Goal: Information Seeking & Learning: Find specific fact

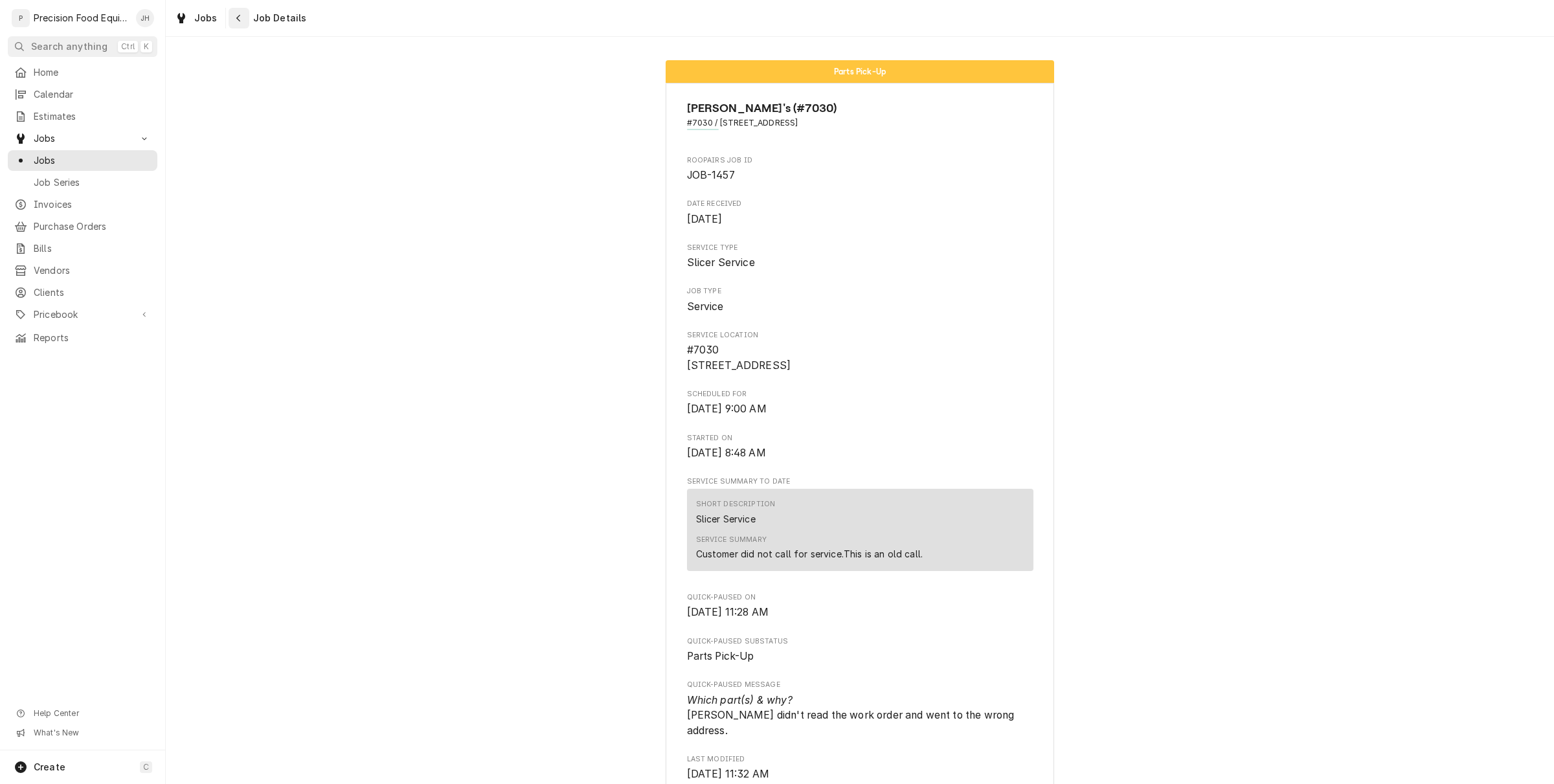
click at [244, 11] on button "Navigate back" at bounding box center [238, 18] width 21 height 21
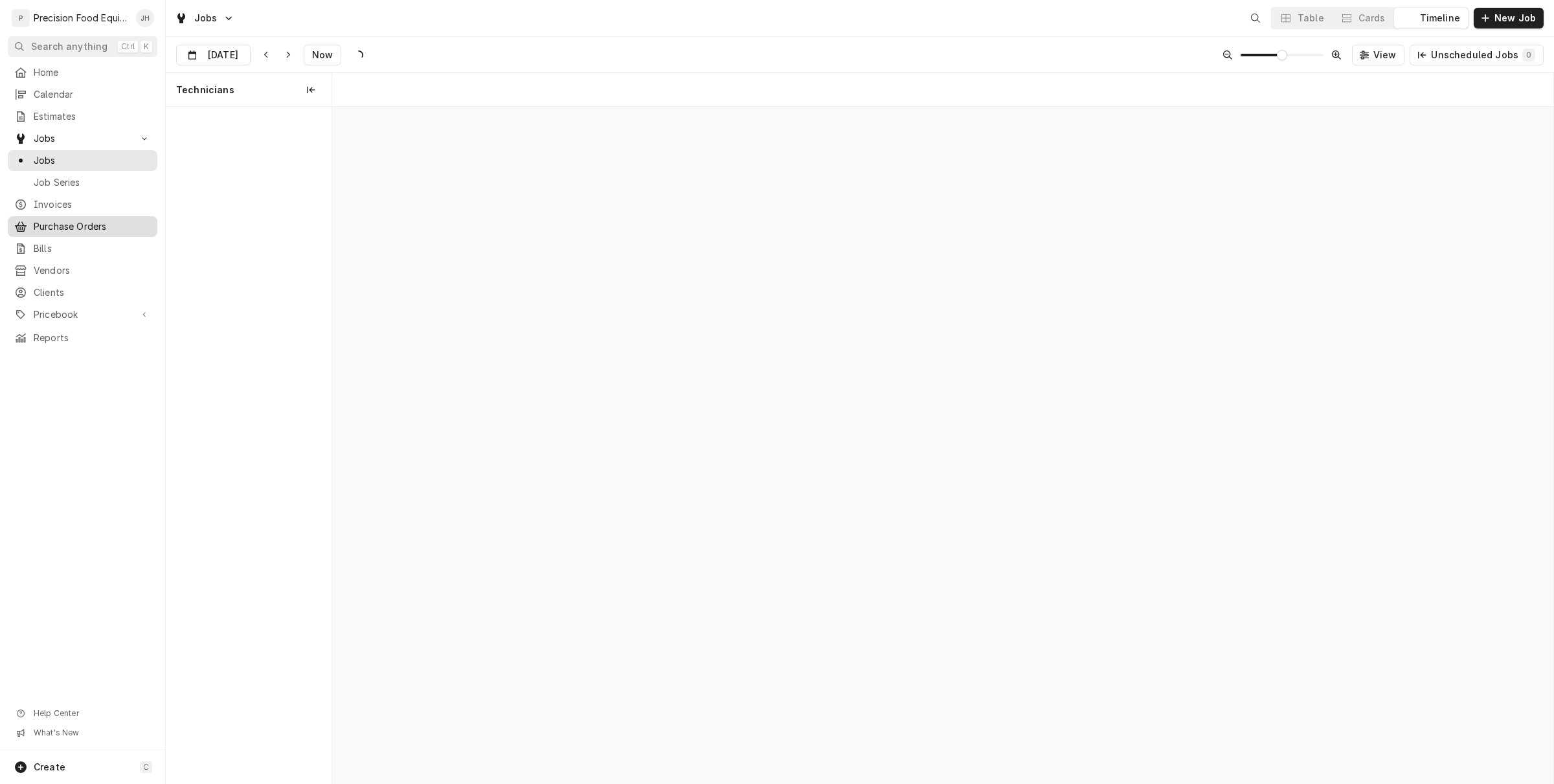
scroll to position [0, 24202]
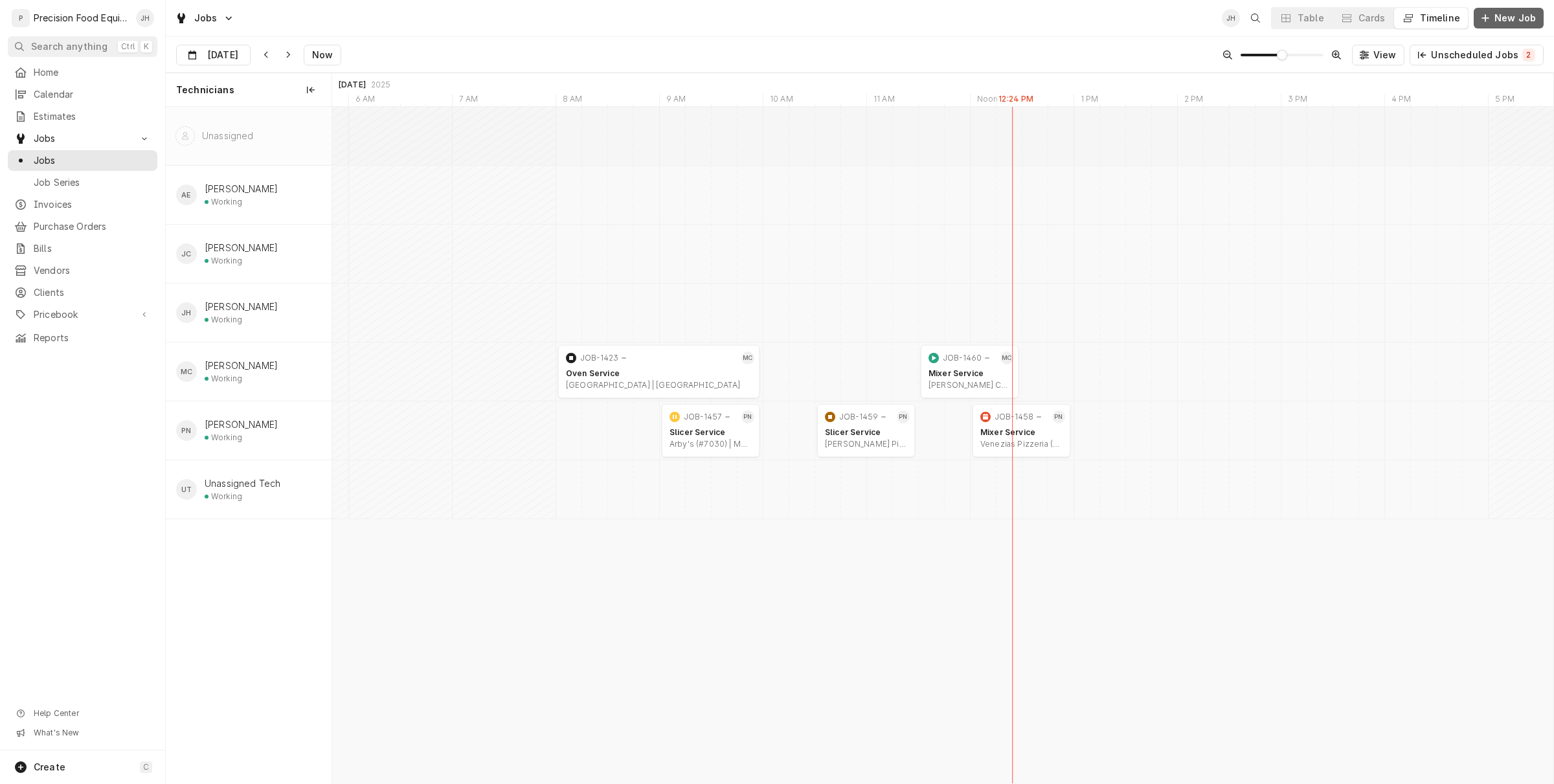
click at [1502, 23] on span "New Job" at bounding box center [1515, 19] width 46 height 13
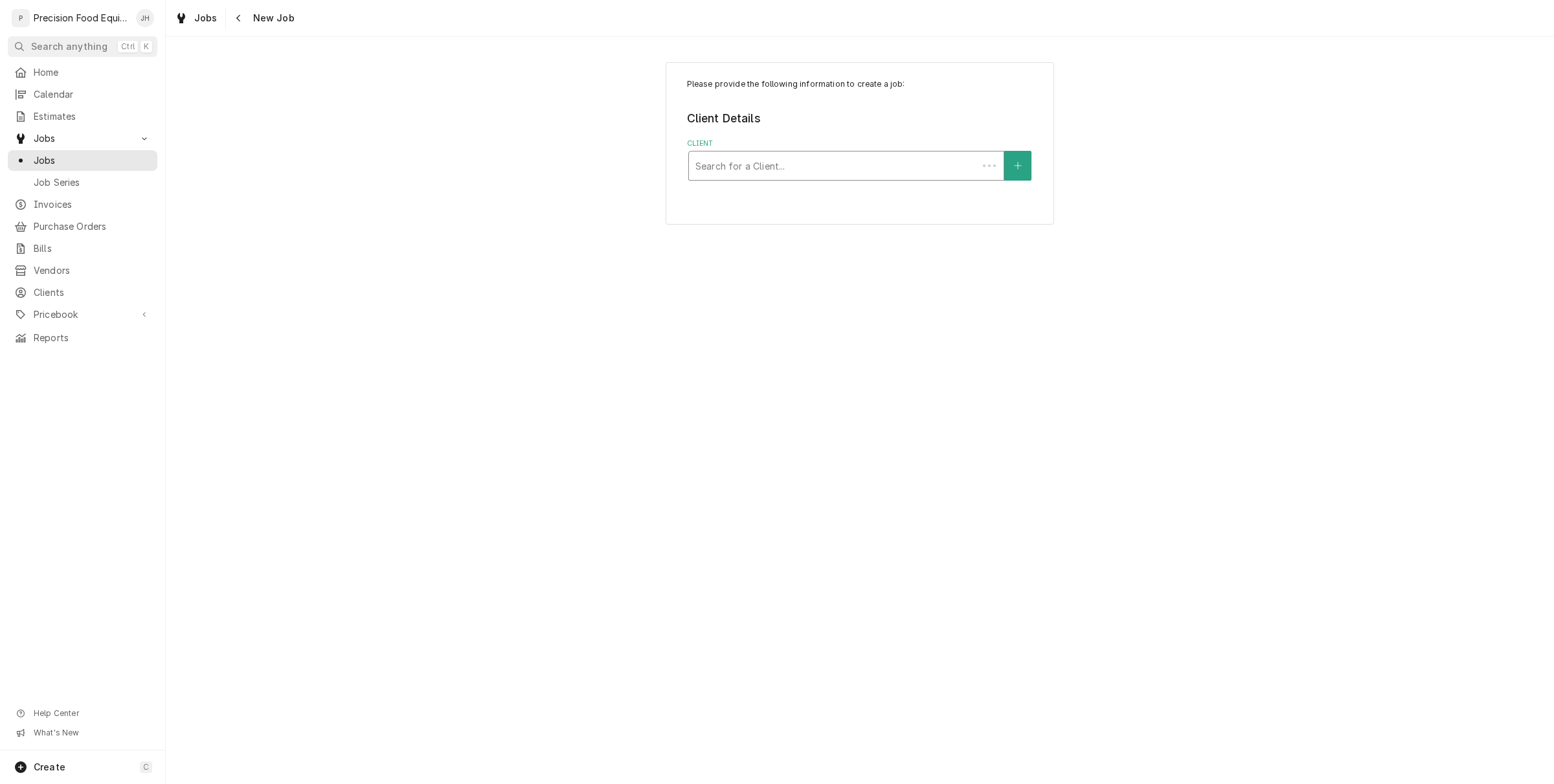
click at [781, 169] on div "Client" at bounding box center [833, 165] width 276 height 23
drag, startPoint x: 781, startPoint y: 169, endPoint x: 734, endPoint y: 145, distance: 52.8
click at [734, 145] on label "Client" at bounding box center [861, 144] width 347 height 11
click at [772, 164] on div "Client" at bounding box center [846, 165] width 302 height 23
drag, startPoint x: 772, startPoint y: 164, endPoint x: 230, endPoint y: 109, distance: 544.8
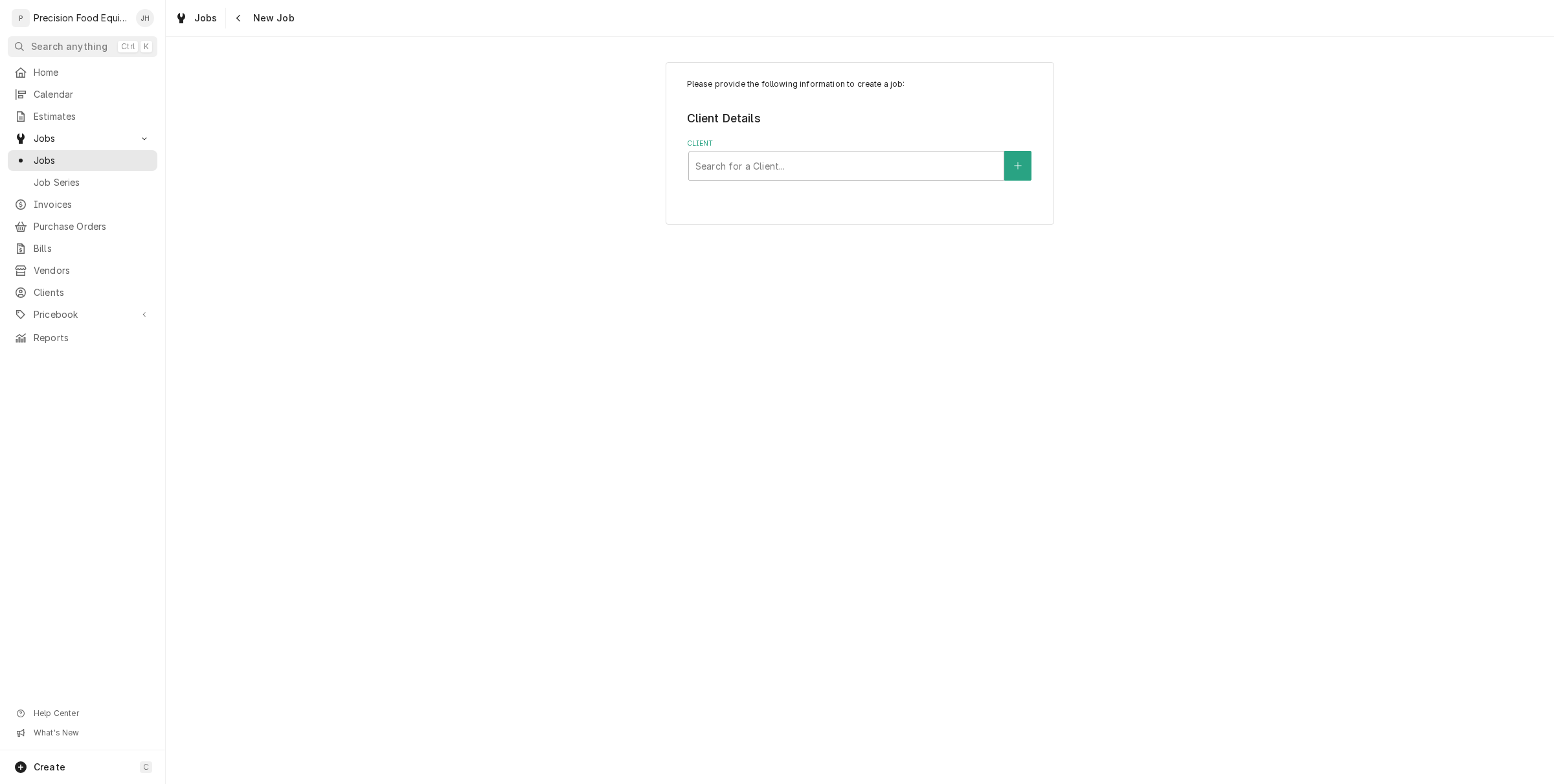
click at [380, 143] on div "Please provide the following information to create a job: Client Details Client…" at bounding box center [860, 143] width 1389 height 185
click at [43, 206] on span "Invoices" at bounding box center [92, 204] width 117 height 13
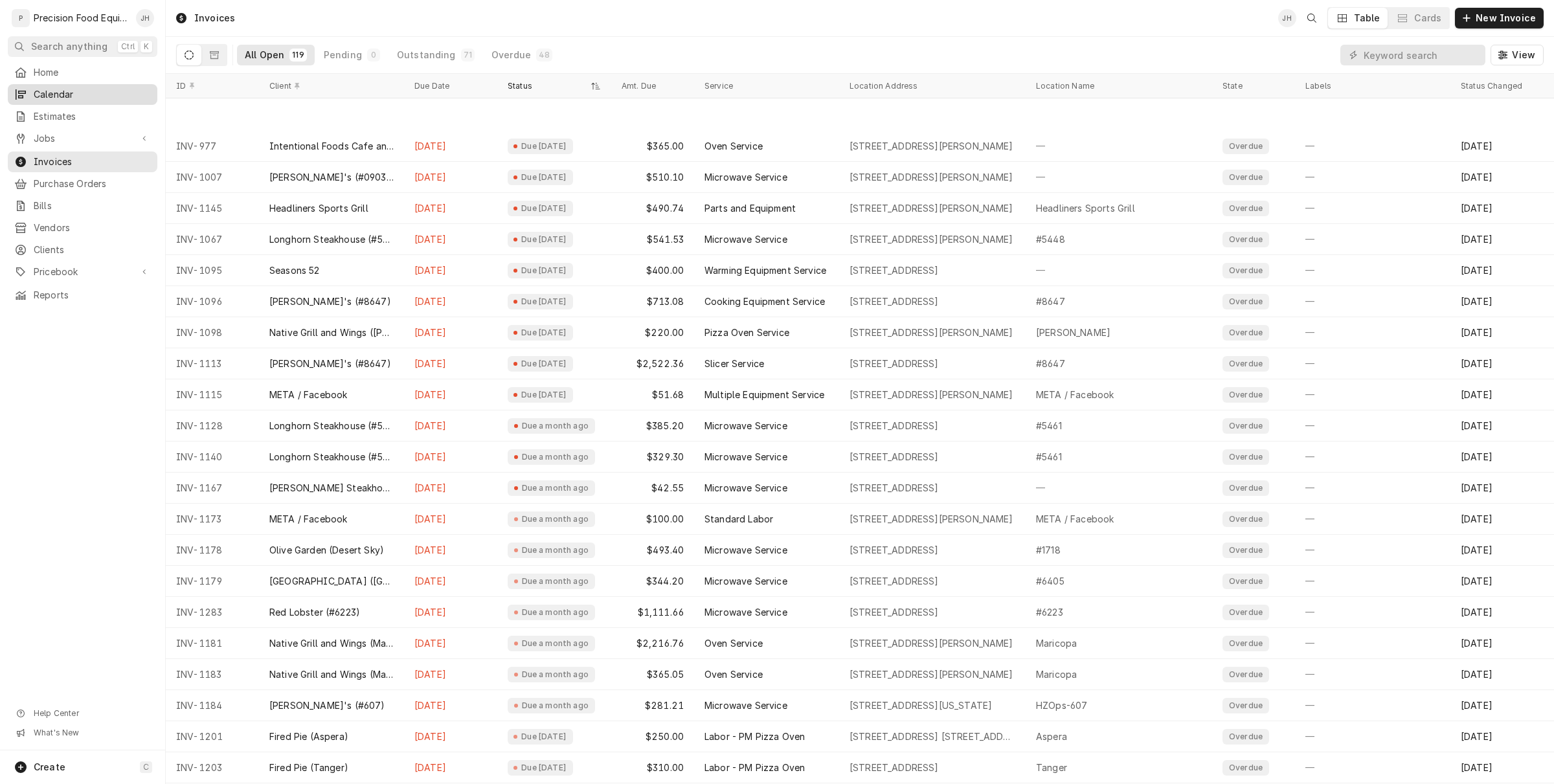
scroll to position [167, 0]
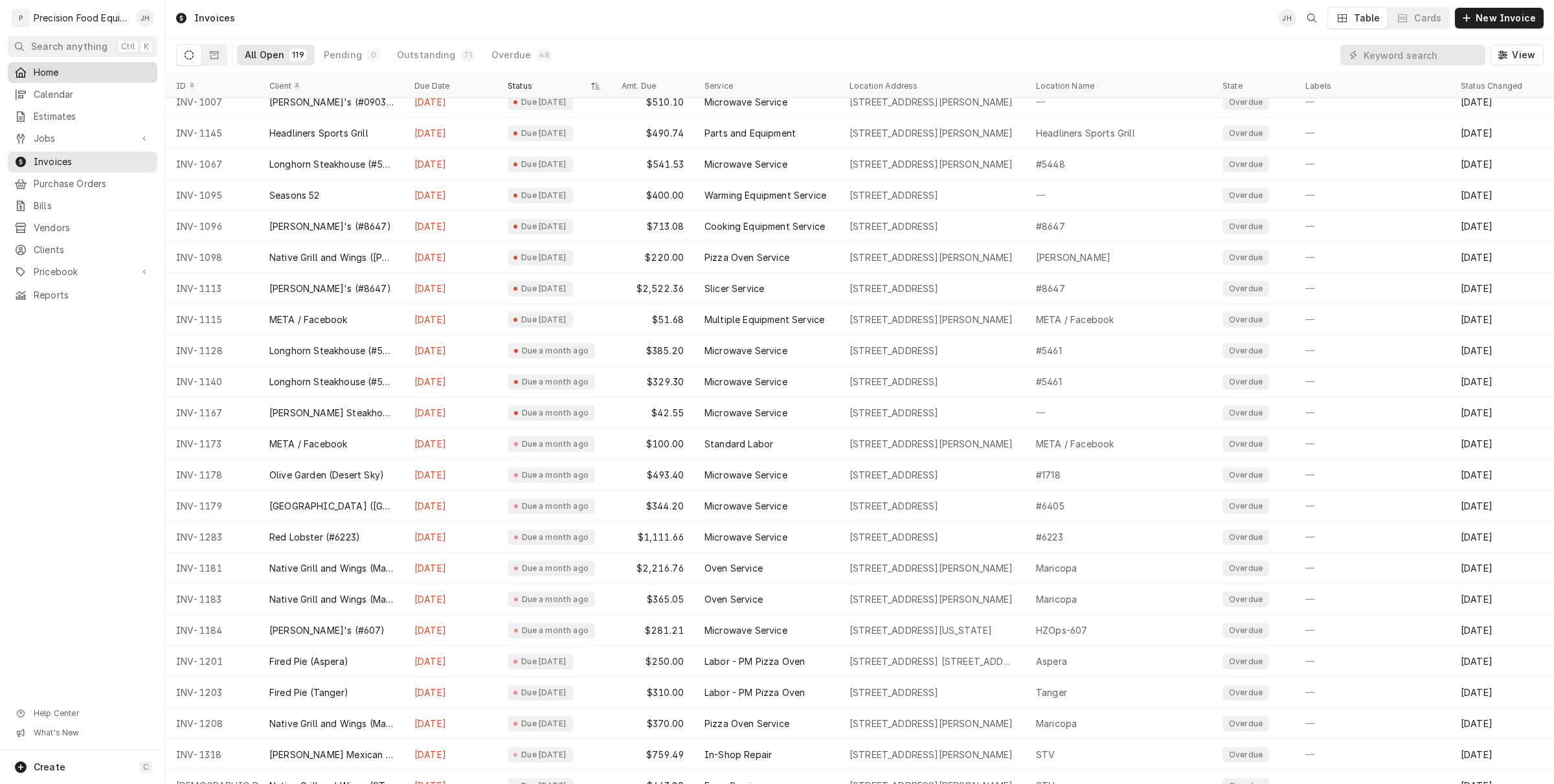
click at [97, 71] on span "Home" at bounding box center [92, 72] width 117 height 13
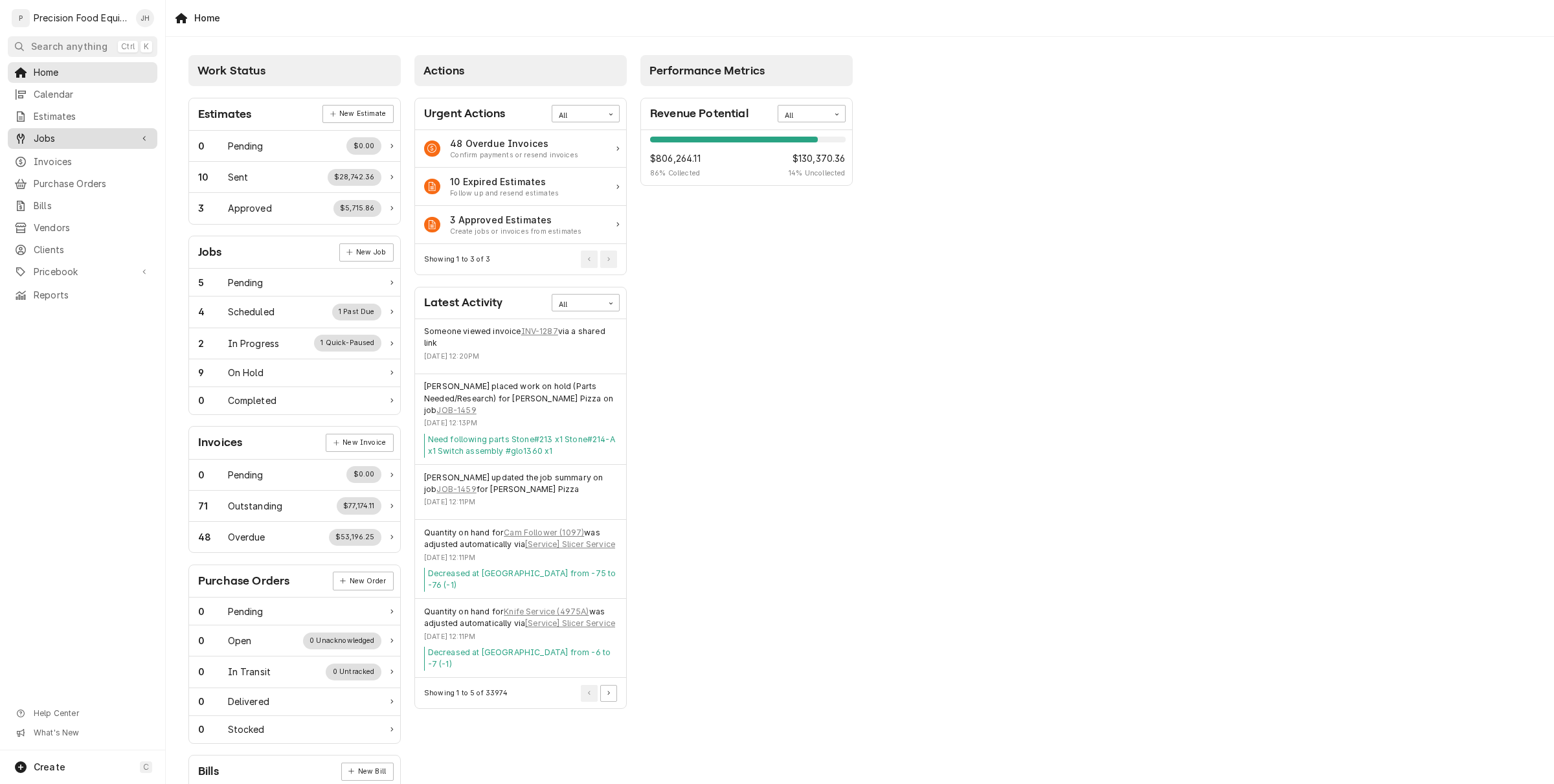
click at [79, 144] on div "Jobs" at bounding box center [82, 138] width 144 height 15
click at [76, 153] on div "Jobs" at bounding box center [82, 160] width 144 height 15
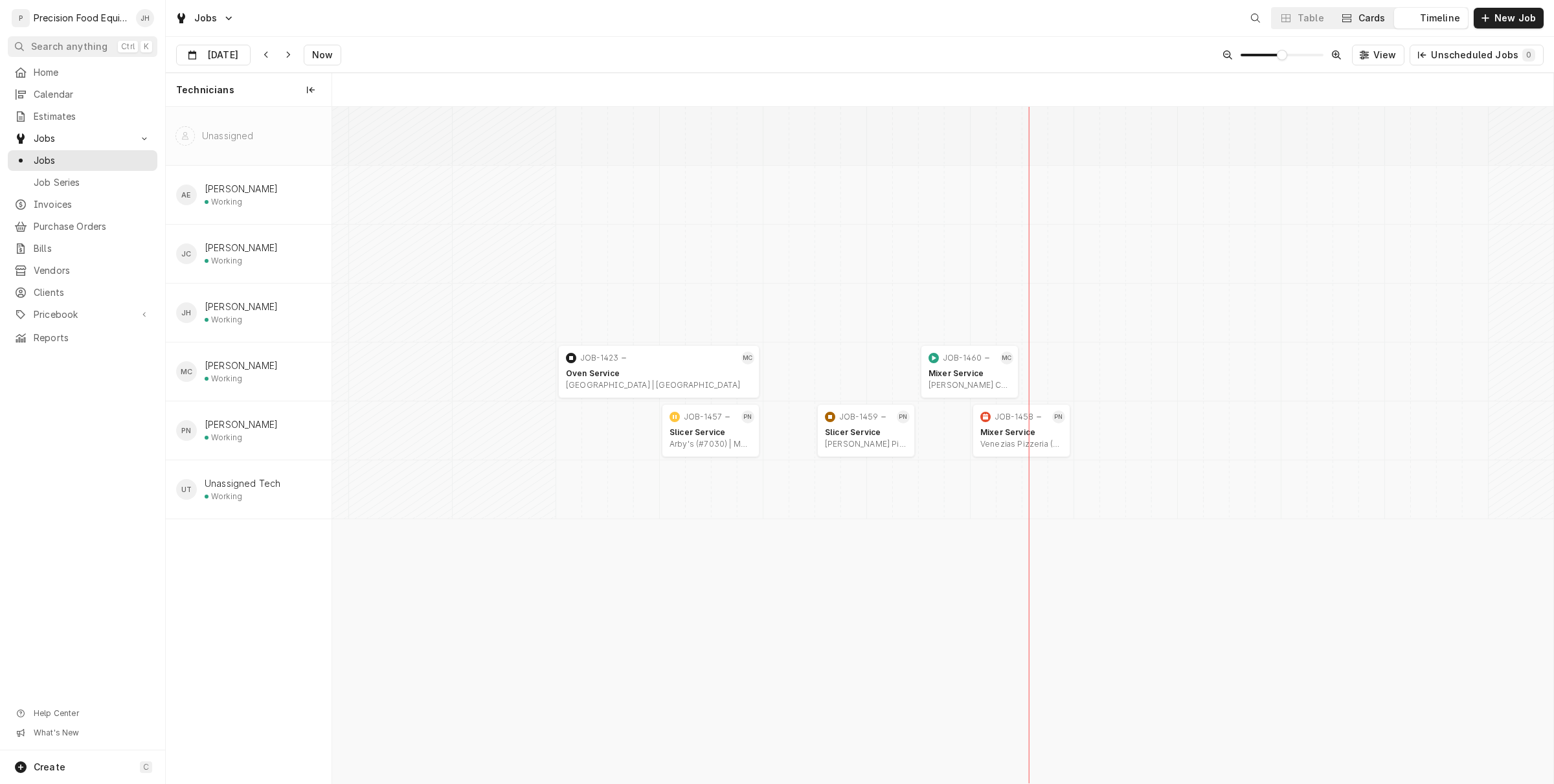
scroll to position [0, 24202]
click at [74, 198] on span "Invoices" at bounding box center [92, 204] width 117 height 13
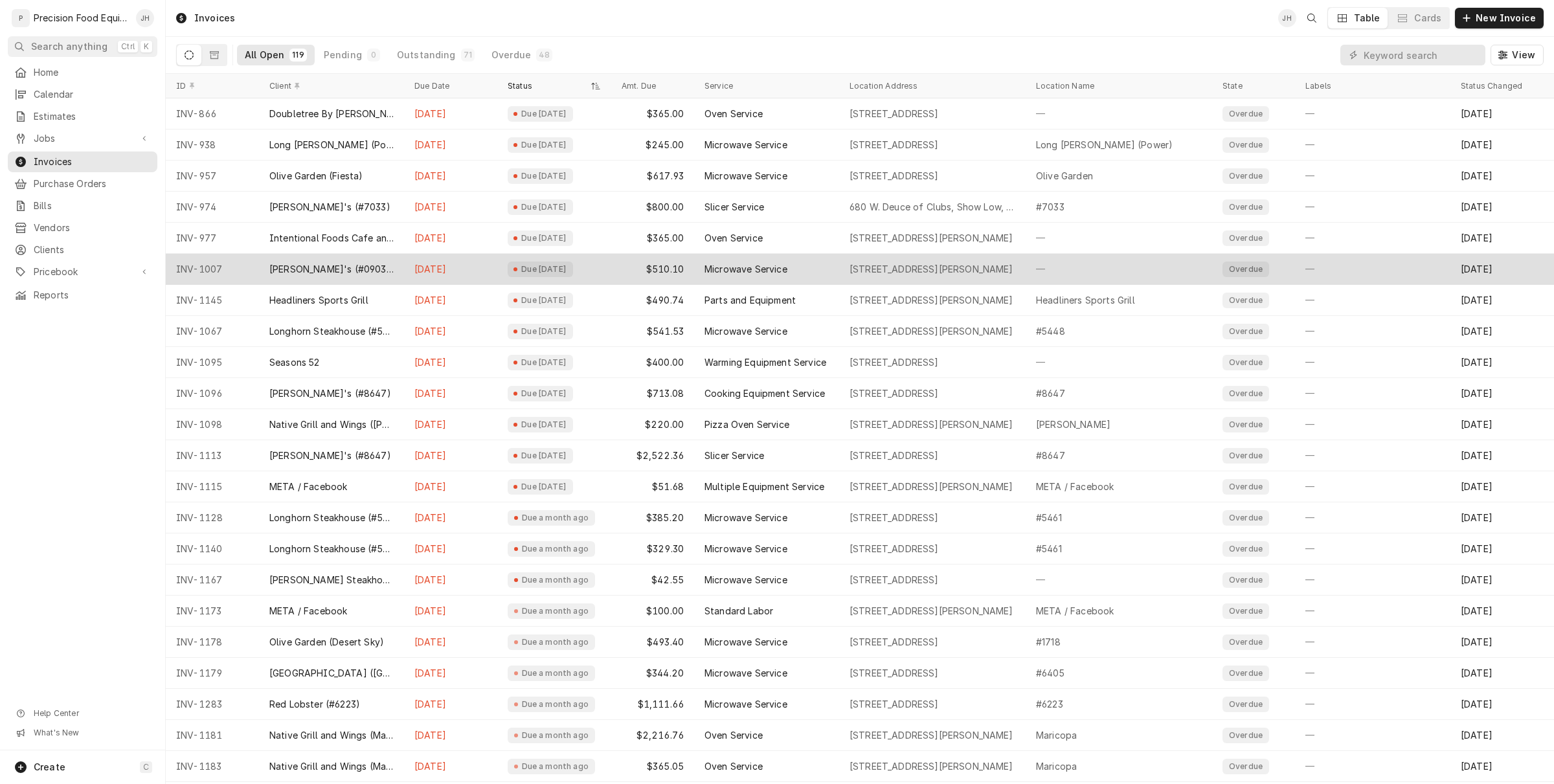
click at [476, 269] on div "Jul 2" at bounding box center [450, 269] width 93 height 31
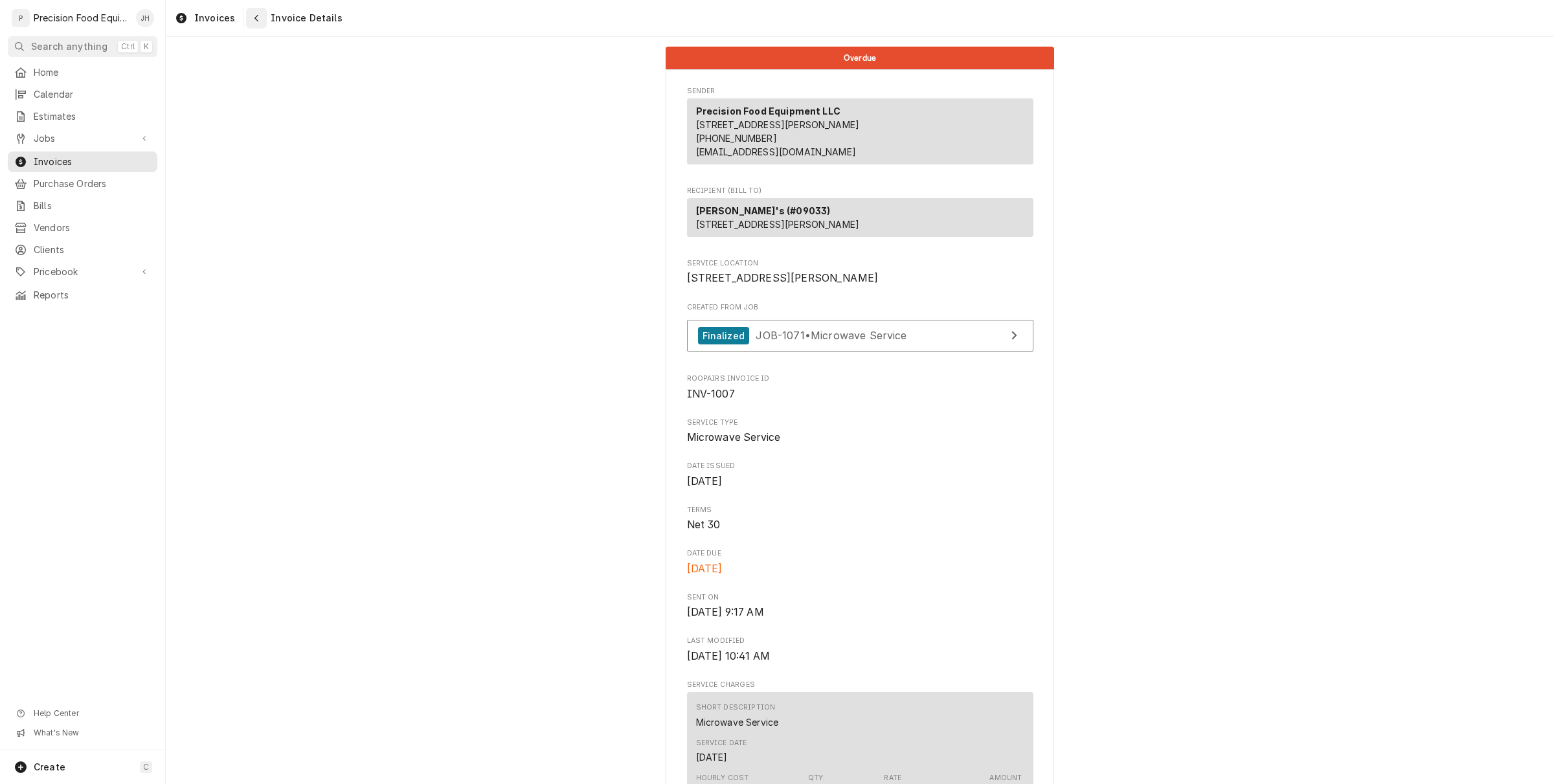
click at [254, 20] on icon "Navigate back" at bounding box center [256, 18] width 6 height 9
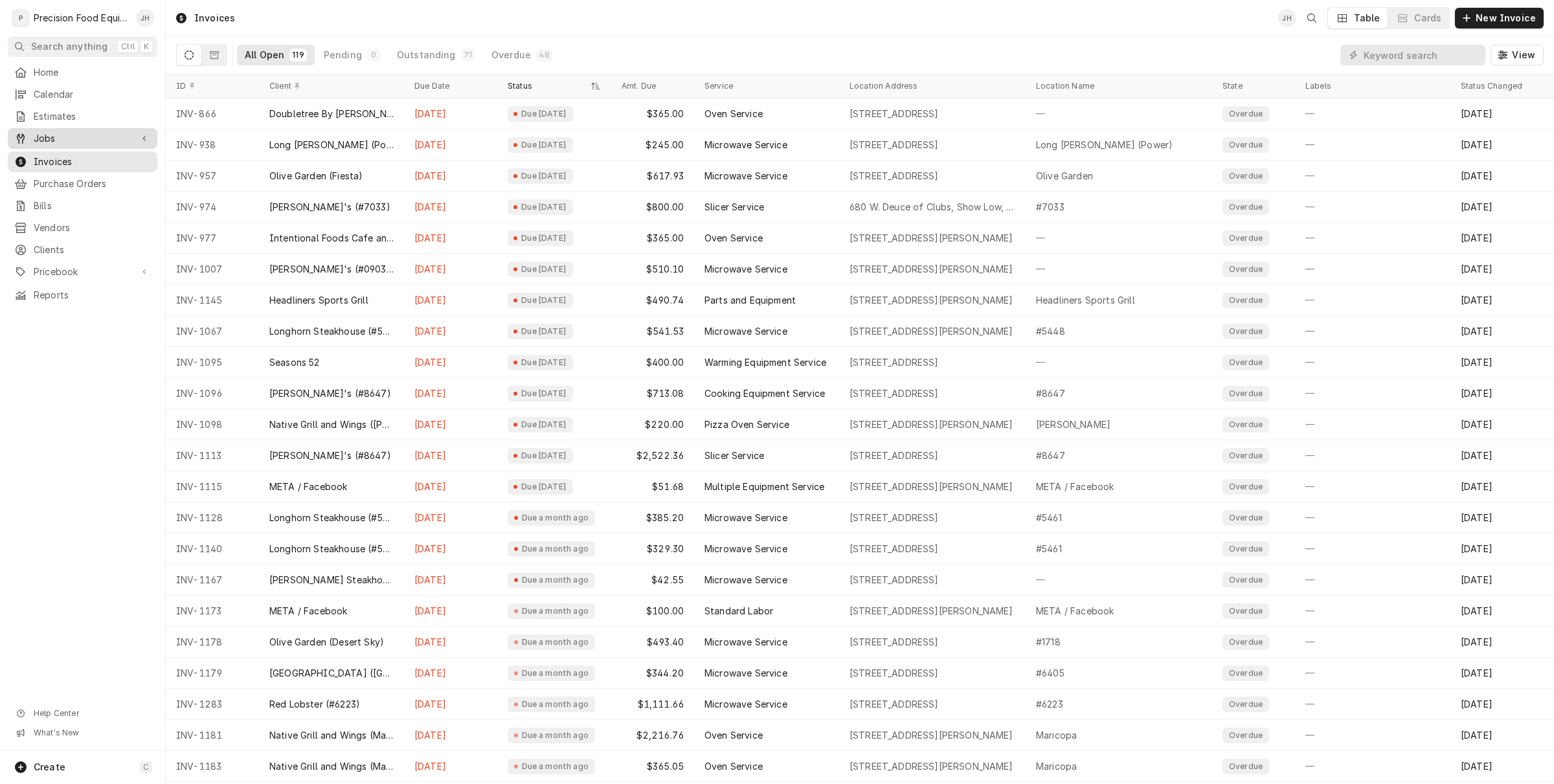
click at [88, 141] on span "Jobs" at bounding box center [82, 139] width 98 height 13
click at [80, 159] on span "Jobs" at bounding box center [92, 161] width 117 height 13
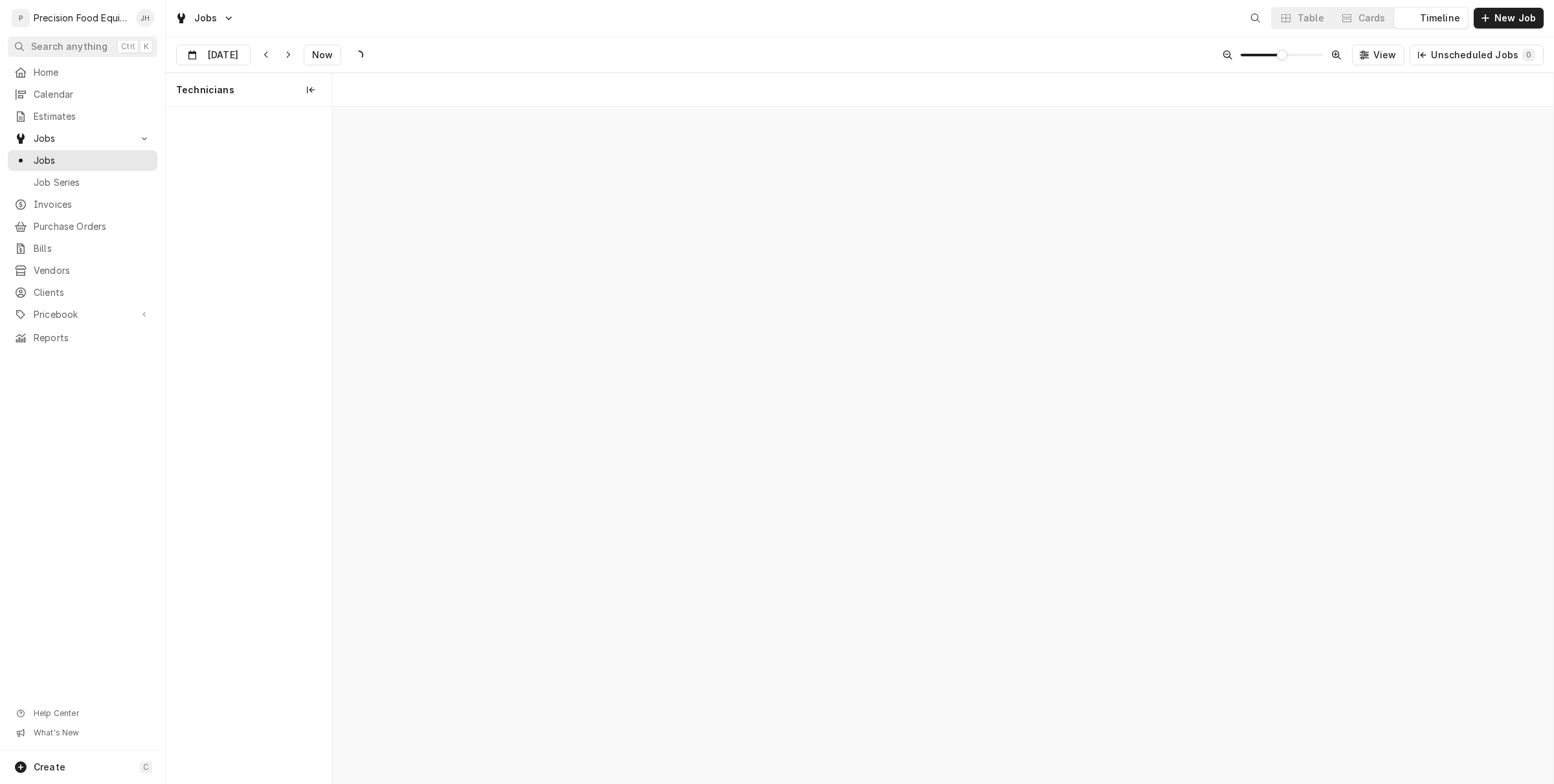
scroll to position [0, 24202]
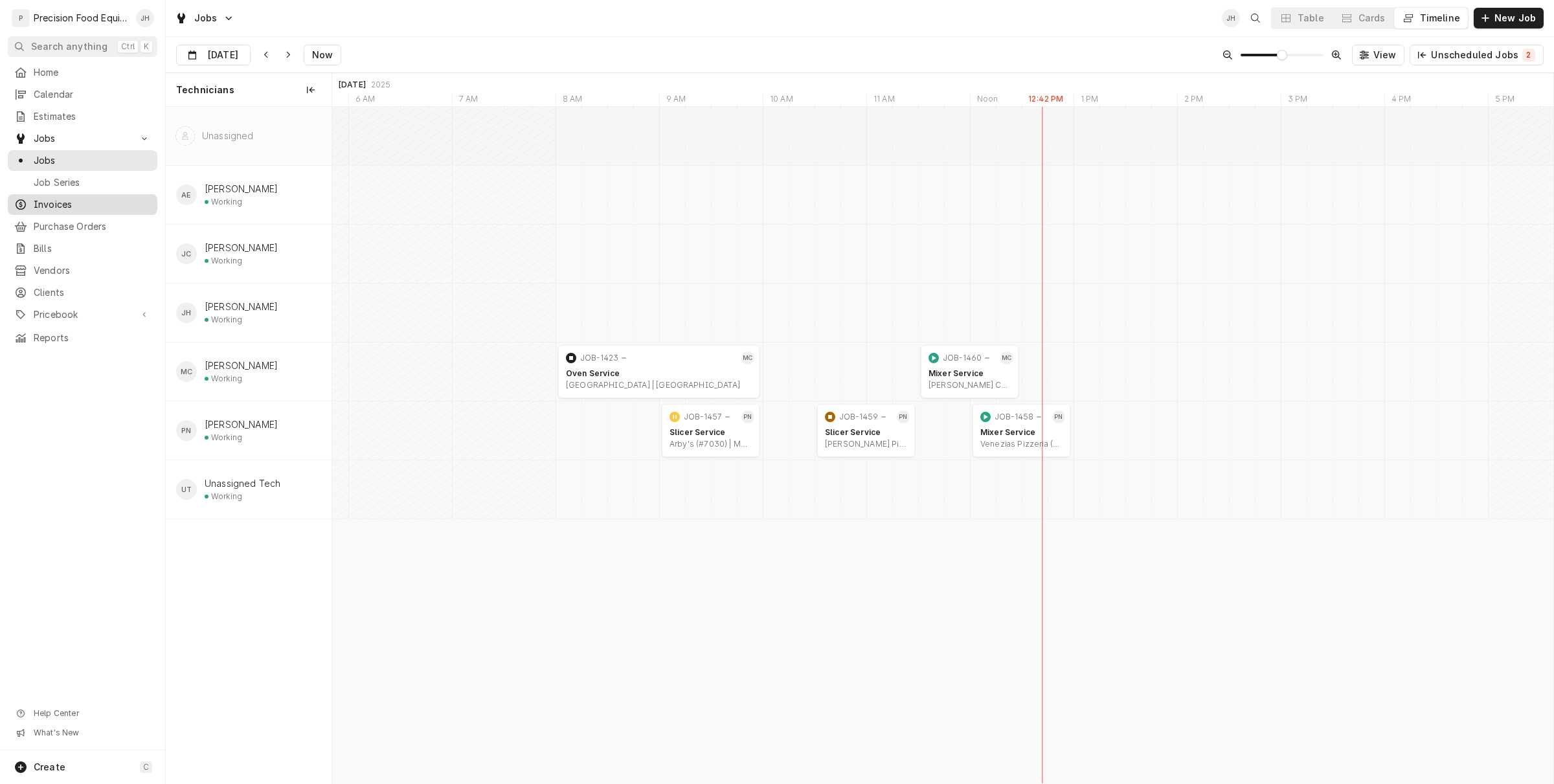
click at [62, 202] on span "Invoices" at bounding box center [92, 204] width 117 height 13
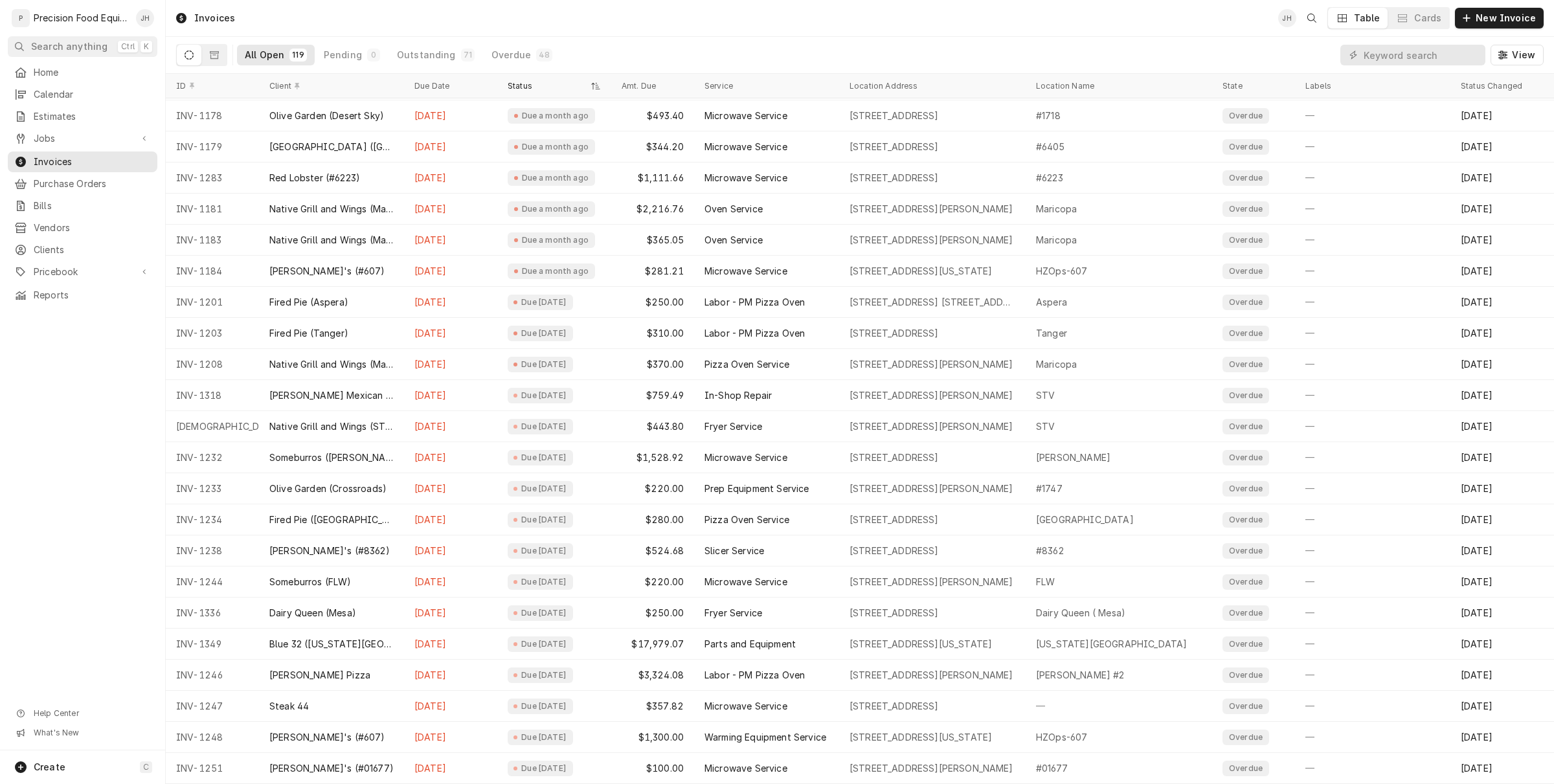
scroll to position [451, 0]
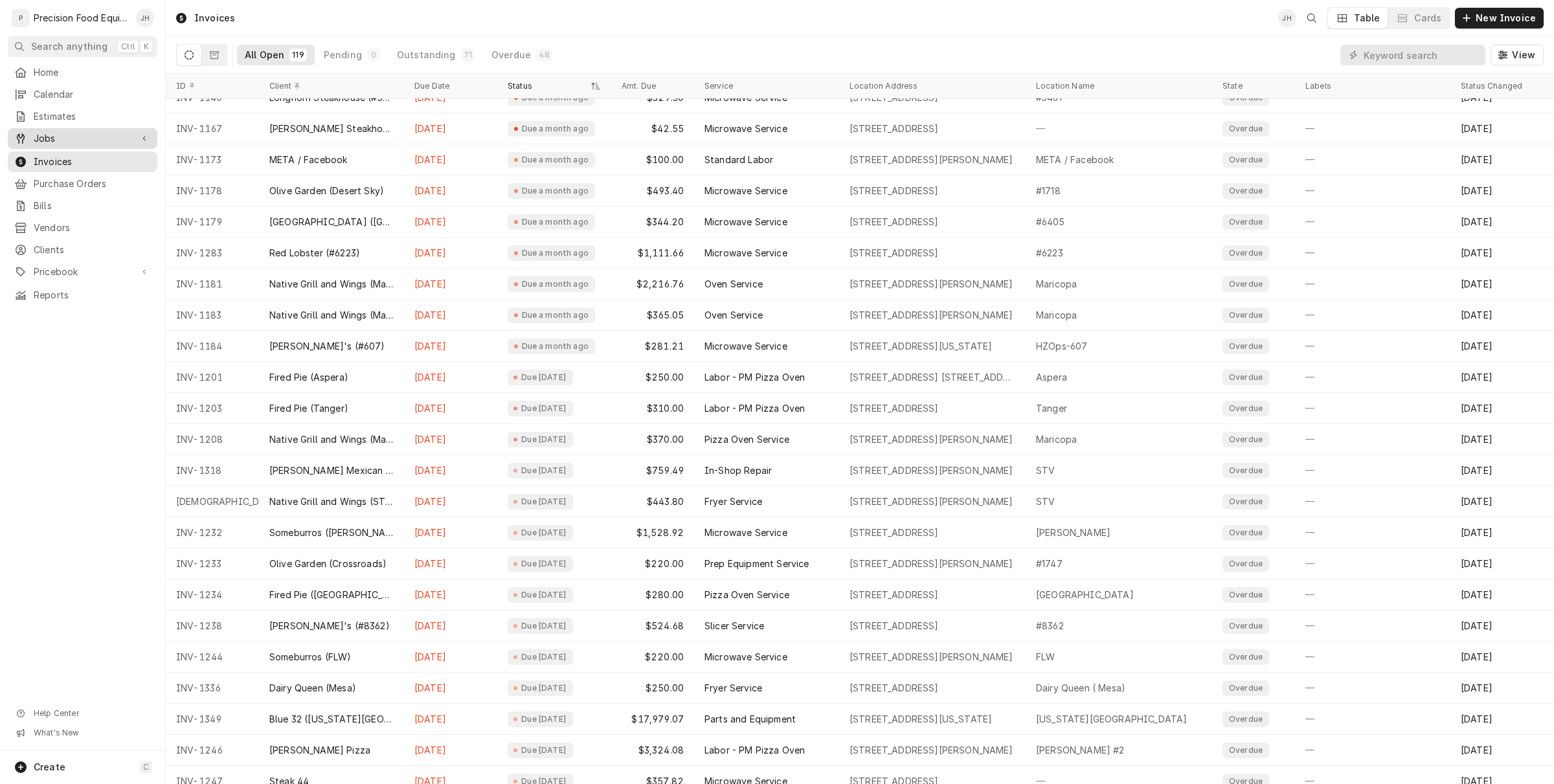
click at [81, 144] on div "Jobs" at bounding box center [82, 138] width 144 height 15
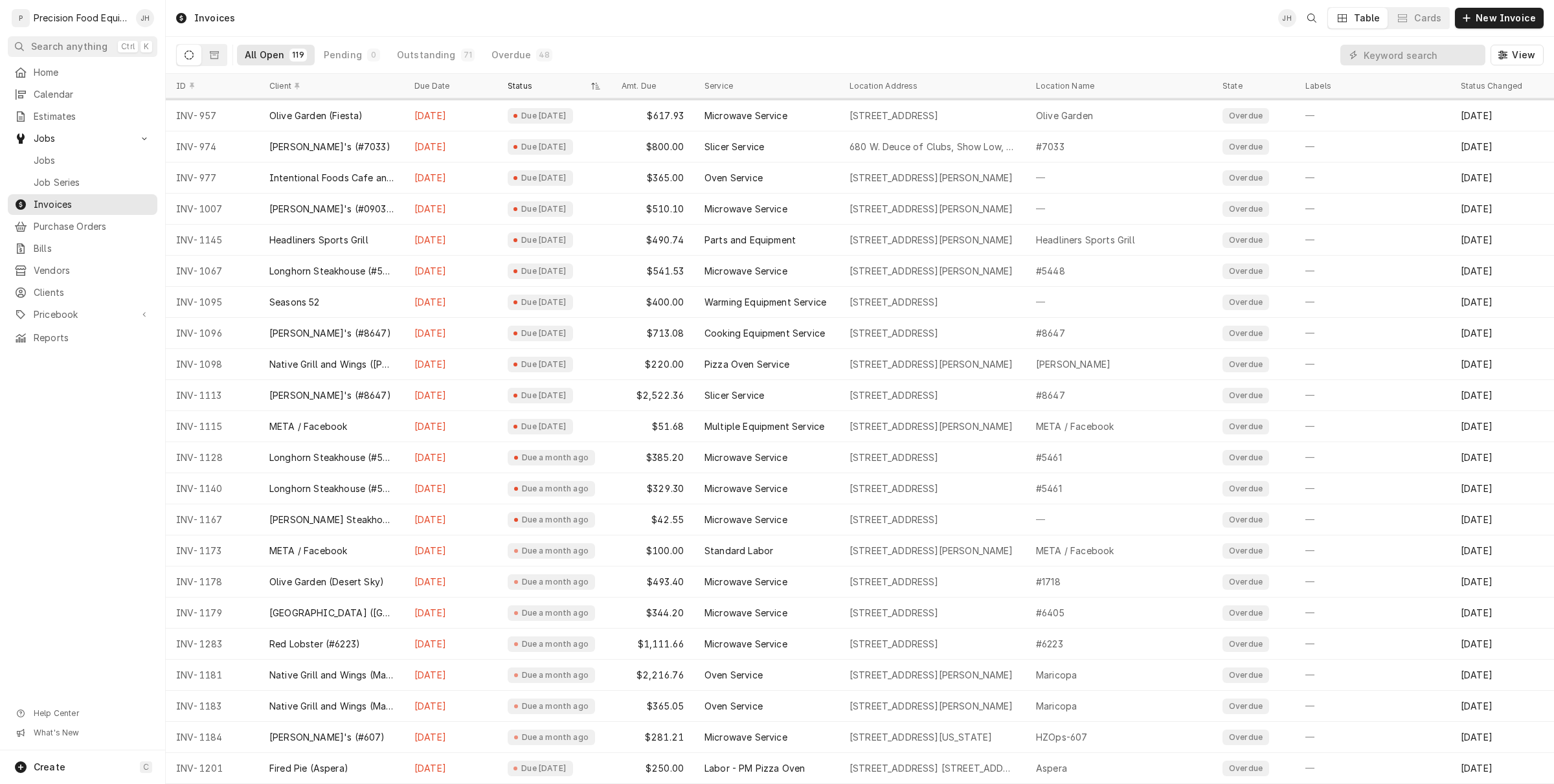
scroll to position [0, 0]
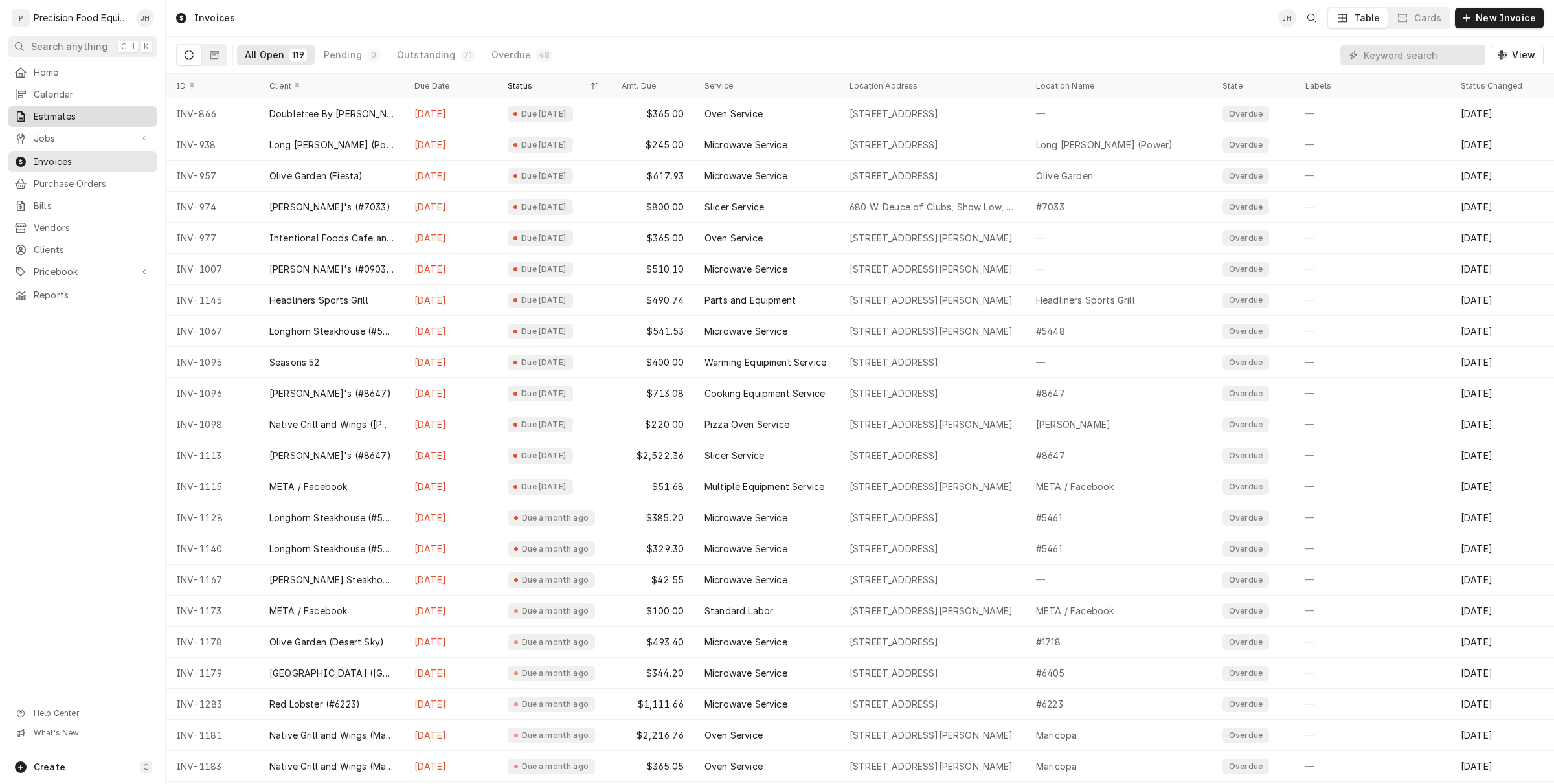
click at [62, 121] on span "Estimates" at bounding box center [92, 117] width 117 height 13
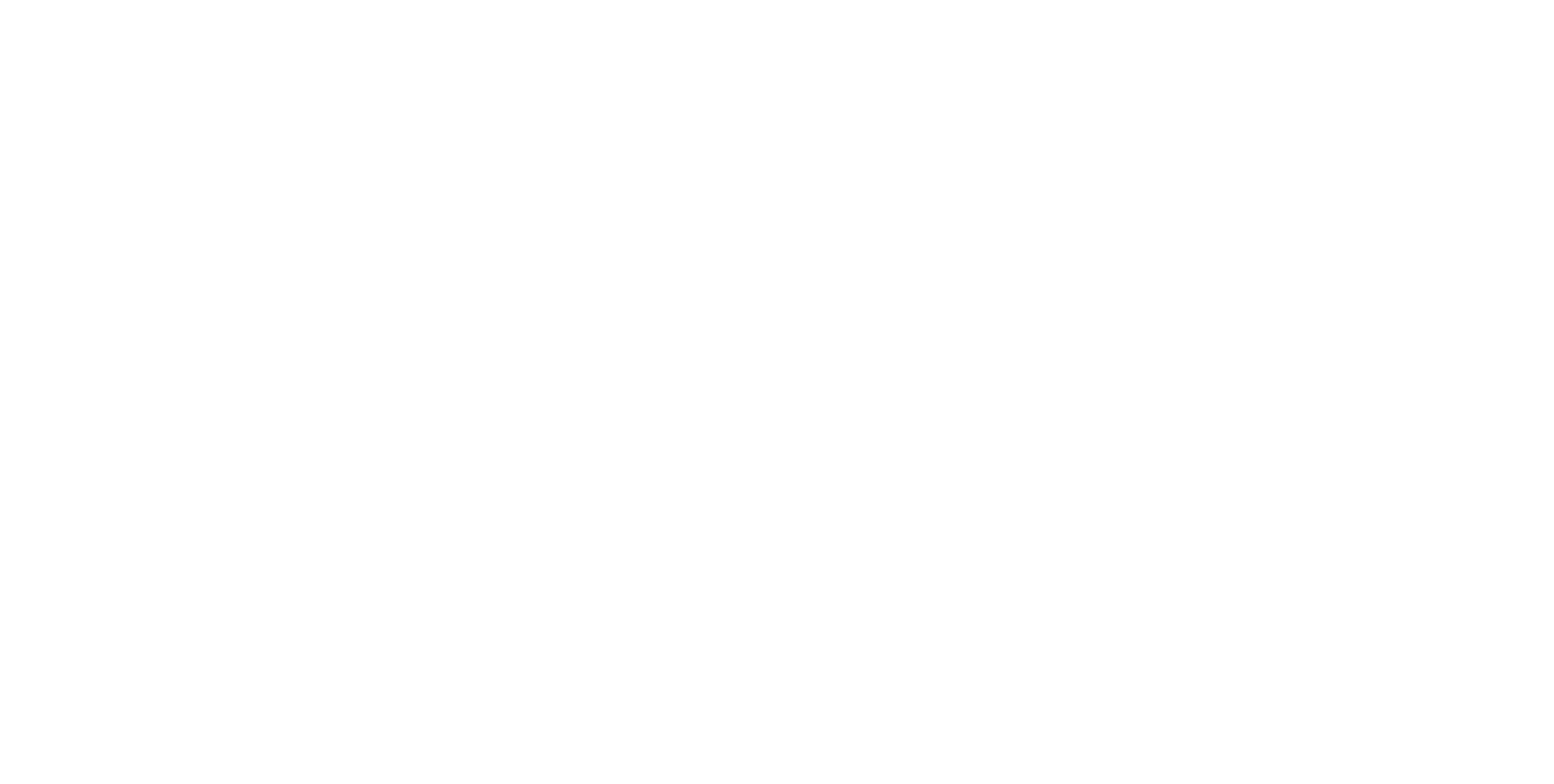
click at [56, 136] on div "Dynamic Content Wrapper" at bounding box center [777, 392] width 1554 height 784
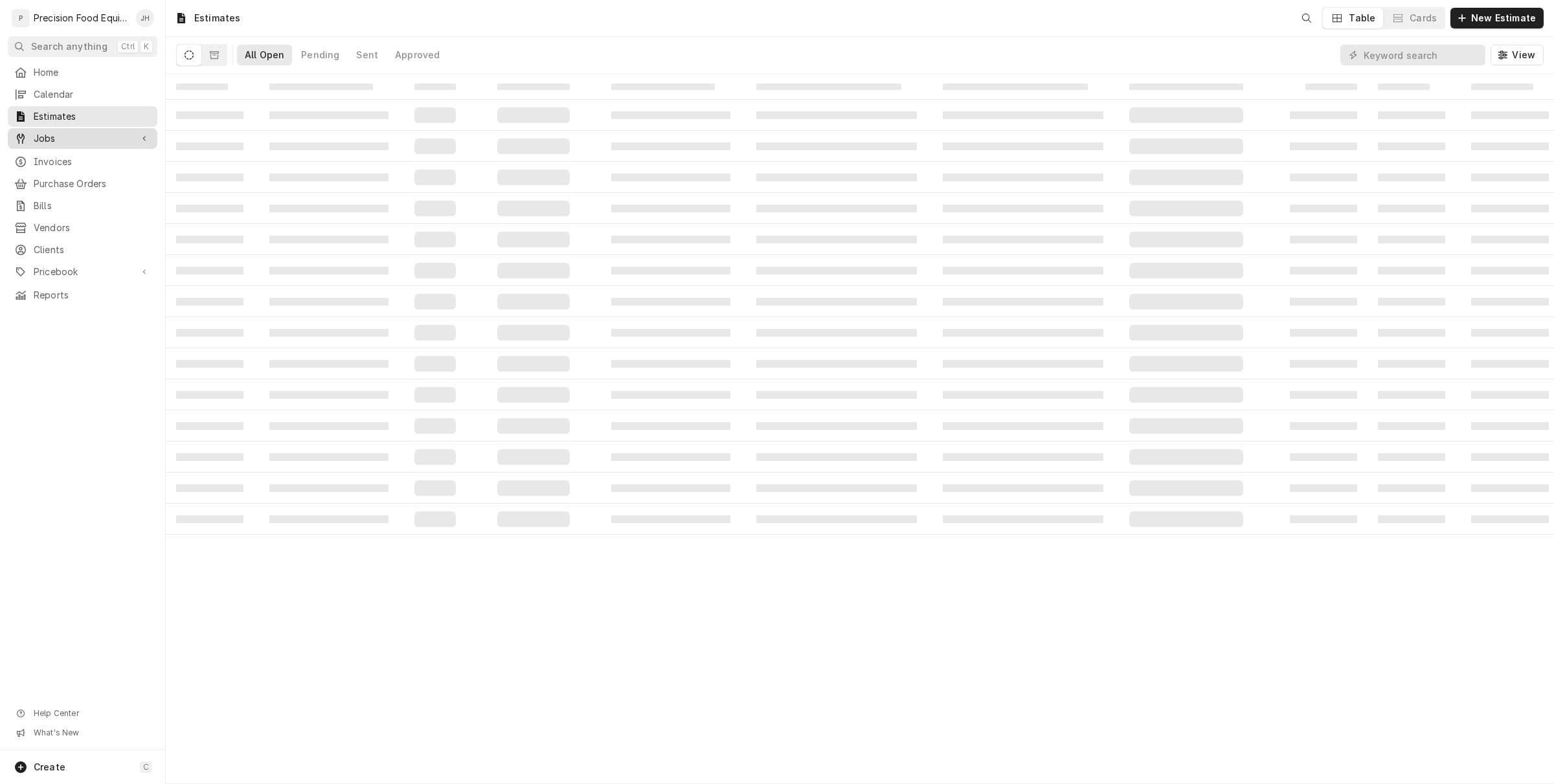
click at [54, 141] on span "Jobs" at bounding box center [82, 139] width 98 height 13
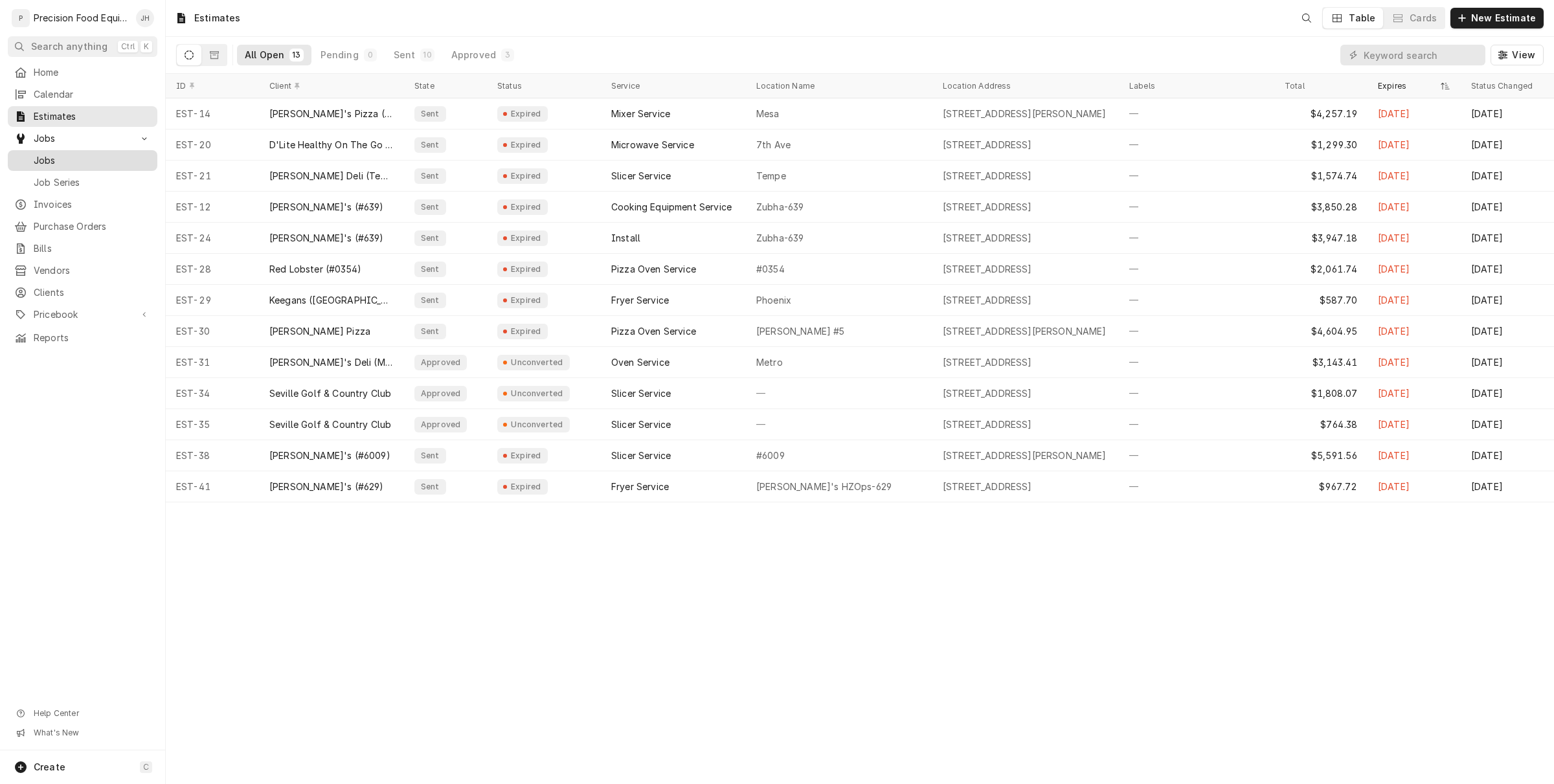
click at [62, 159] on span "Jobs" at bounding box center [92, 161] width 117 height 13
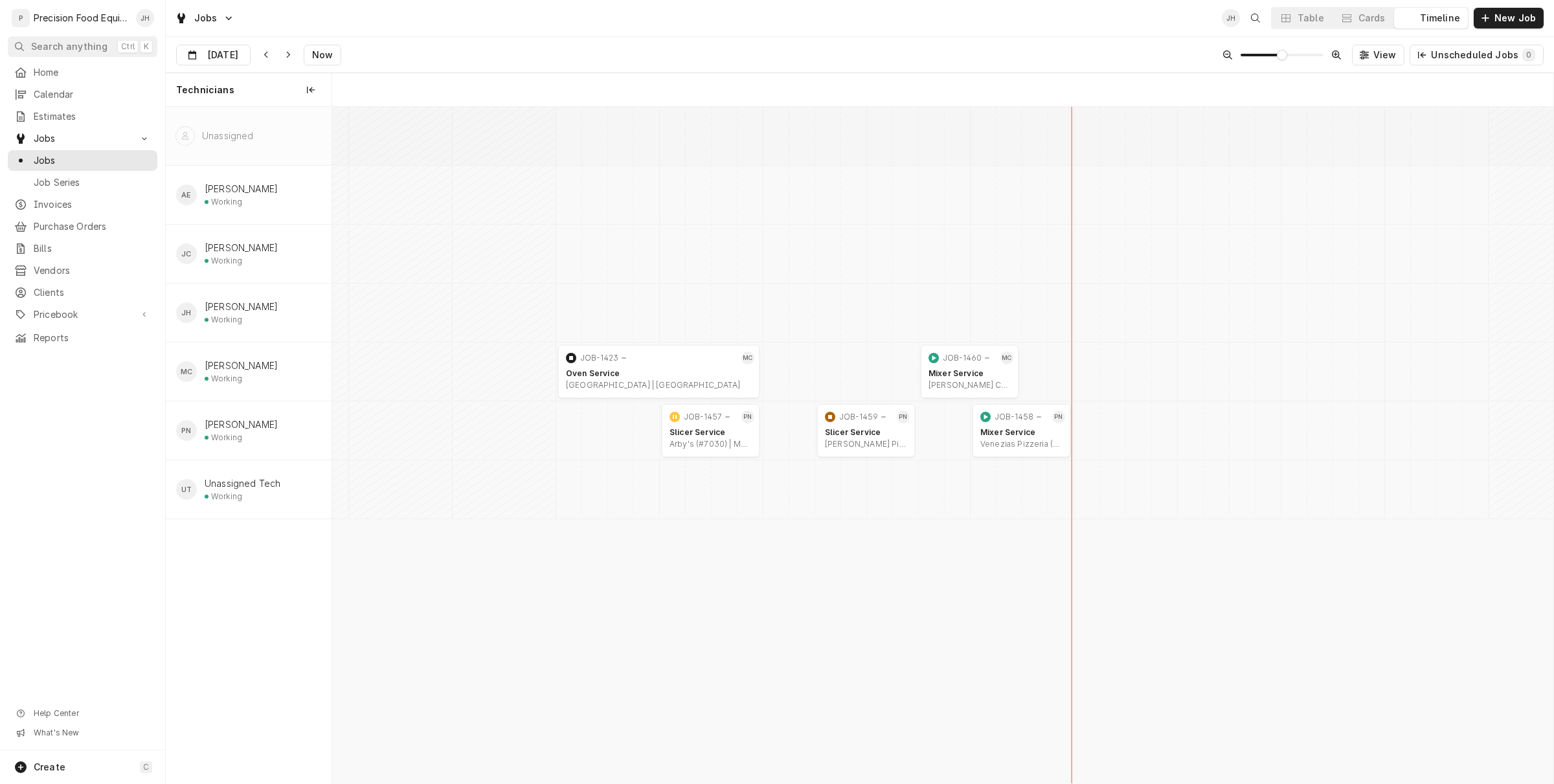
scroll to position [0, 24202]
click at [232, 50] on div "Dynamic Content Wrapper" at bounding box center [240, 55] width 18 height 21
click at [306, 163] on div "12" at bounding box center [306, 160] width 18 height 18
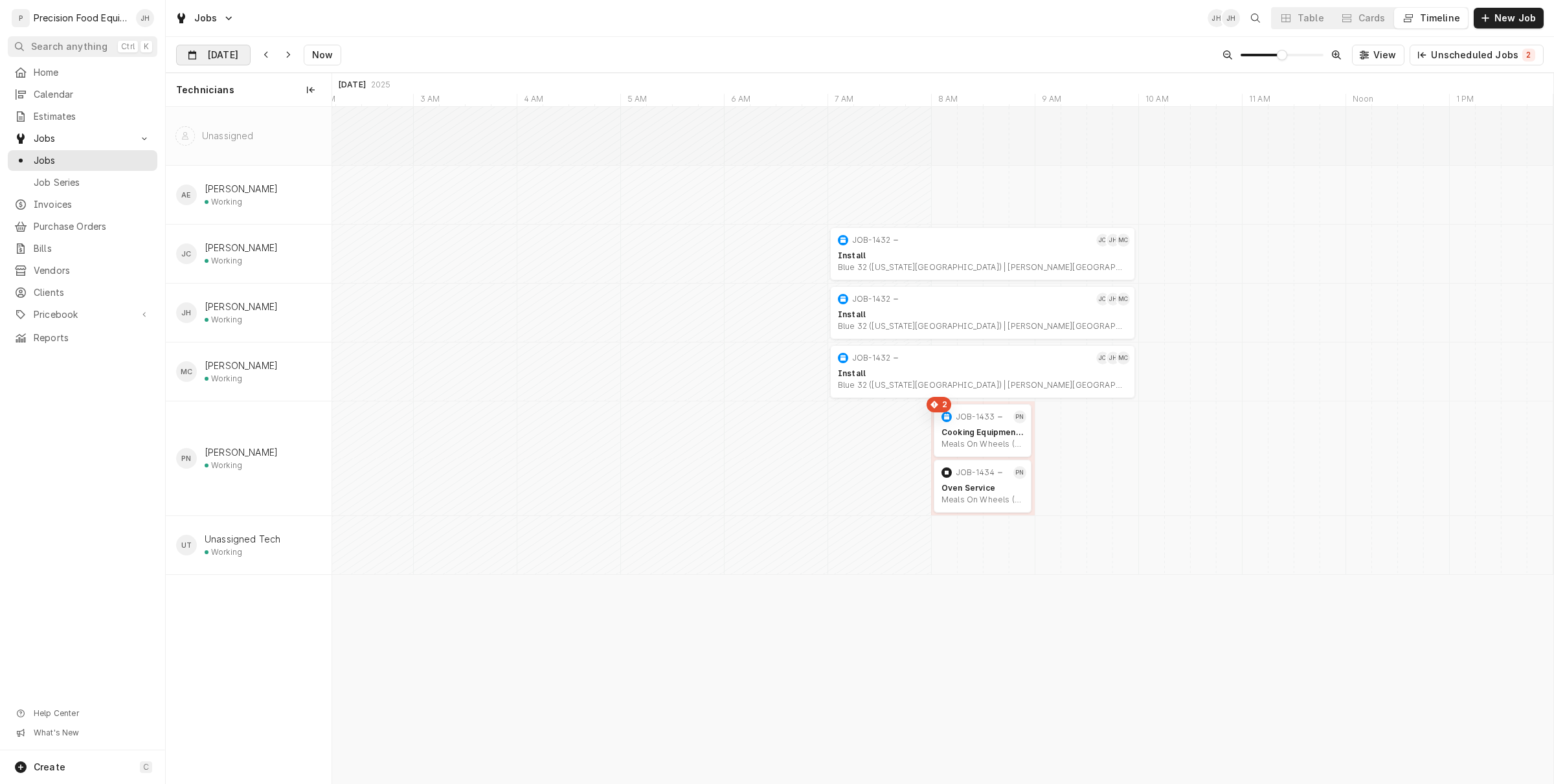
click at [209, 56] on input "Sep 12" at bounding box center [204, 58] width 55 height 25
click at [280, 154] on div "11" at bounding box center [282, 160] width 18 height 18
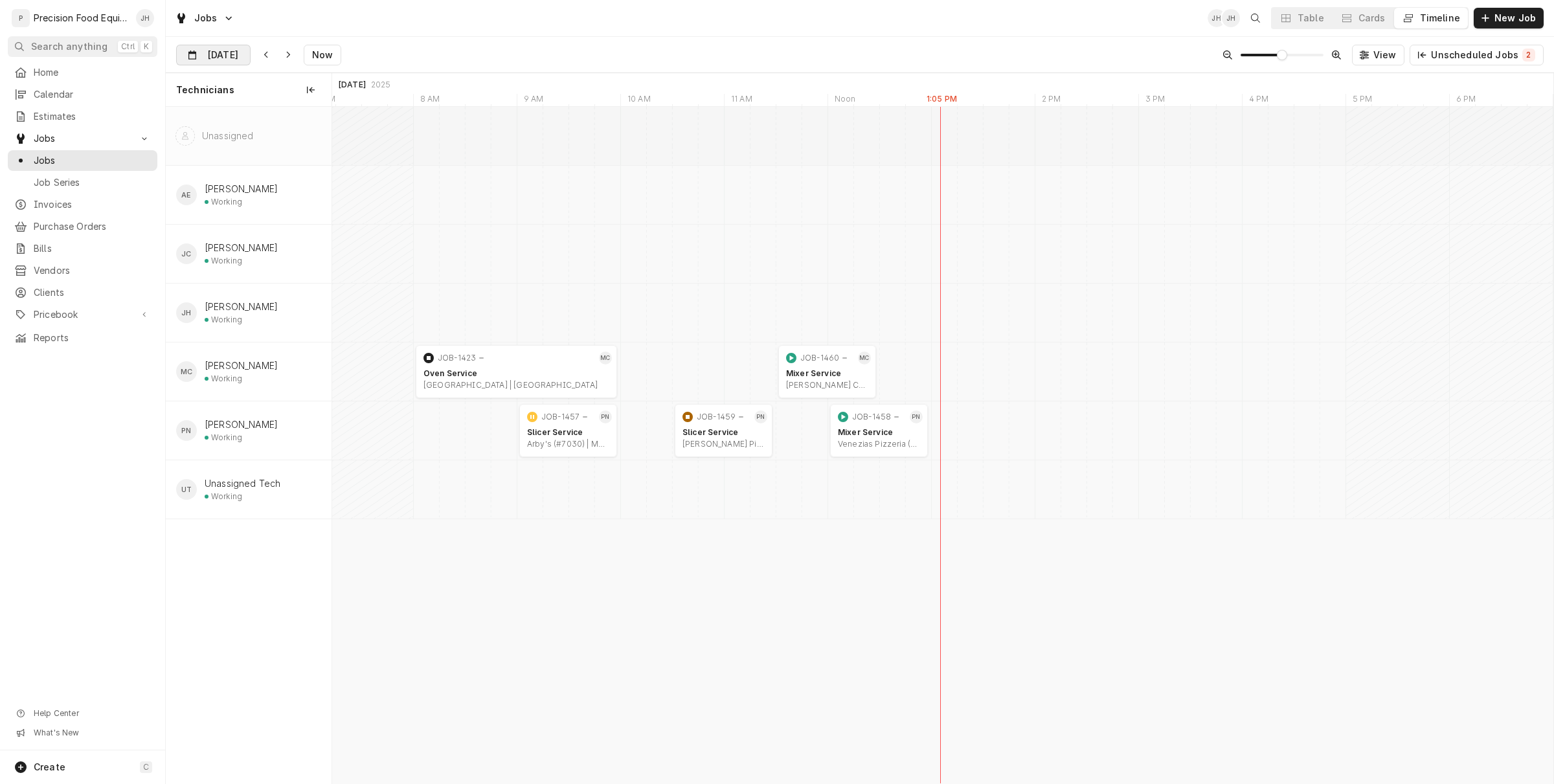
click at [220, 56] on input "Sep 11" at bounding box center [204, 58] width 55 height 25
click at [305, 163] on div "12" at bounding box center [306, 160] width 18 height 18
type input "Sep 12"
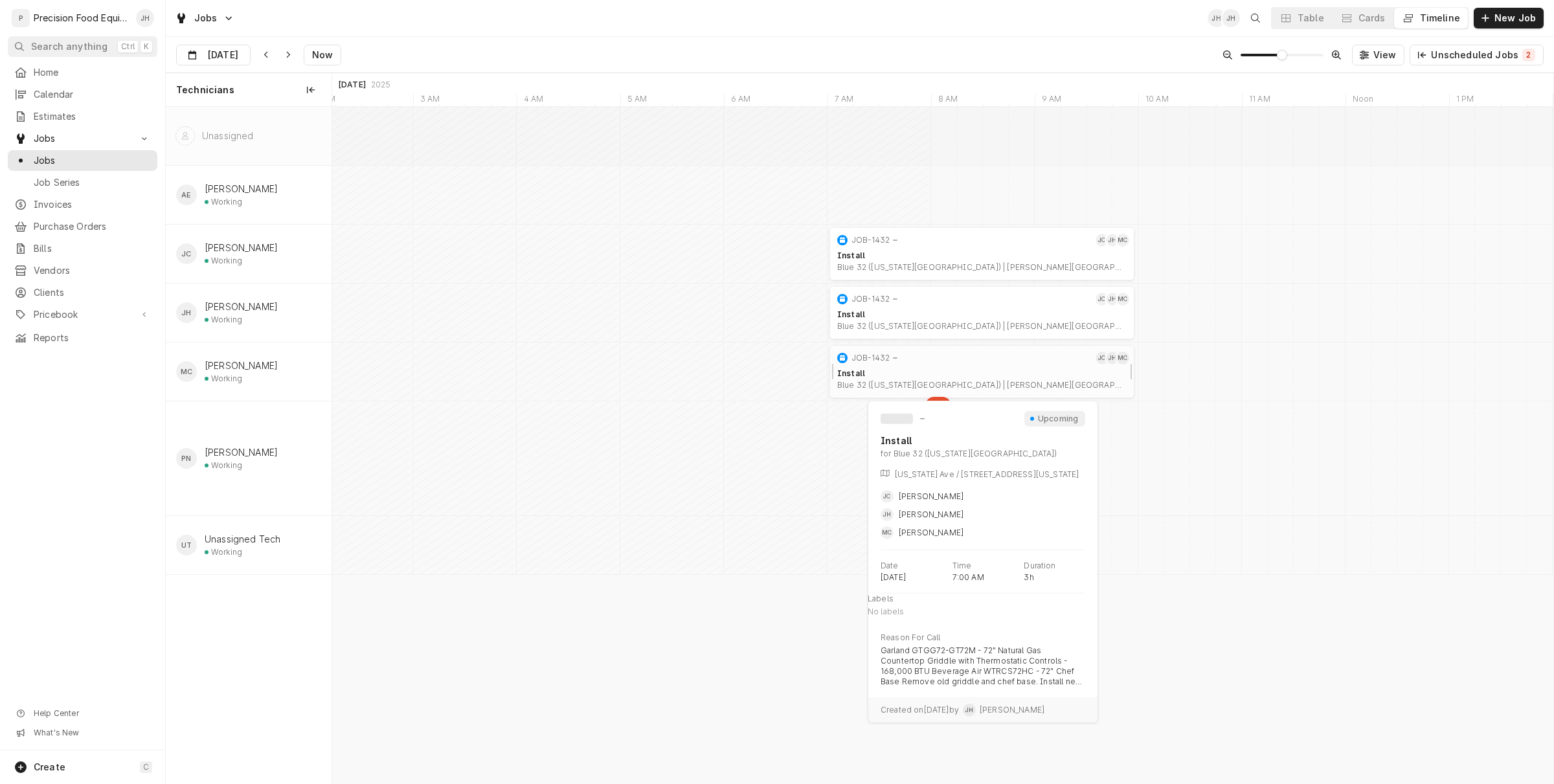
scroll to position [0, 26313]
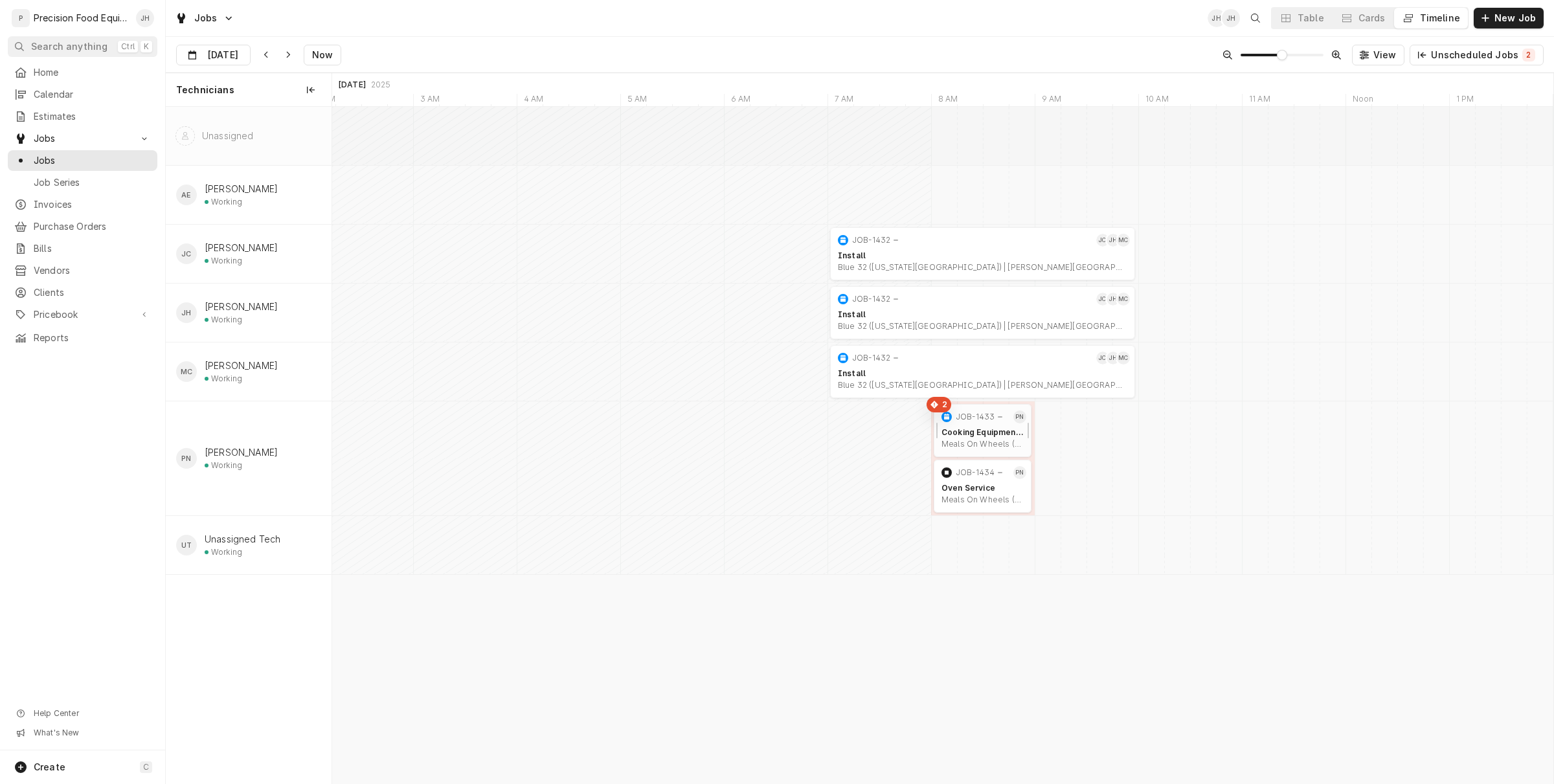
click at [982, 423] on div "JOB-1433" at bounding box center [974, 416] width 71 height 15
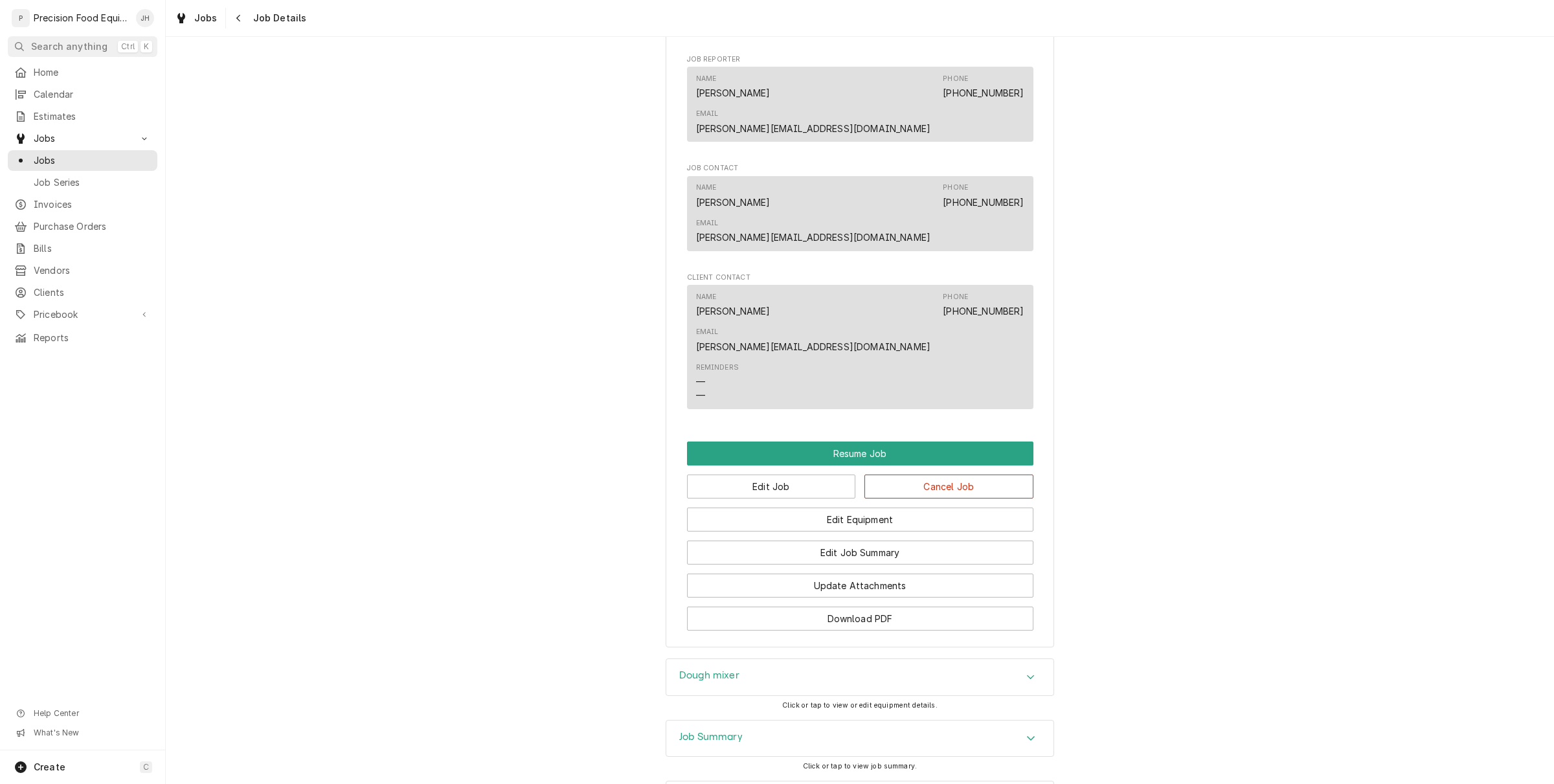
scroll to position [759, 0]
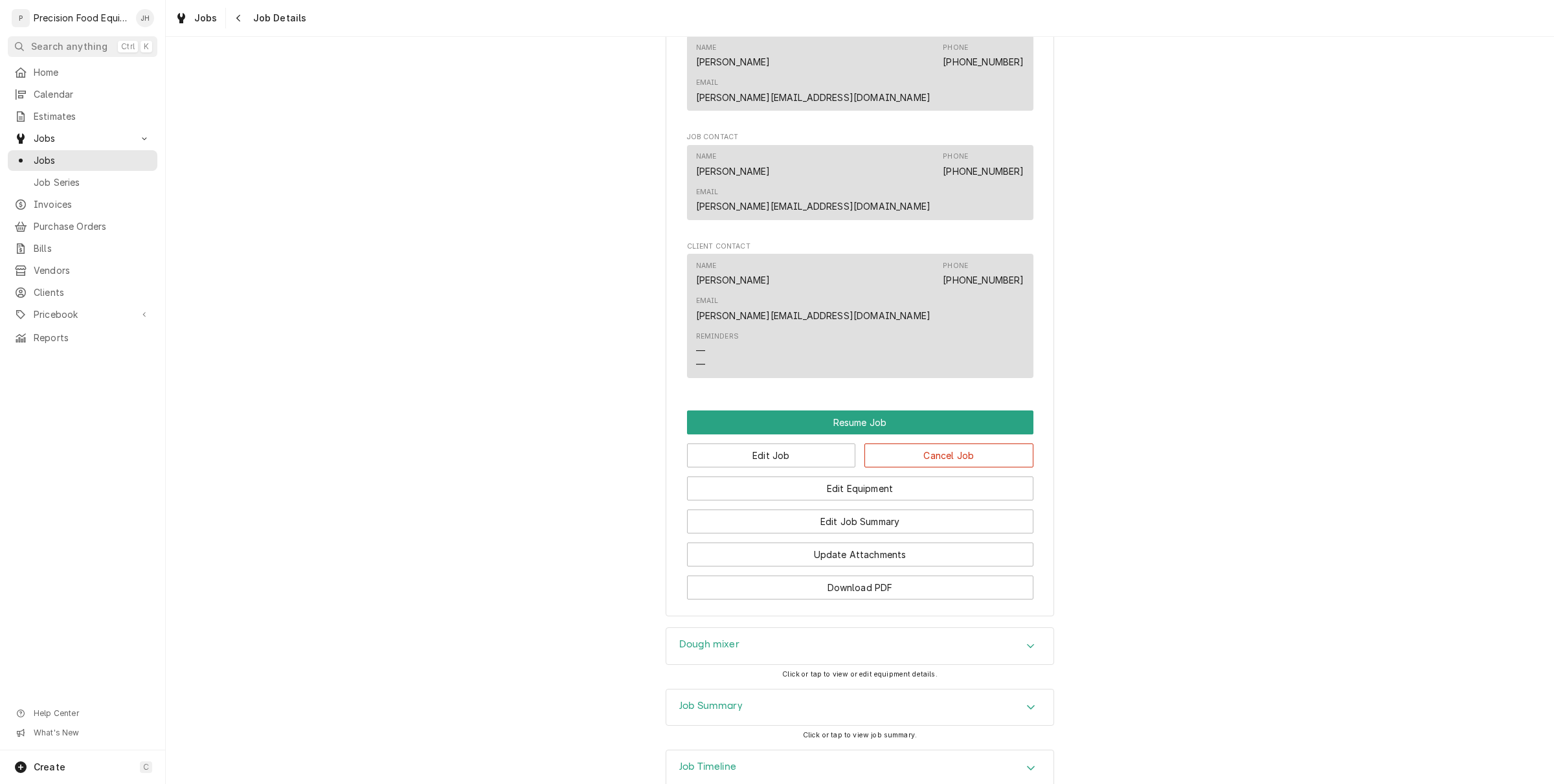
click at [866, 689] on div "Job Summary" at bounding box center [859, 707] width 387 height 37
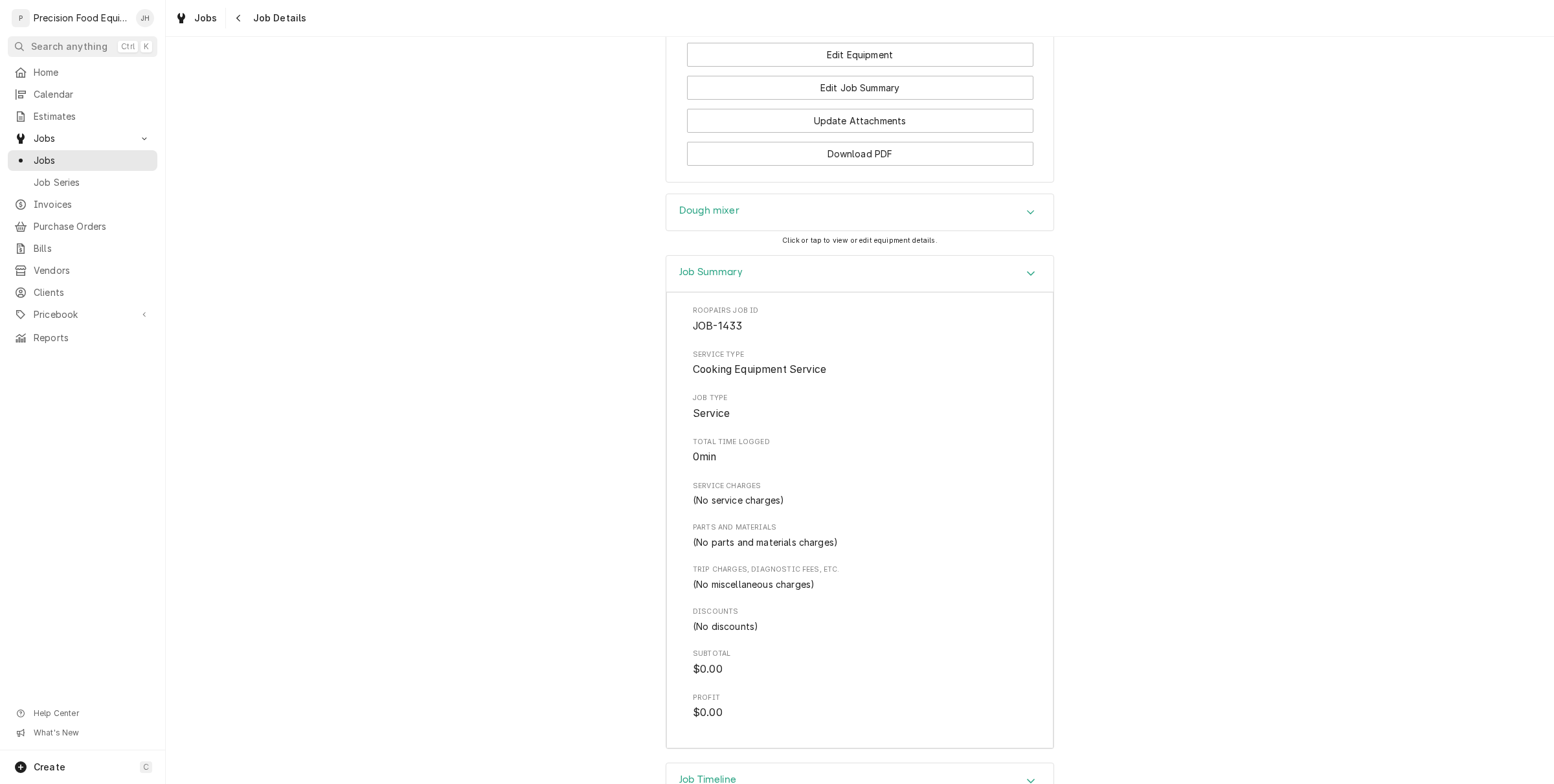
scroll to position [1208, 0]
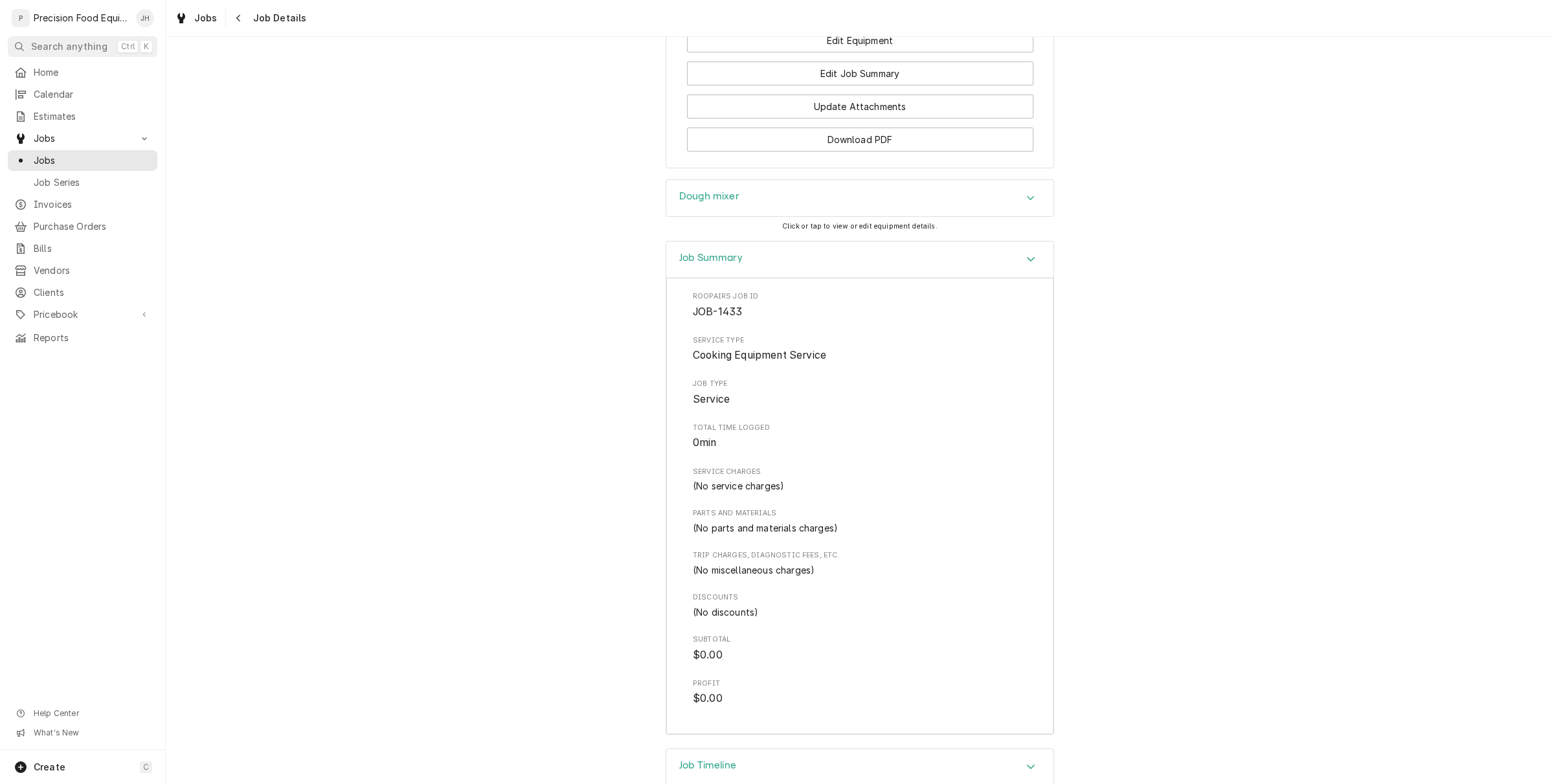
click at [850, 749] on div "Job Timeline" at bounding box center [859, 767] width 387 height 37
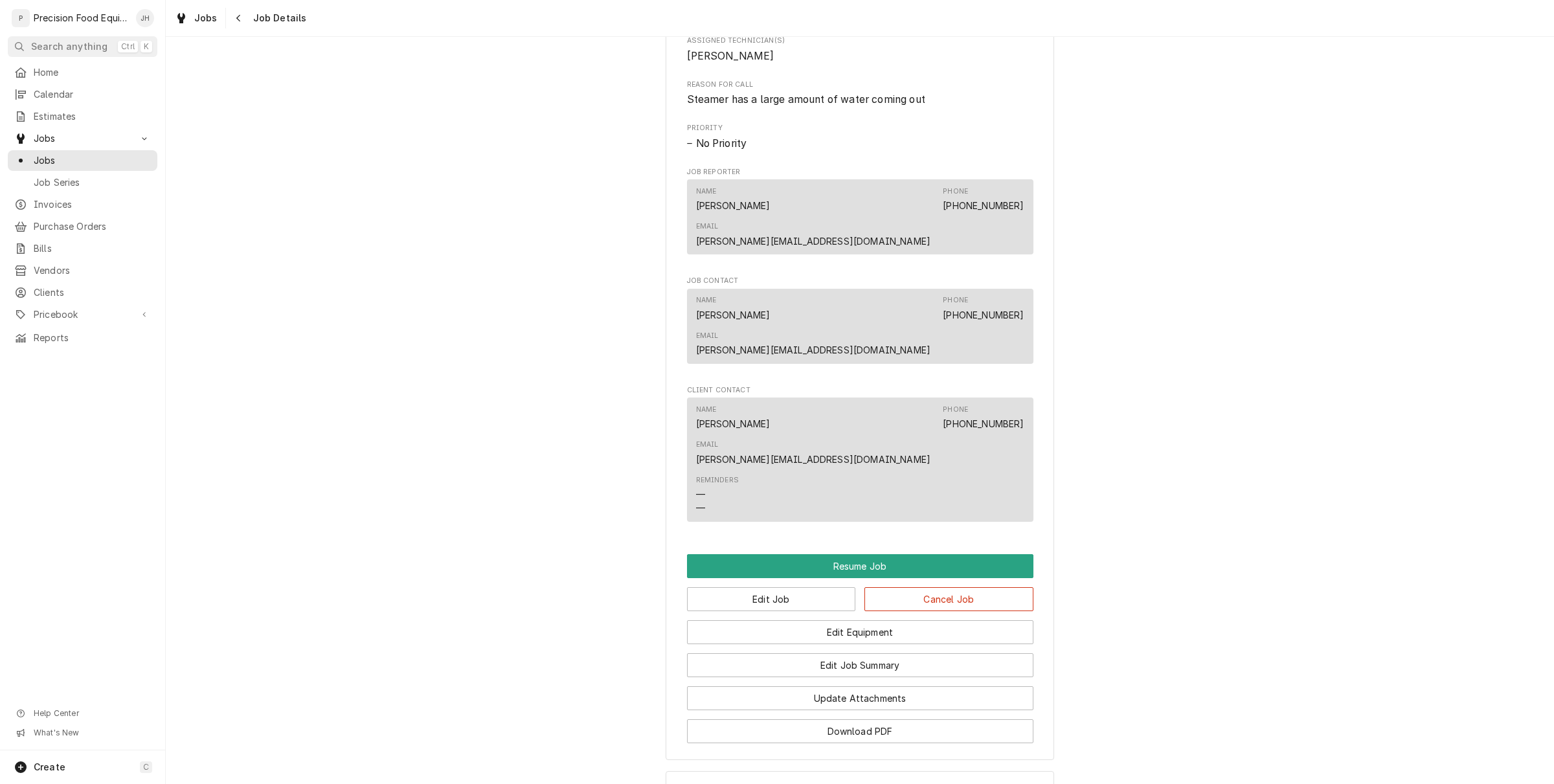
scroll to position [878, 0]
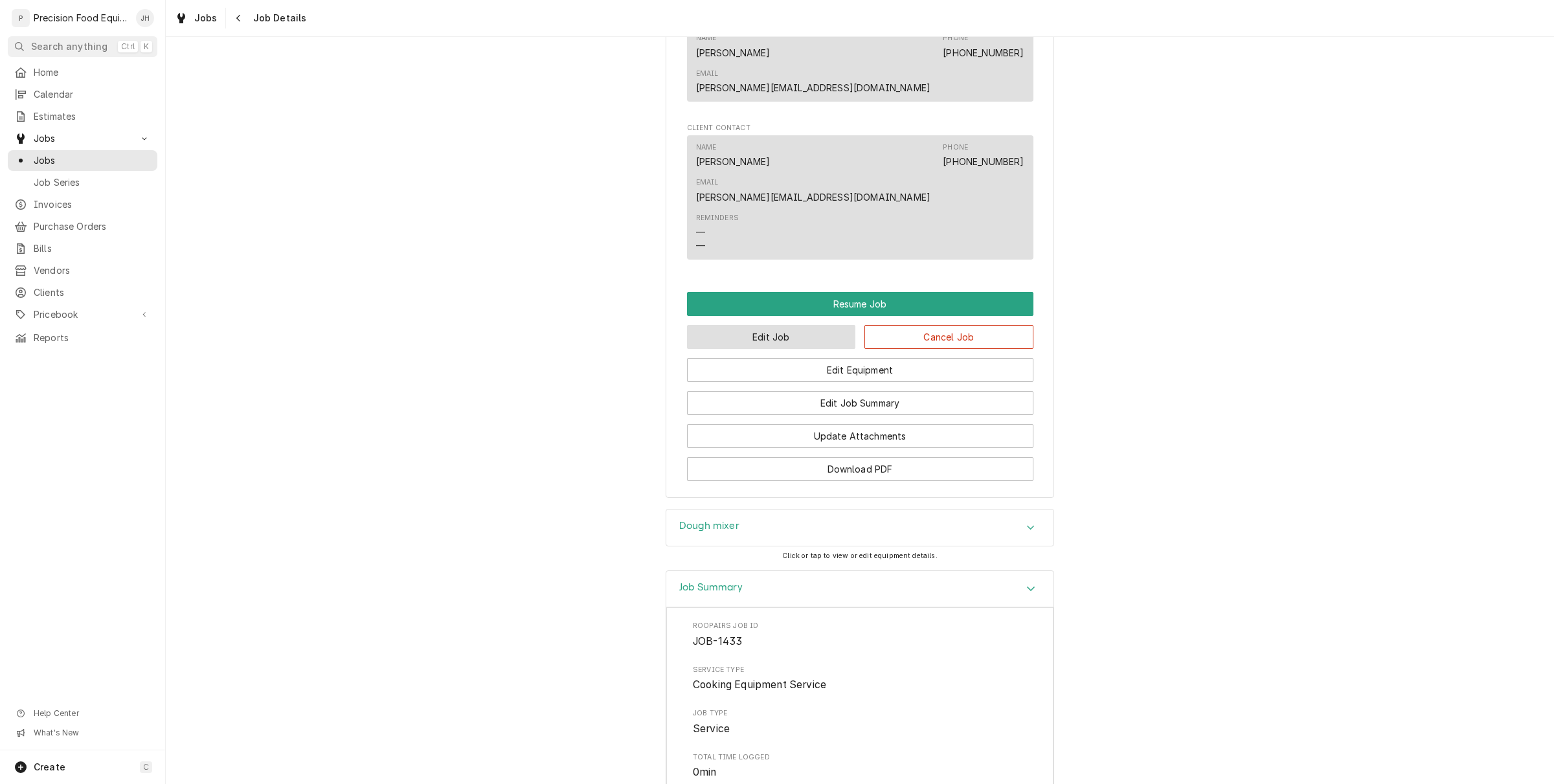
click at [791, 325] on button "Edit Job" at bounding box center [772, 337] width 169 height 24
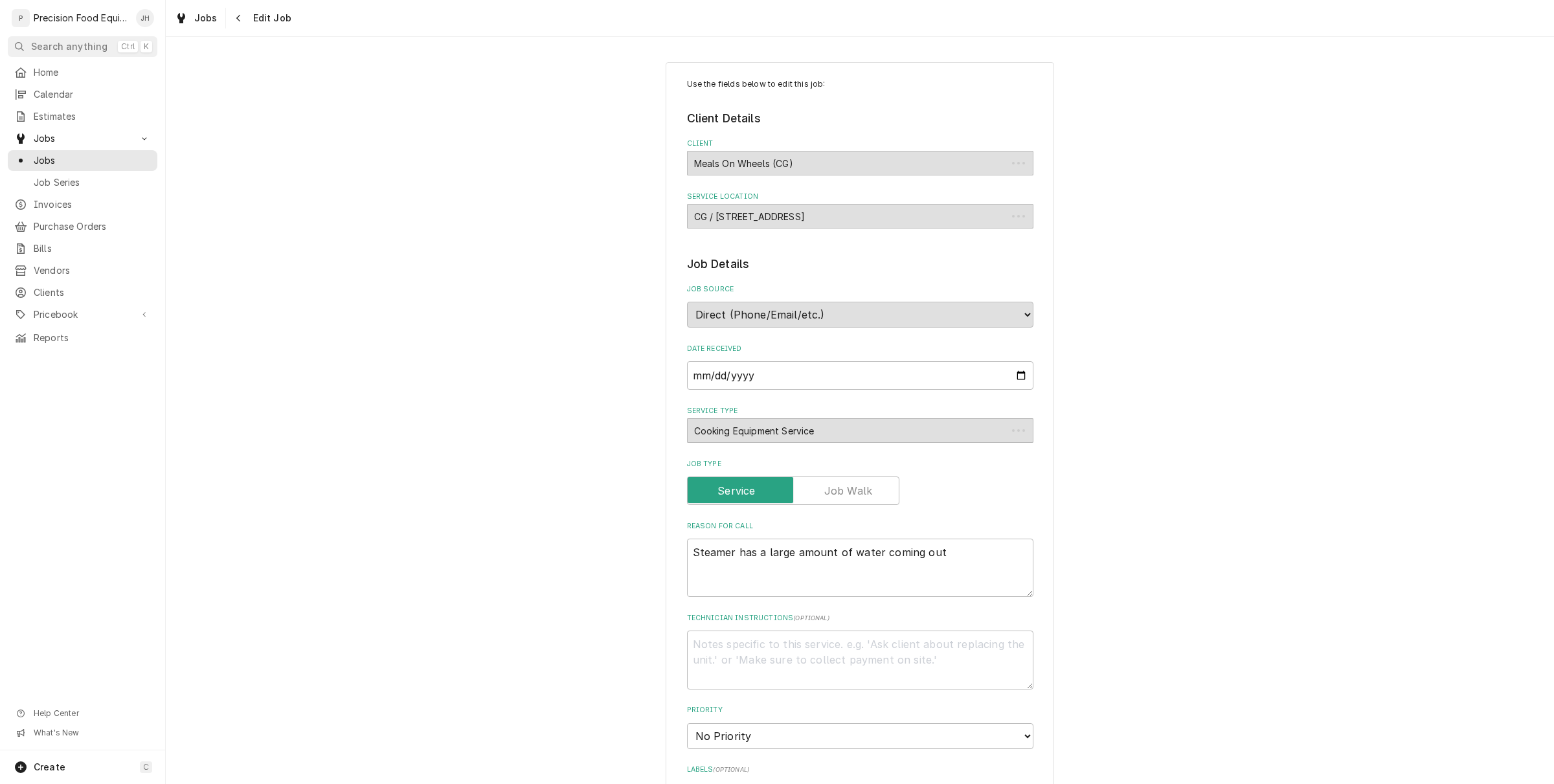
type textarea "x"
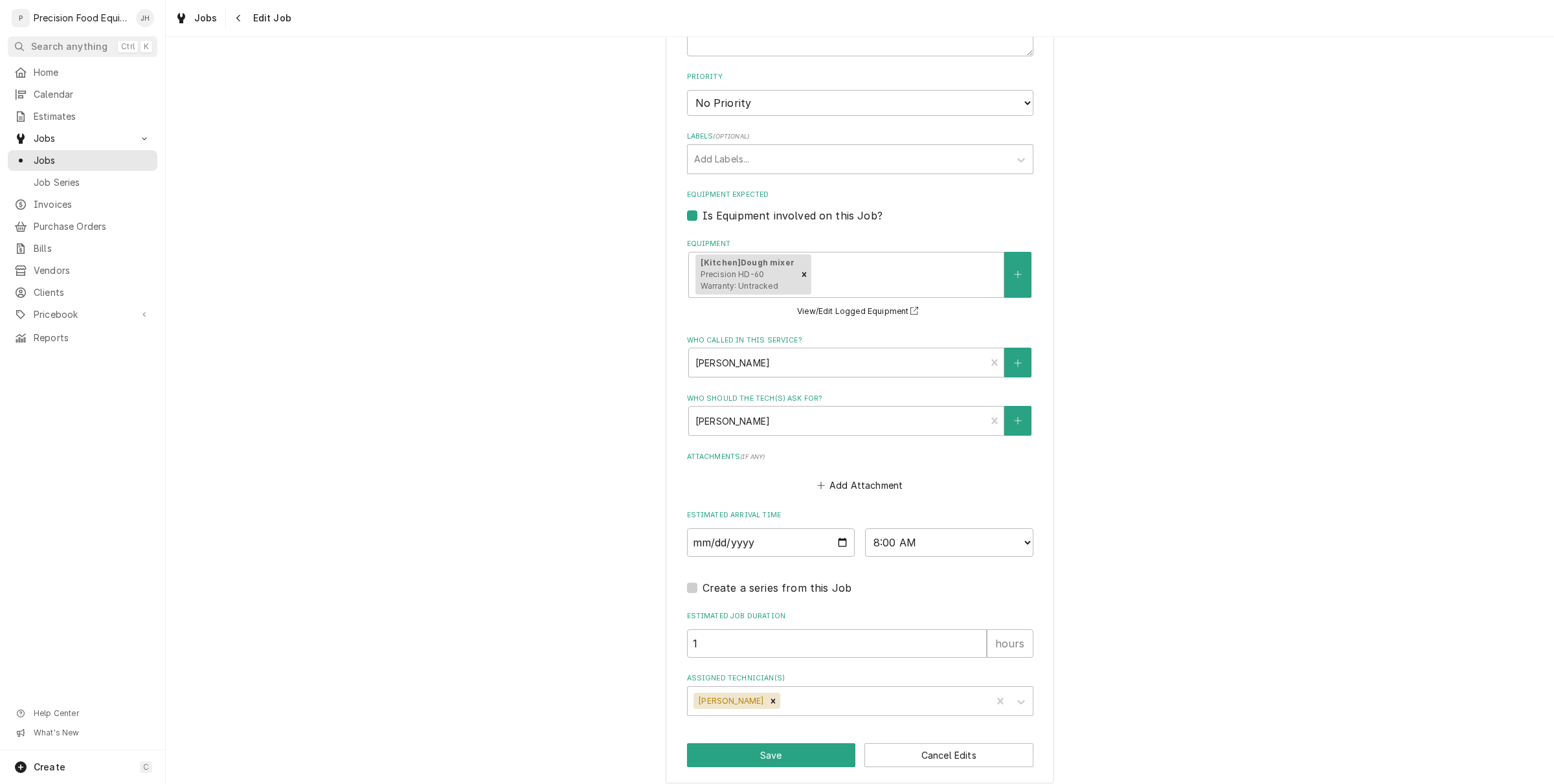
scroll to position [643, 0]
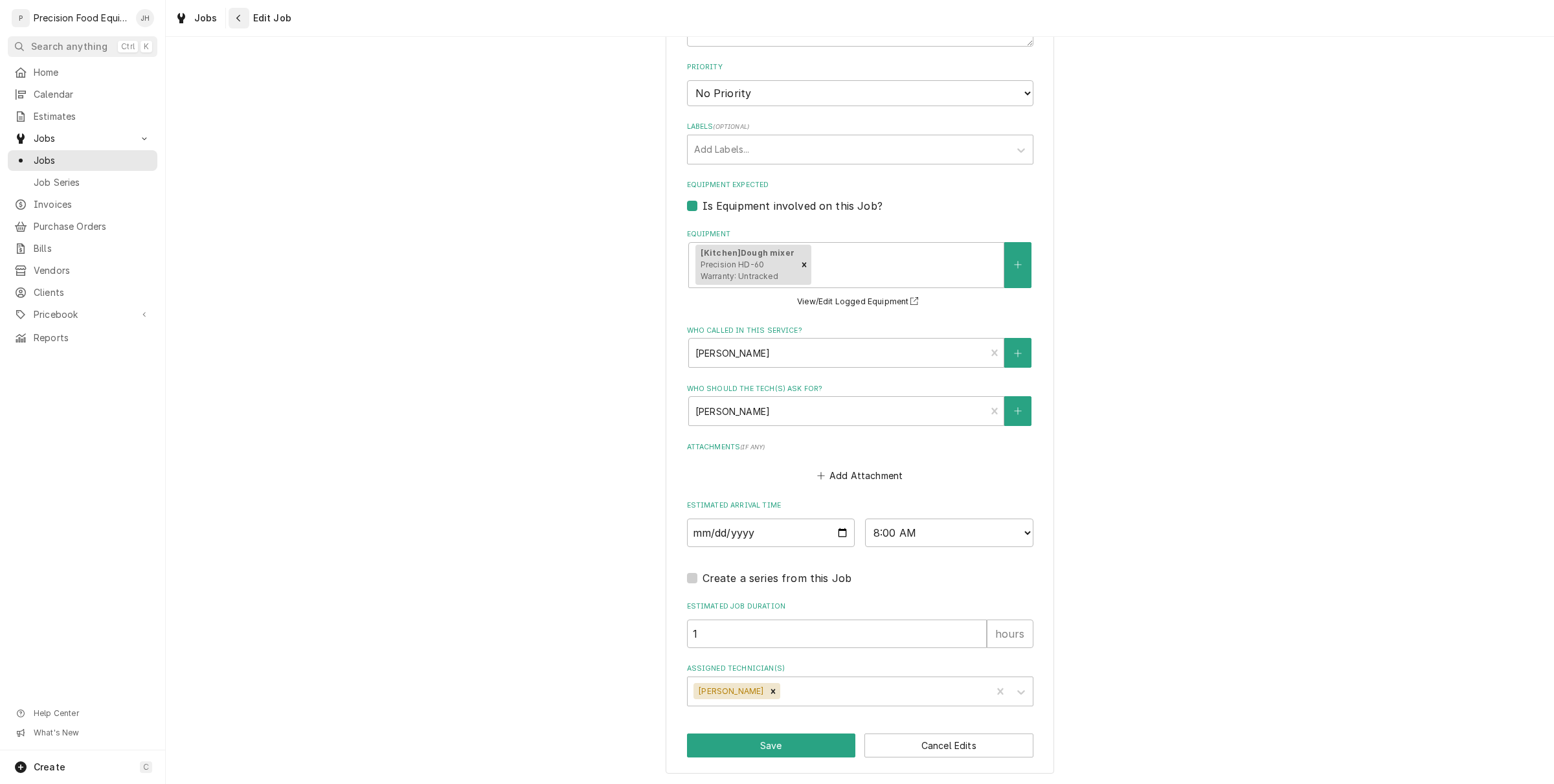
click at [232, 17] on div "Navigate back" at bounding box center [239, 19] width 13 height 13
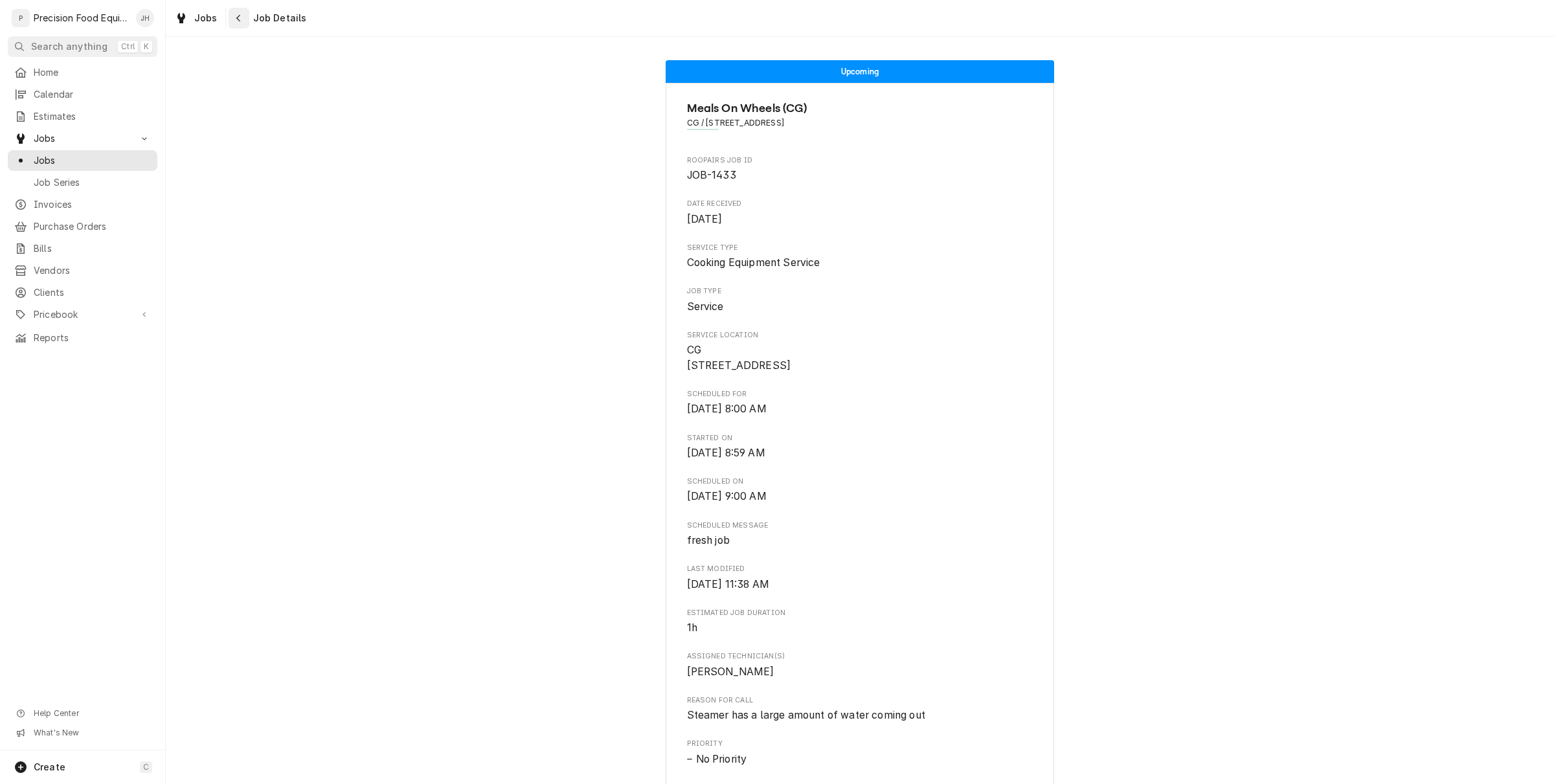
click at [232, 16] on div "Navigate back" at bounding box center [239, 19] width 13 height 13
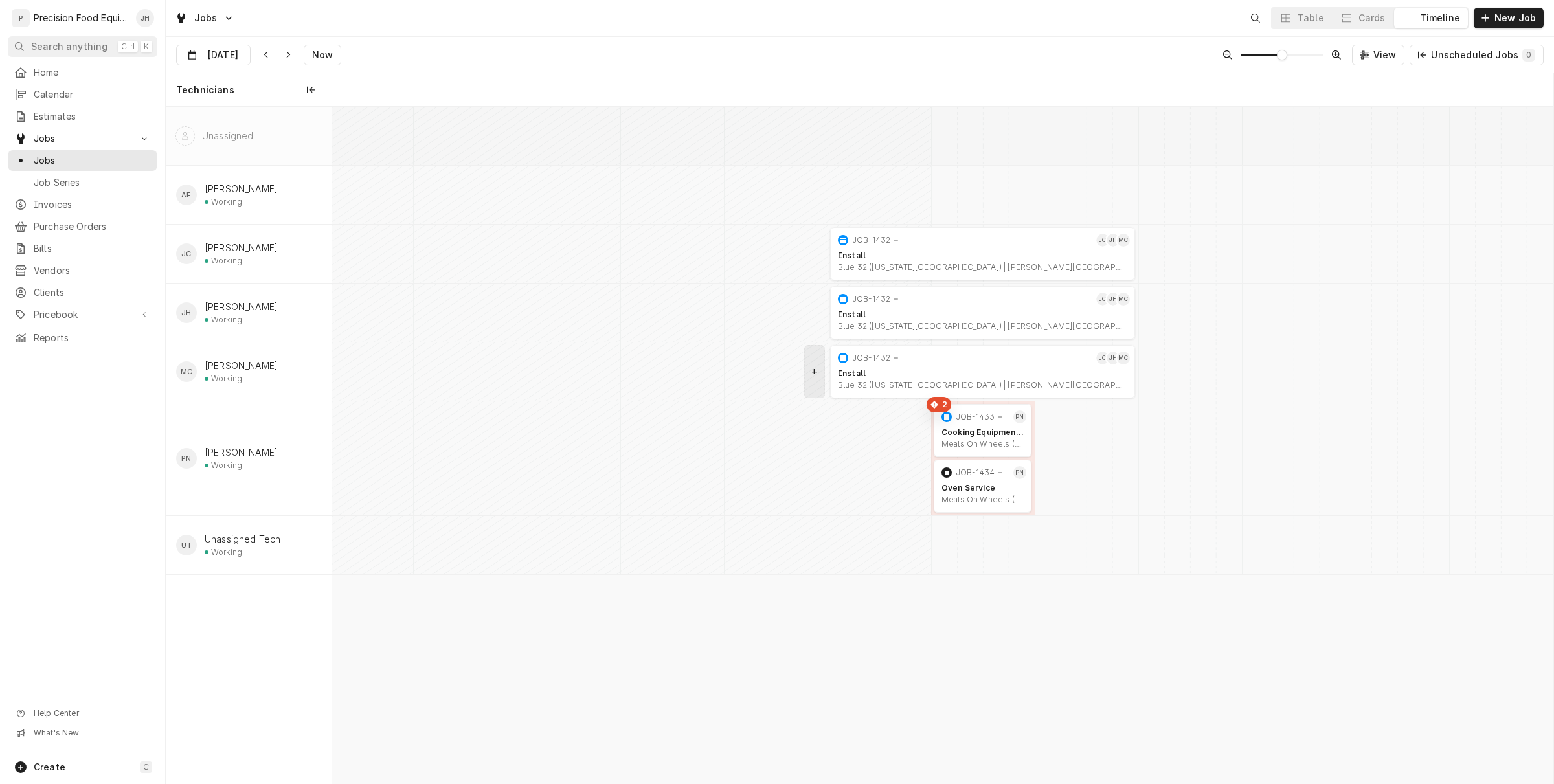
scroll to position [0, 24189]
click at [68, 205] on span "Invoices" at bounding box center [92, 204] width 117 height 13
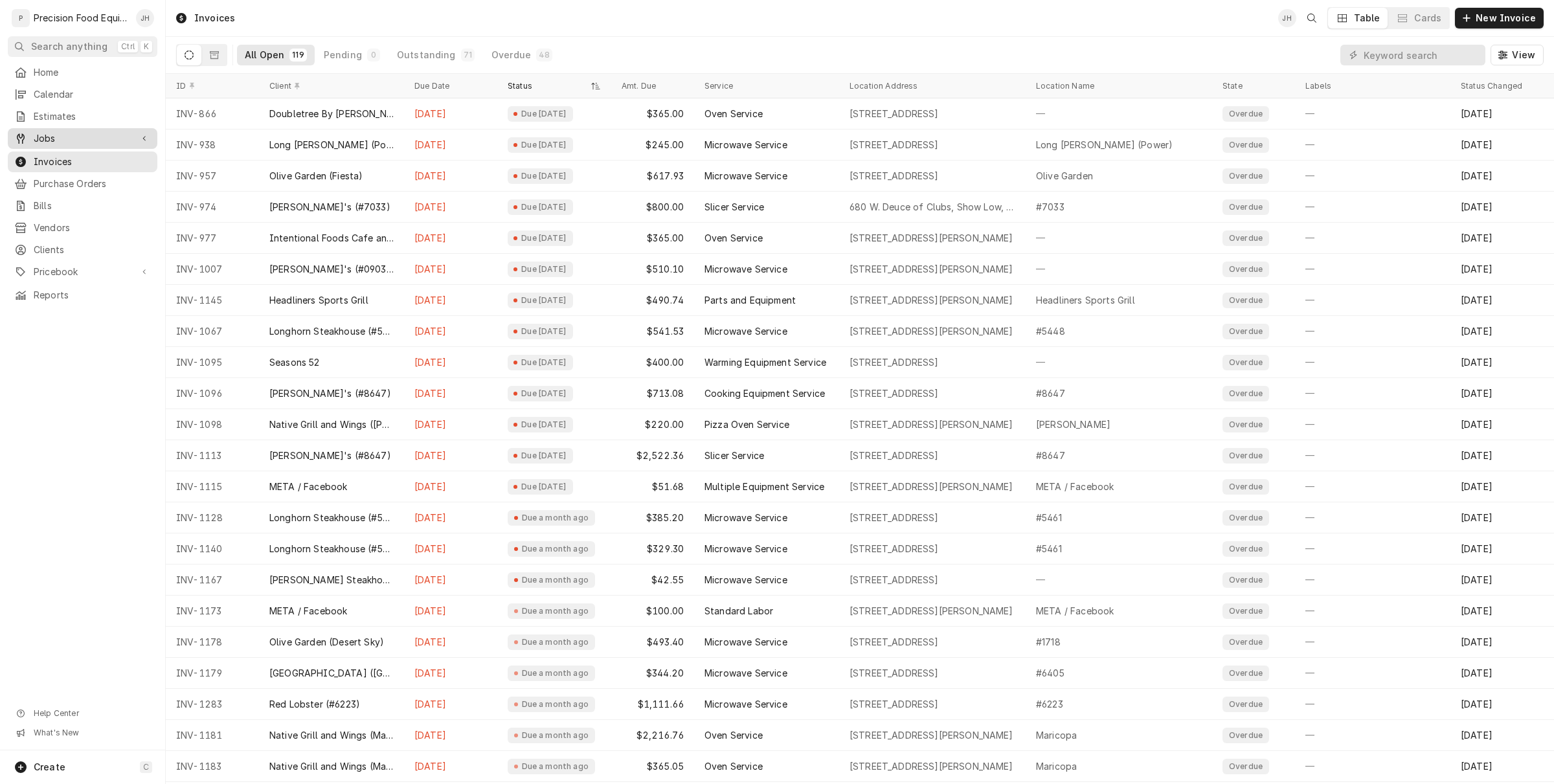
click at [49, 139] on span "Jobs" at bounding box center [82, 139] width 98 height 13
click at [65, 165] on span "Jobs" at bounding box center [92, 161] width 117 height 13
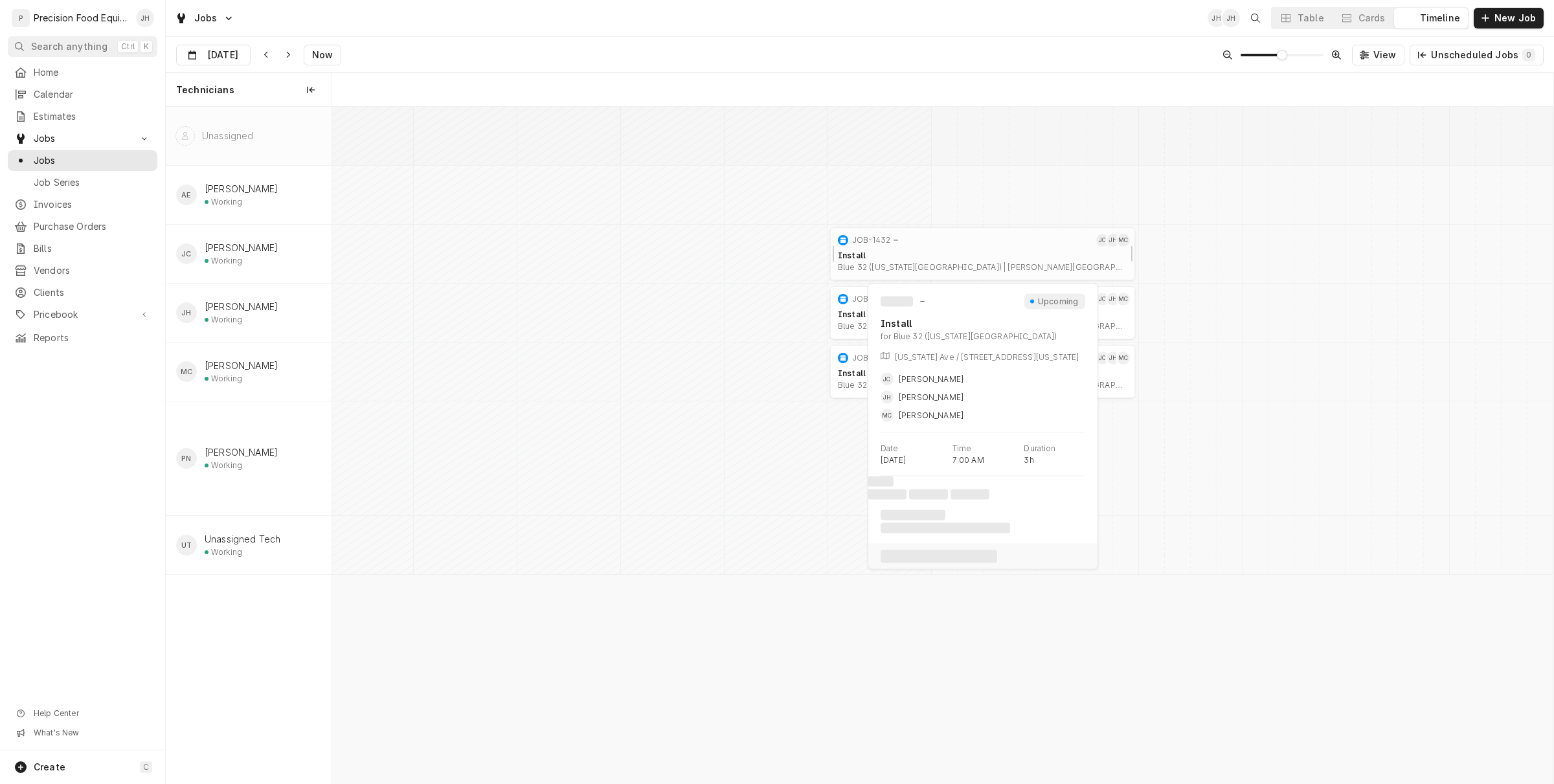
scroll to position [0, 24189]
click at [934, 263] on div "Blue 32 ([US_STATE][GEOGRAPHIC_DATA]) | [PERSON_NAME][GEOGRAPHIC_DATA]" at bounding box center [983, 268] width 290 height 11
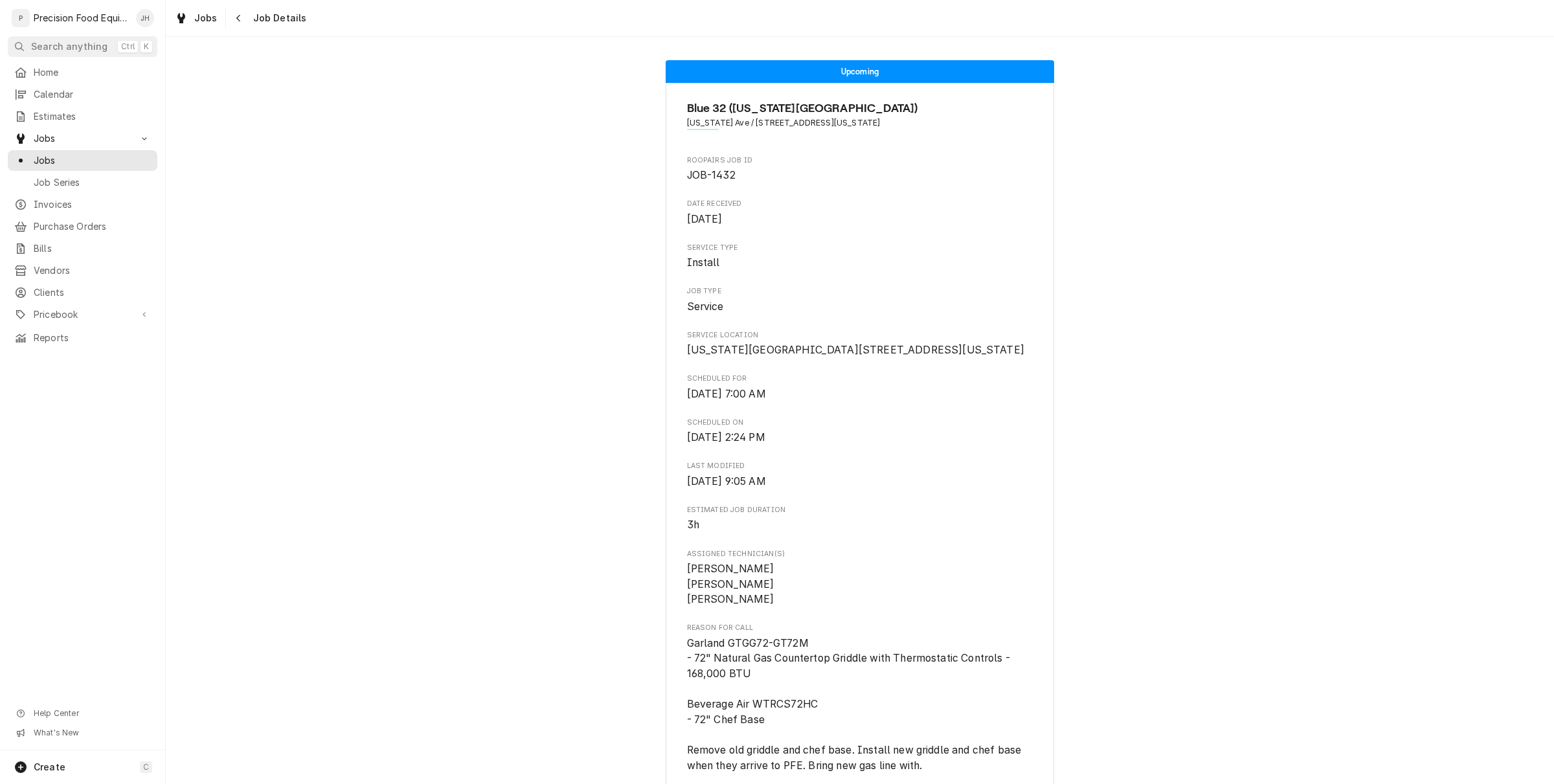
scroll to position [522, 0]
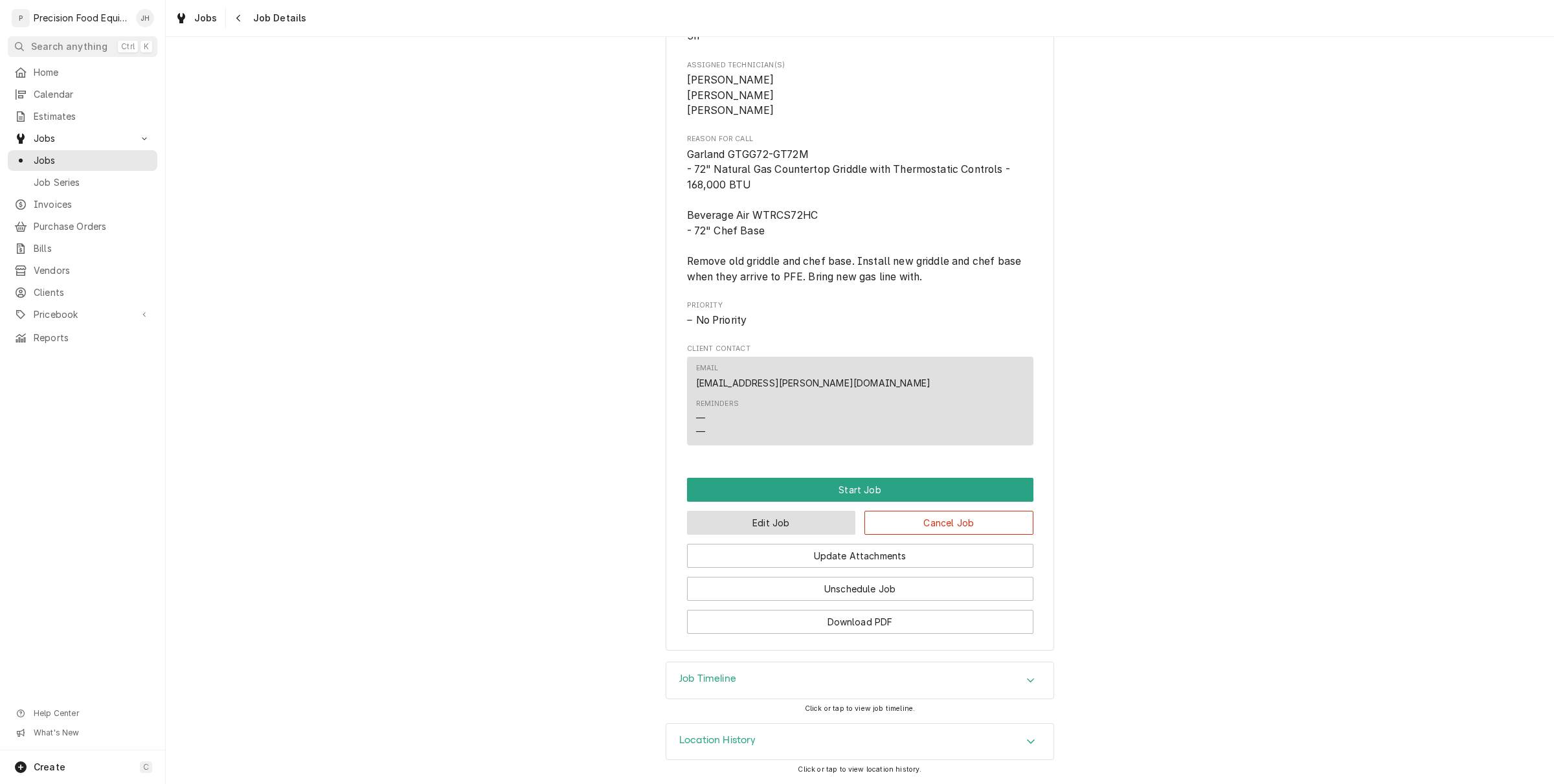
drag, startPoint x: 778, startPoint y: 535, endPoint x: 779, endPoint y: 520, distance: 15.0
click at [778, 534] on div "Update Attachments" at bounding box center [861, 551] width 347 height 33
click at [779, 520] on button "Edit Job" at bounding box center [772, 522] width 169 height 24
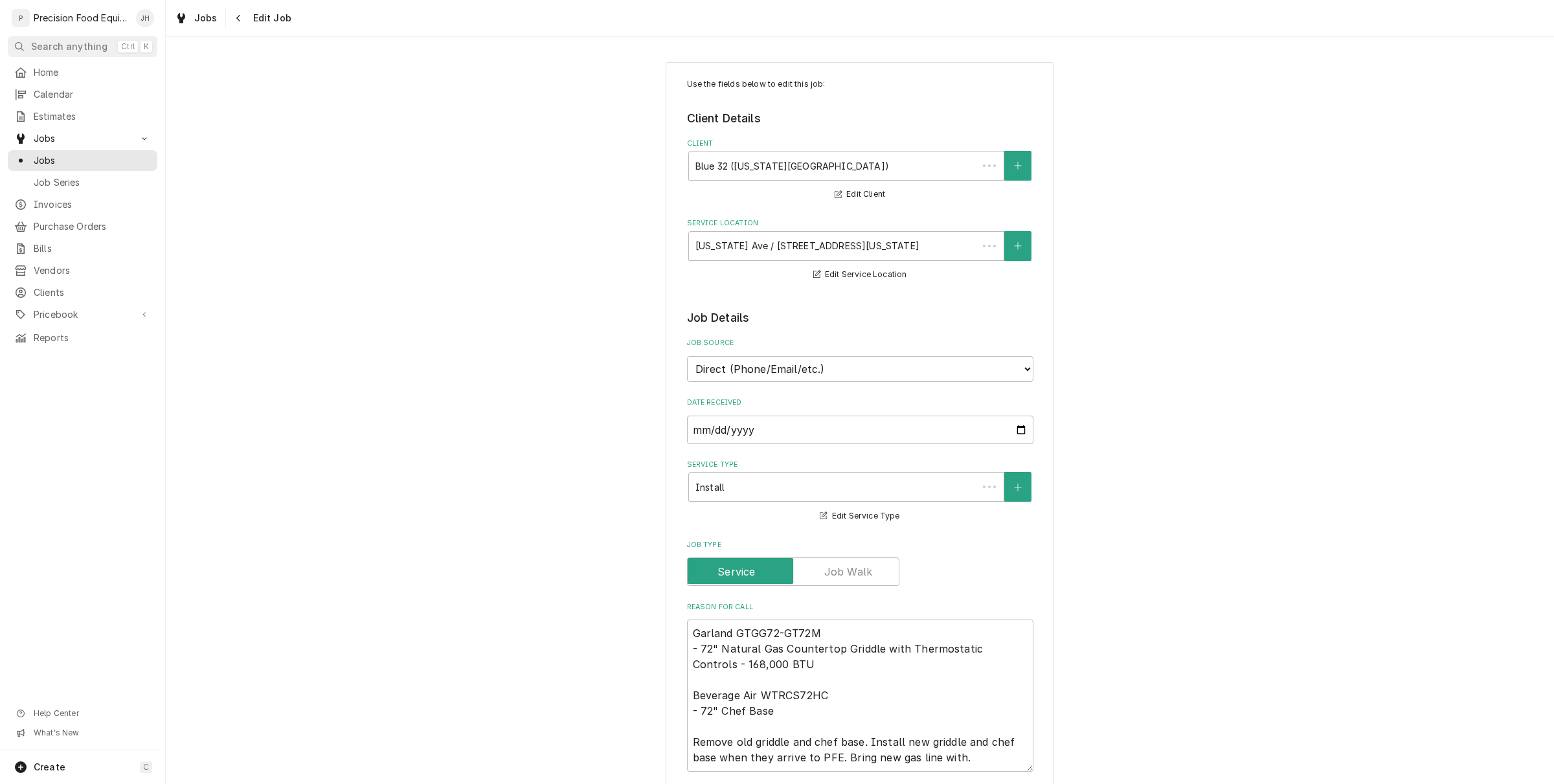
type textarea "x"
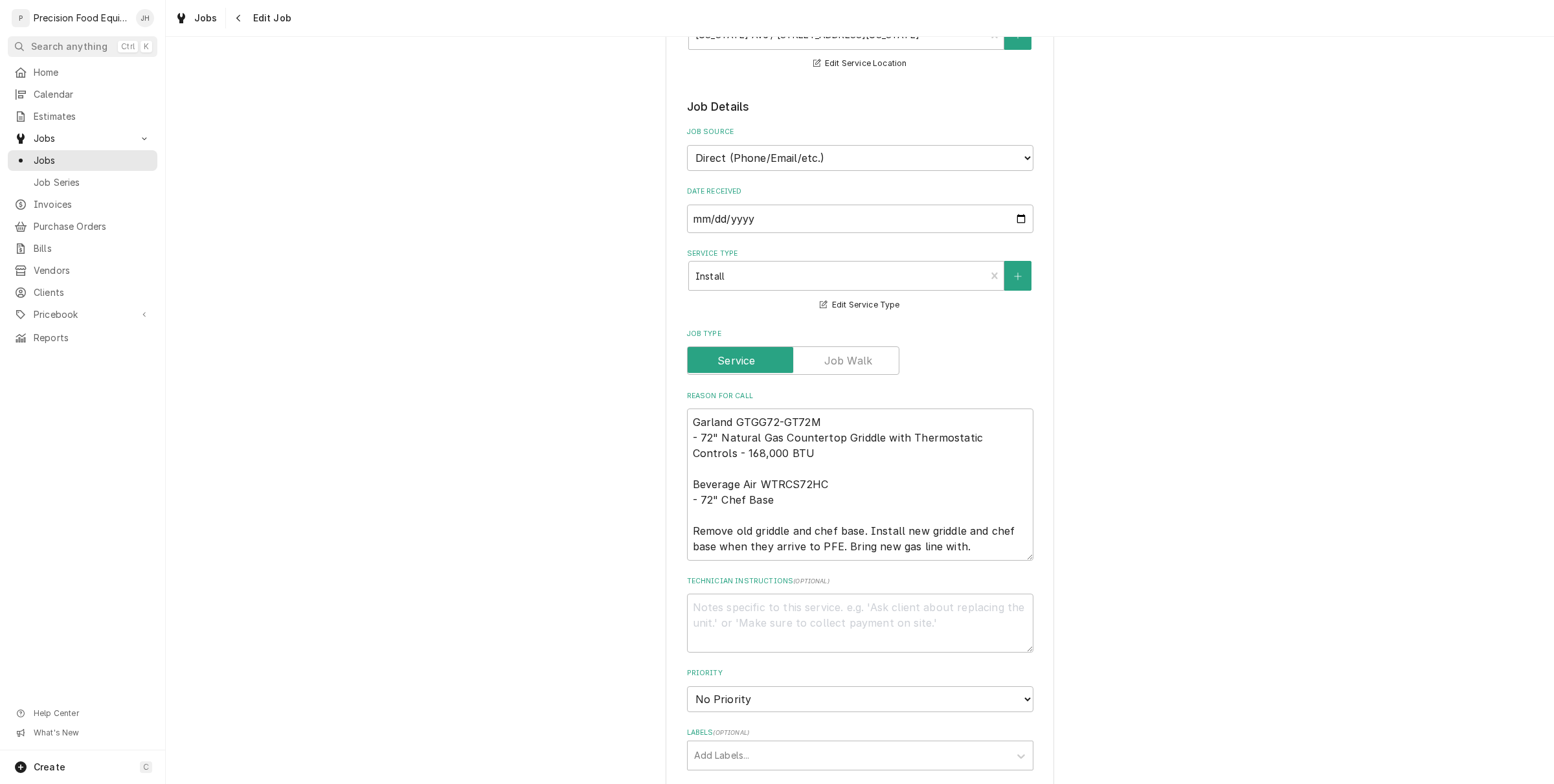
scroll to position [720, 0]
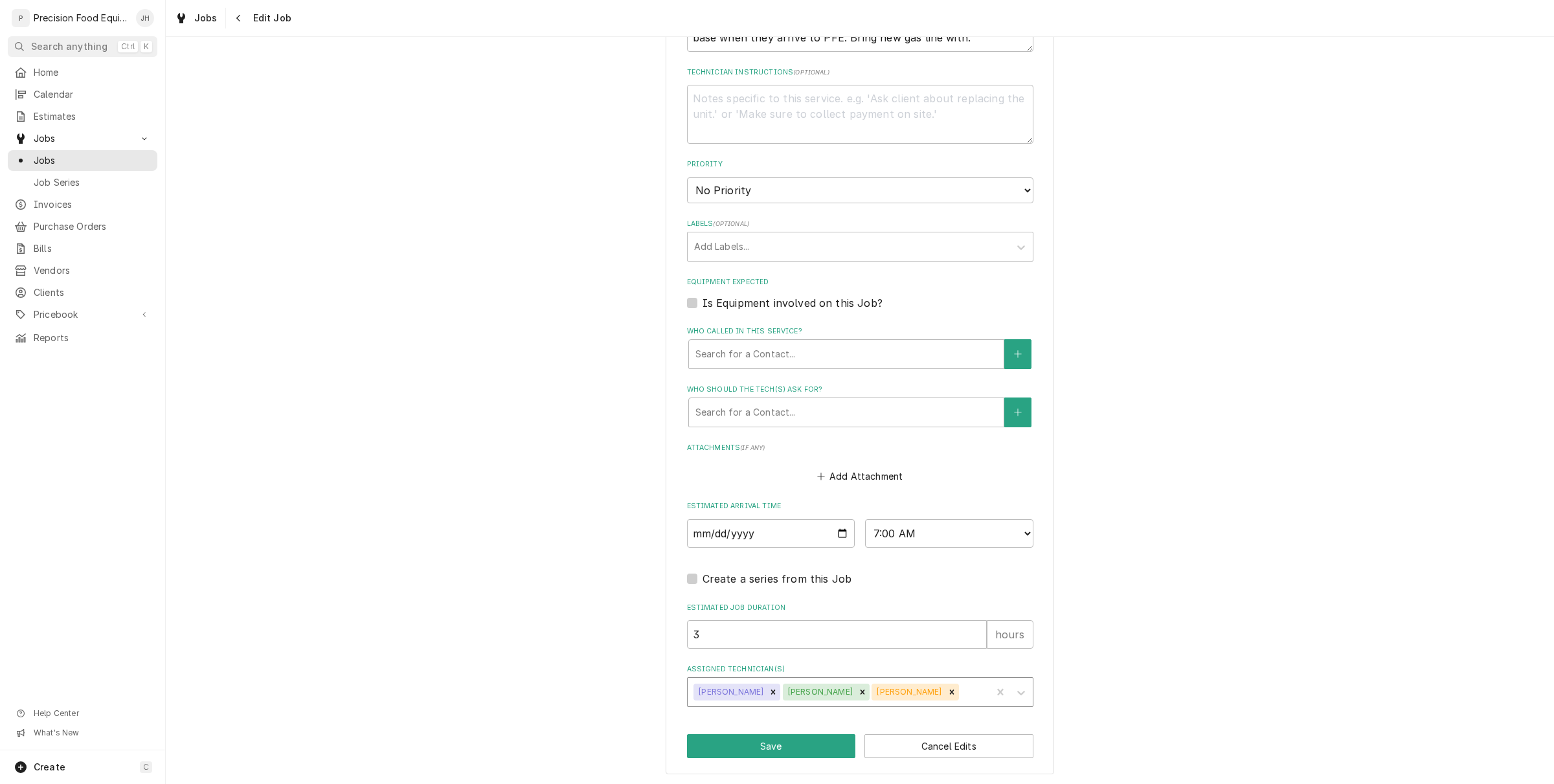
click at [961, 688] on div "Assigned Technician(s)" at bounding box center [973, 692] width 24 height 23
type input "an"
click at [934, 714] on div "[PERSON_NAME]" at bounding box center [861, 720] width 345 height 20
type textarea "x"
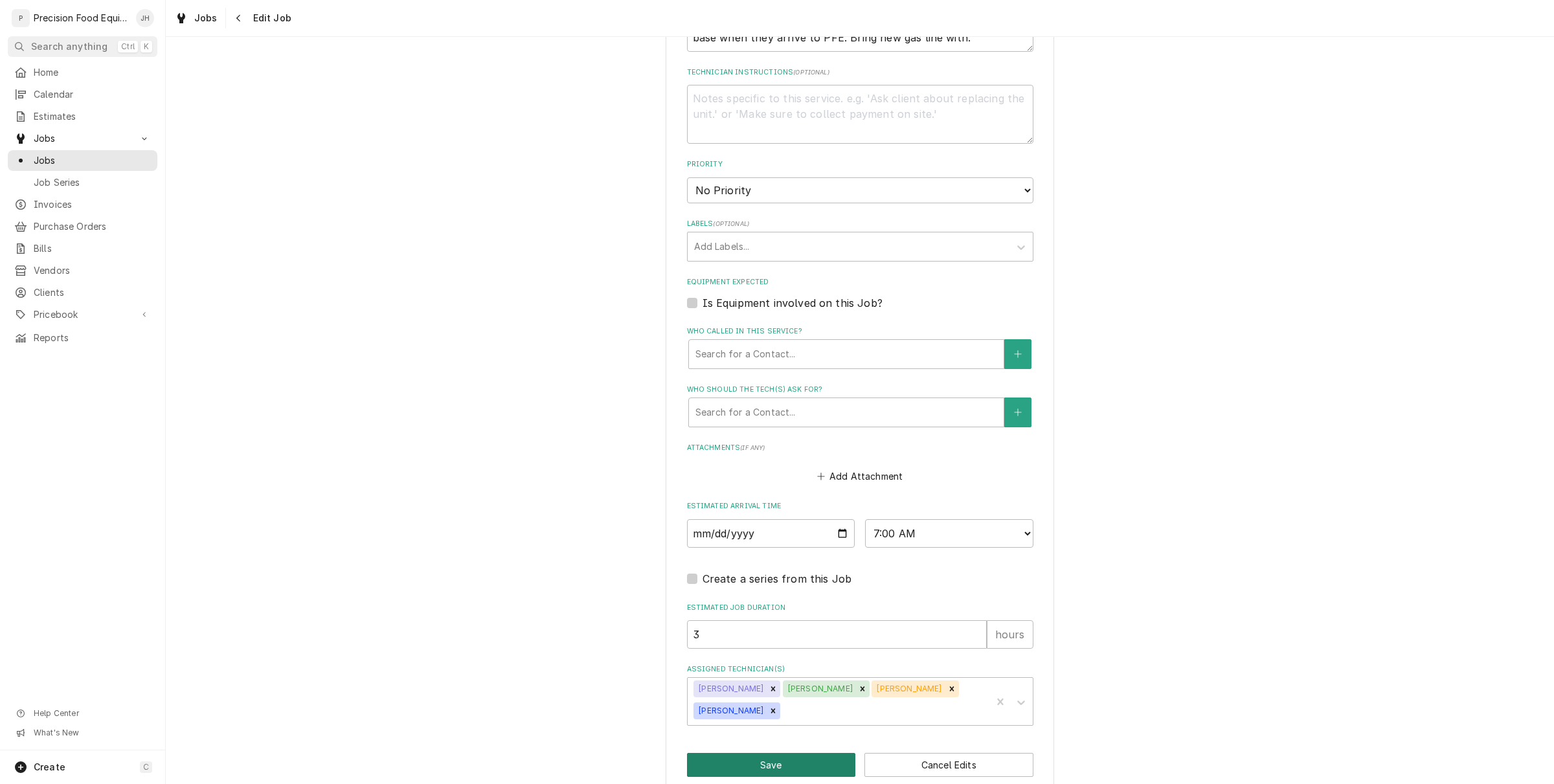
click at [777, 753] on button "Save" at bounding box center [772, 765] width 169 height 24
type textarea "x"
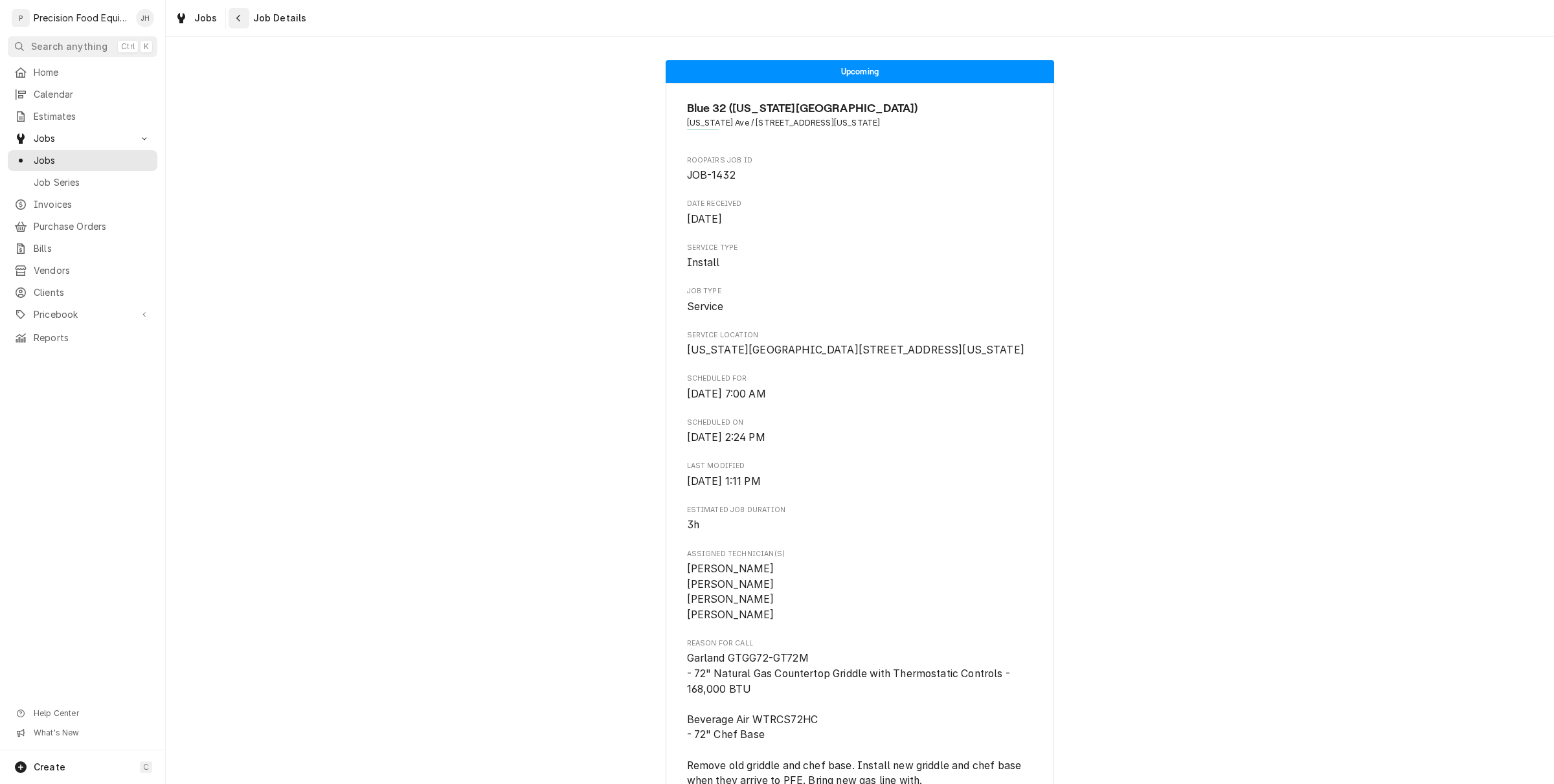
click at [232, 24] on div "Navigate back" at bounding box center [239, 19] width 13 height 13
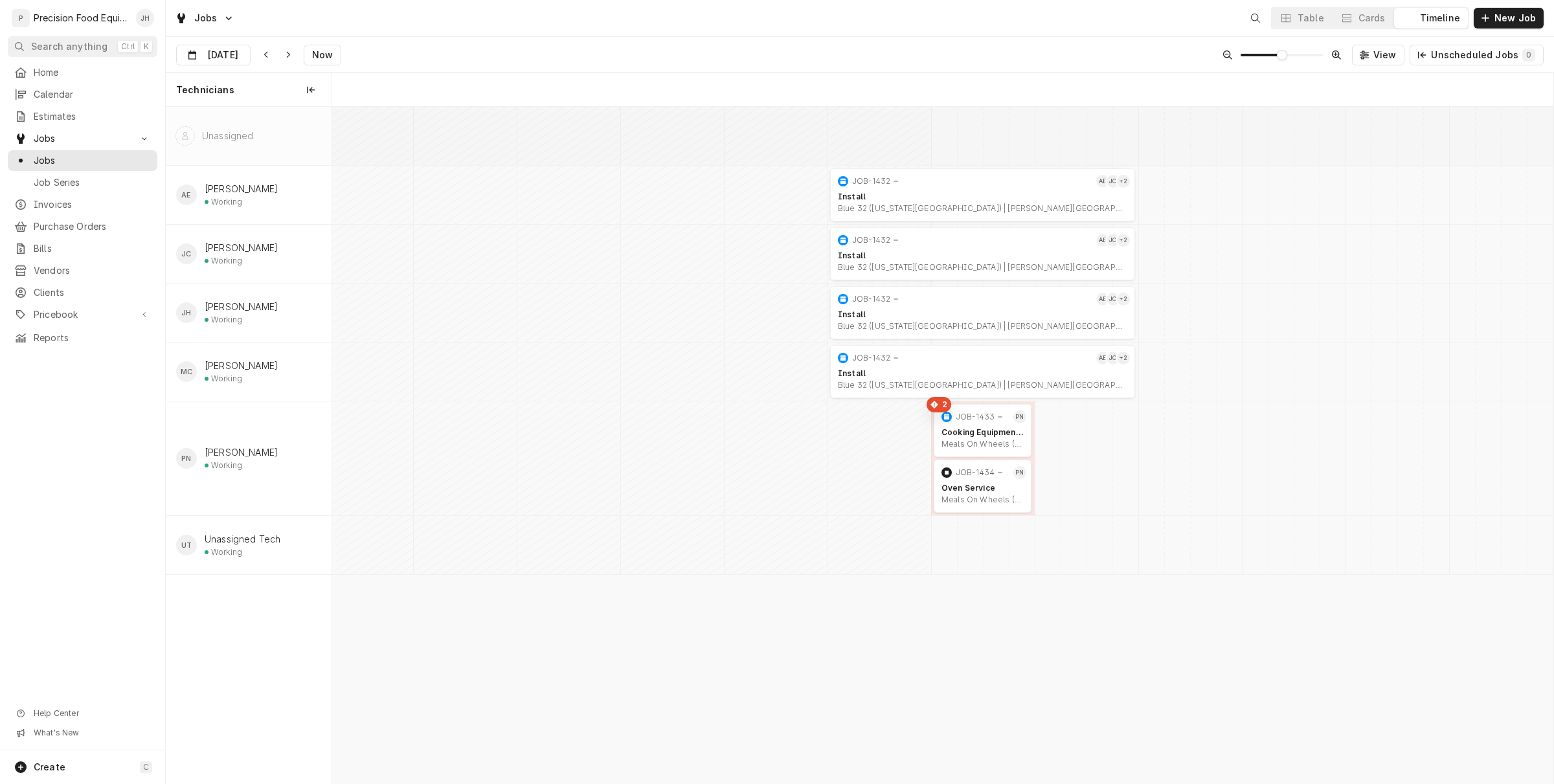
scroll to position [0, 24189]
click at [218, 68] on div "Sep 12 Sep 12 Now View Unscheduled Jobs 2" at bounding box center [860, 55] width 1389 height 37
click at [220, 60] on input "Sep 12" at bounding box center [204, 58] width 55 height 25
click at [286, 160] on div "11" at bounding box center [282, 160] width 18 height 18
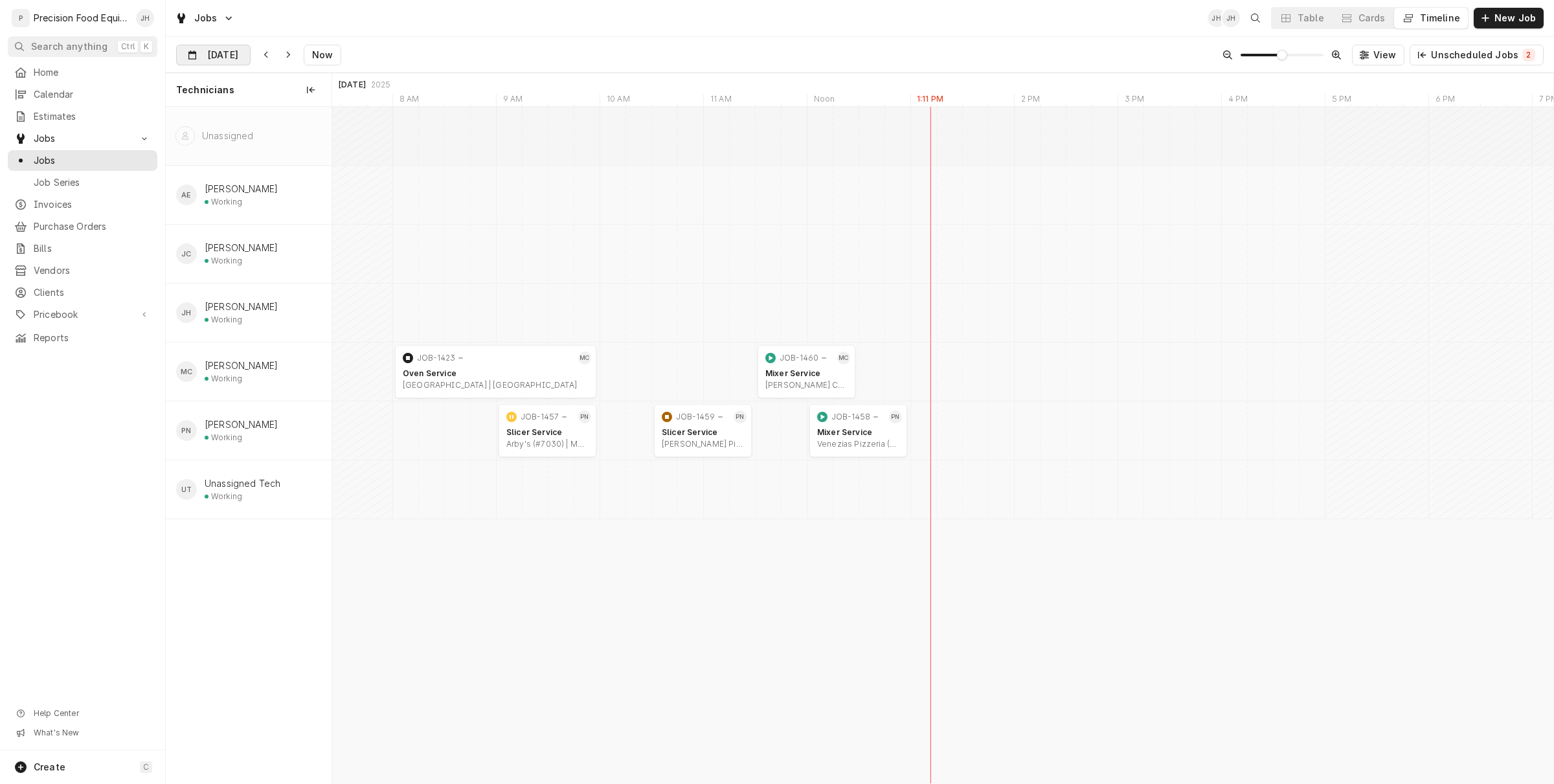
click at [236, 50] on div "Dynamic Content Wrapper" at bounding box center [240, 55] width 18 height 21
click at [311, 167] on div "12" at bounding box center [306, 160] width 18 height 18
type input "Sep 12"
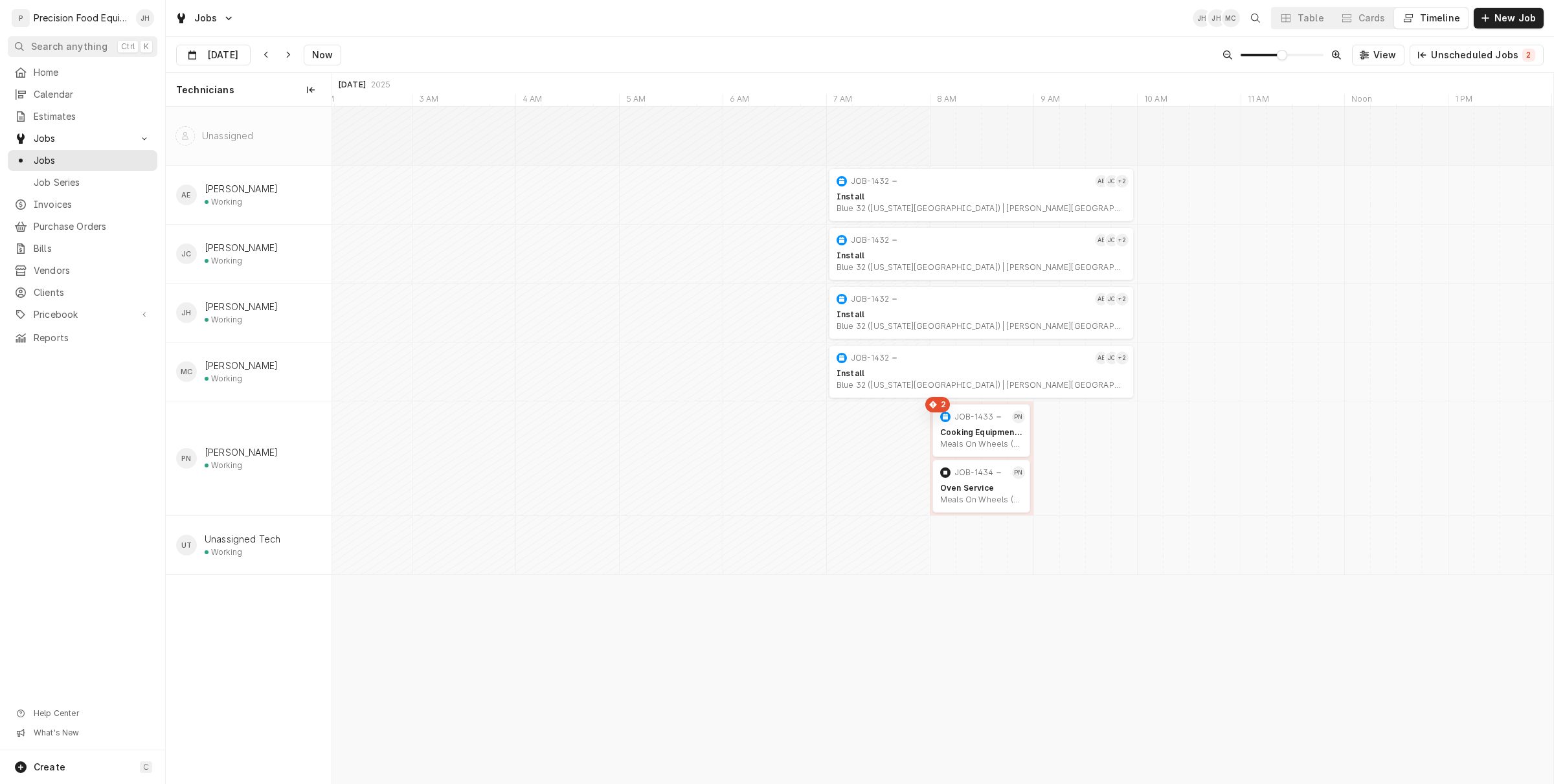
click at [986, 422] on div "JOB-1433" at bounding box center [973, 416] width 71 height 15
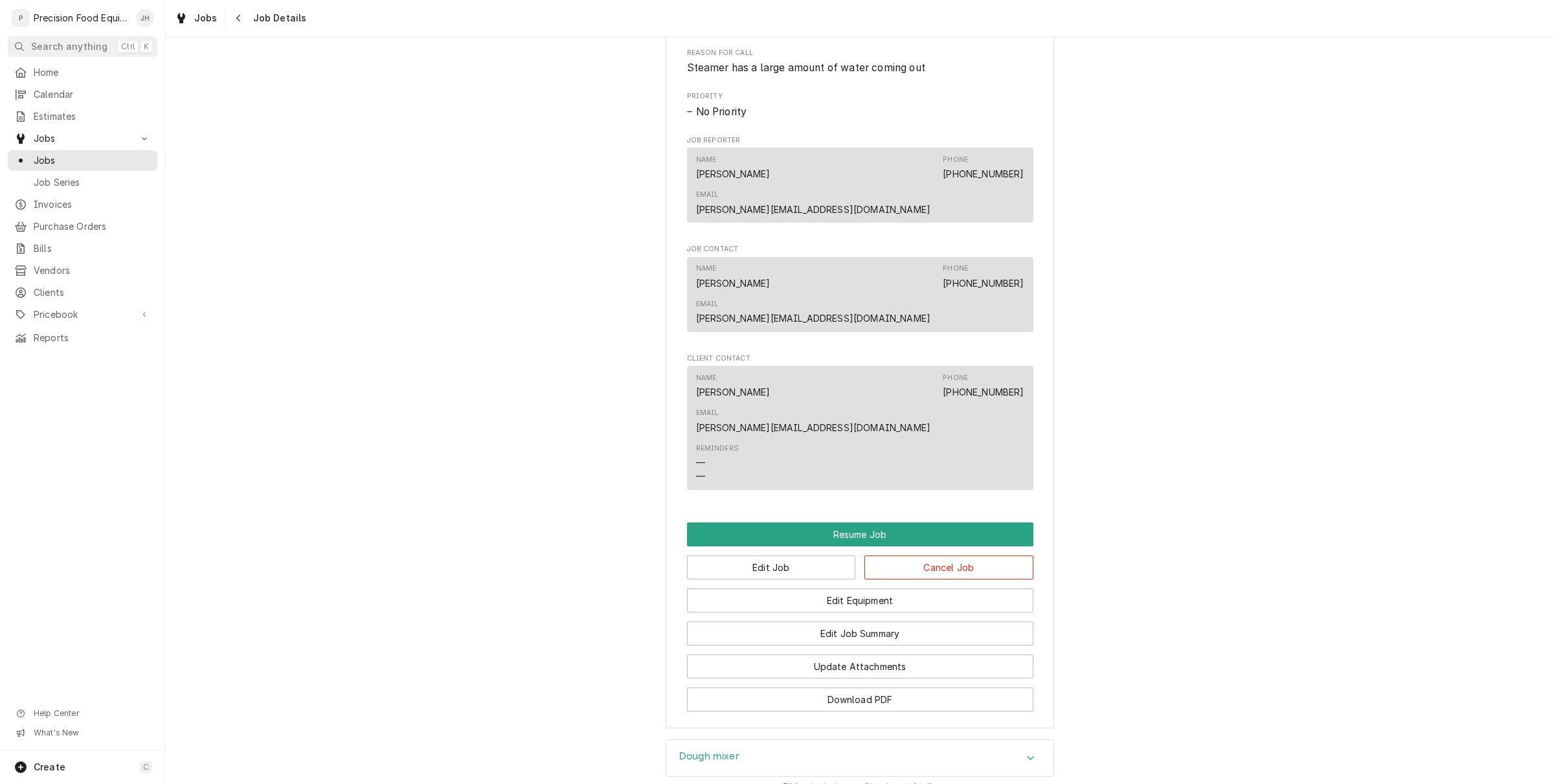
scroll to position [759, 0]
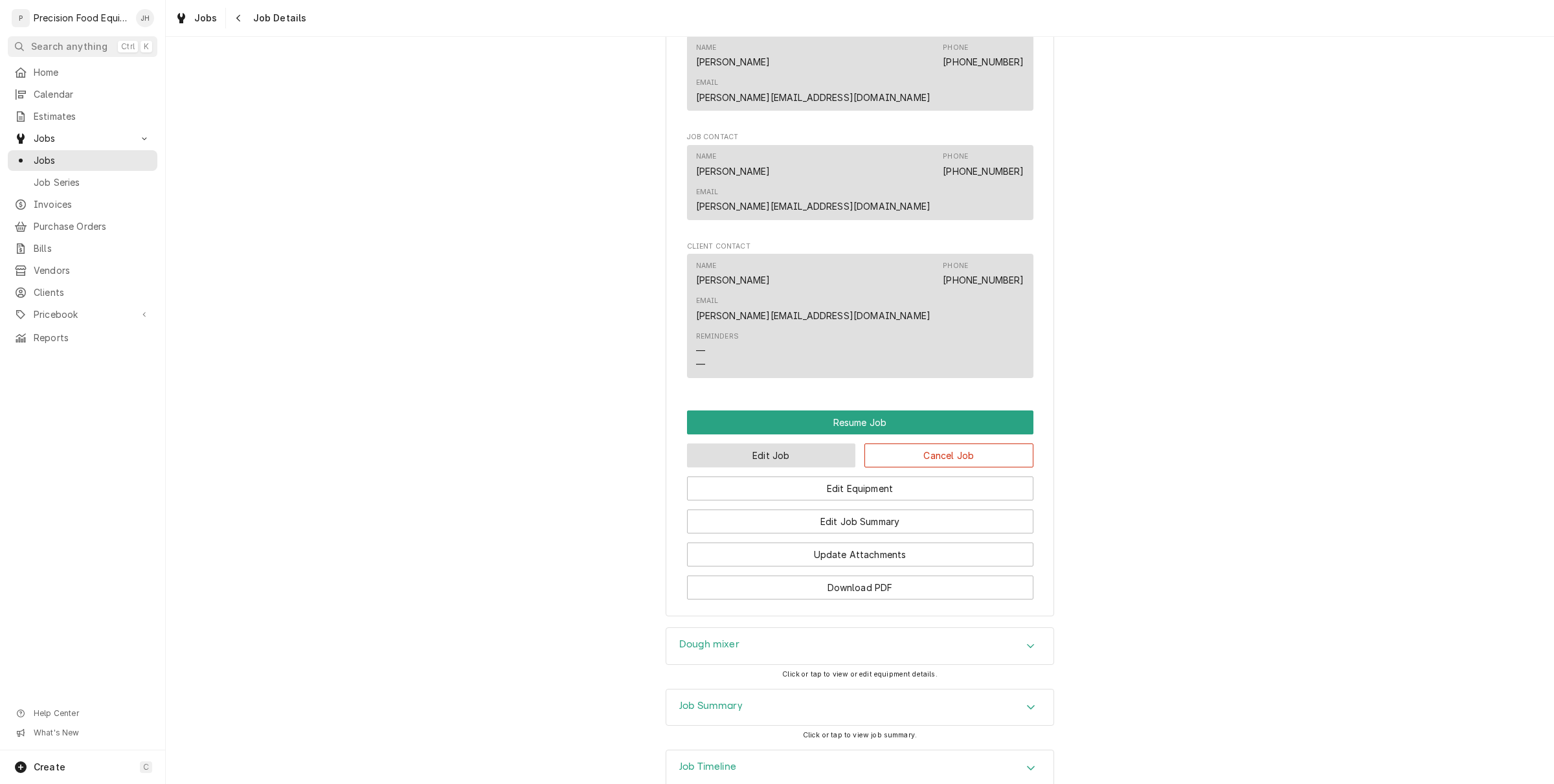
click at [837, 443] on button "Edit Job" at bounding box center [772, 455] width 169 height 24
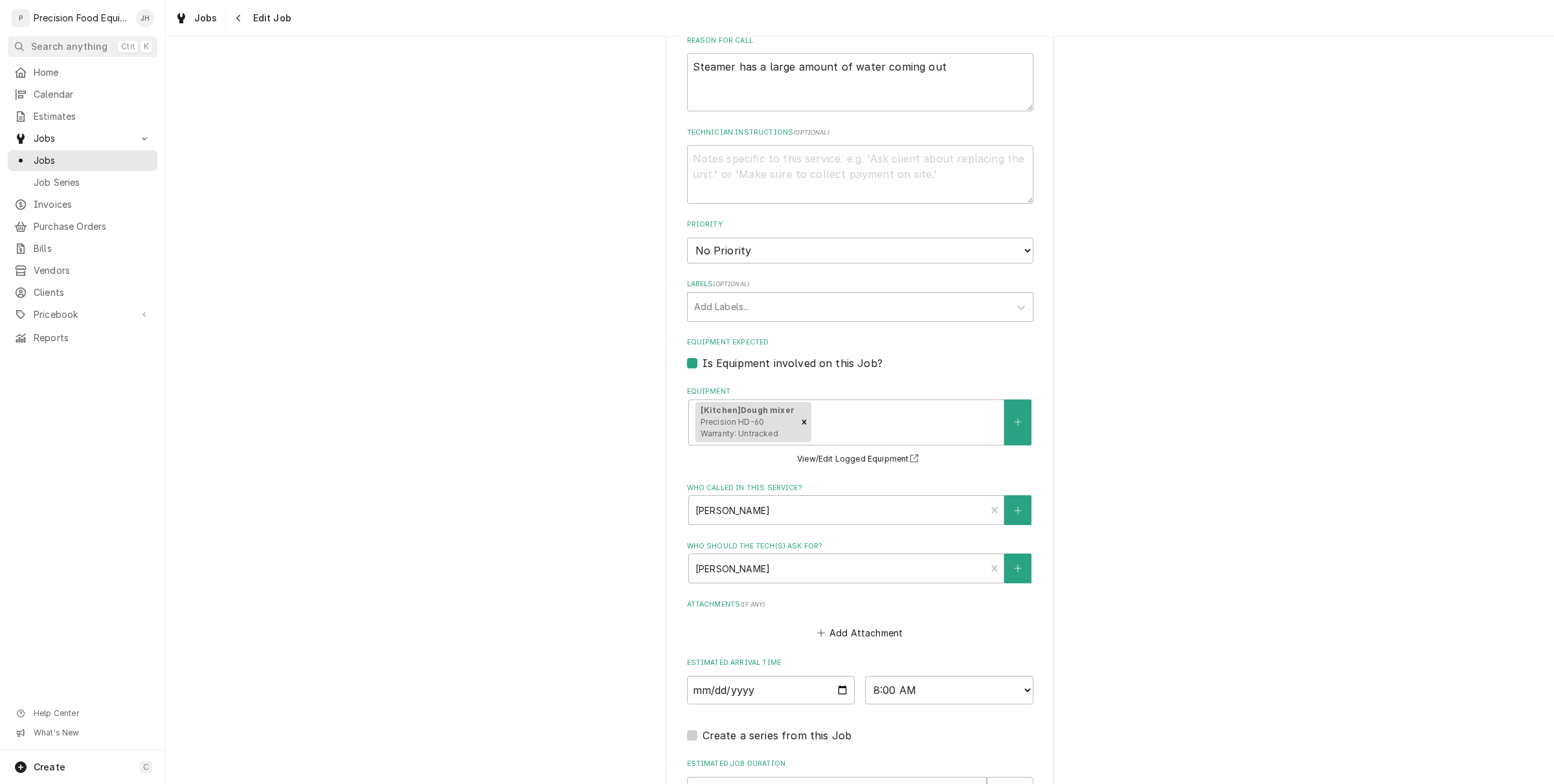
scroll to position [643, 0]
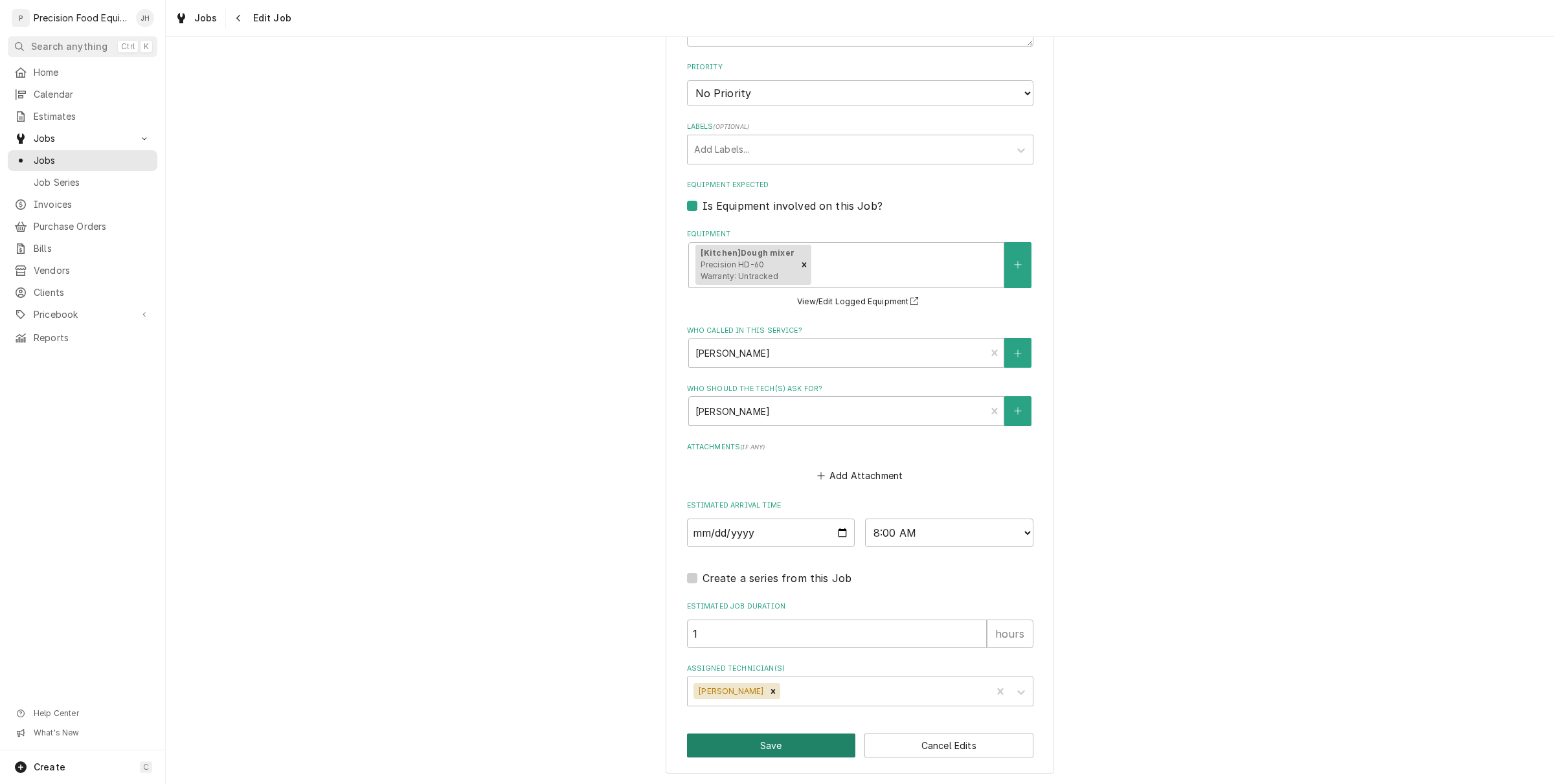
click at [802, 736] on button "Save" at bounding box center [772, 745] width 169 height 24
type textarea "x"
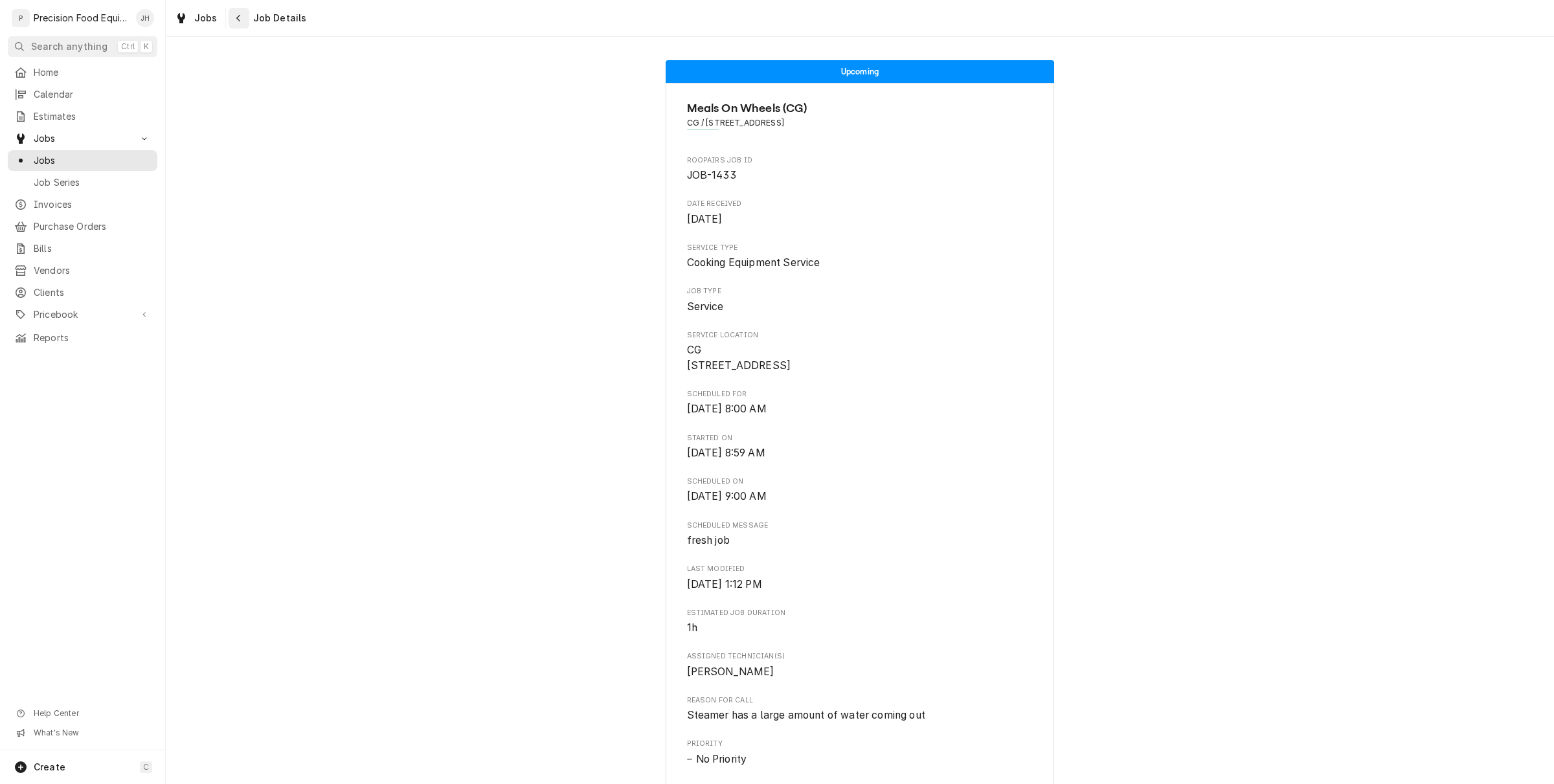
click at [238, 21] on icon "Navigate back" at bounding box center [238, 18] width 6 height 9
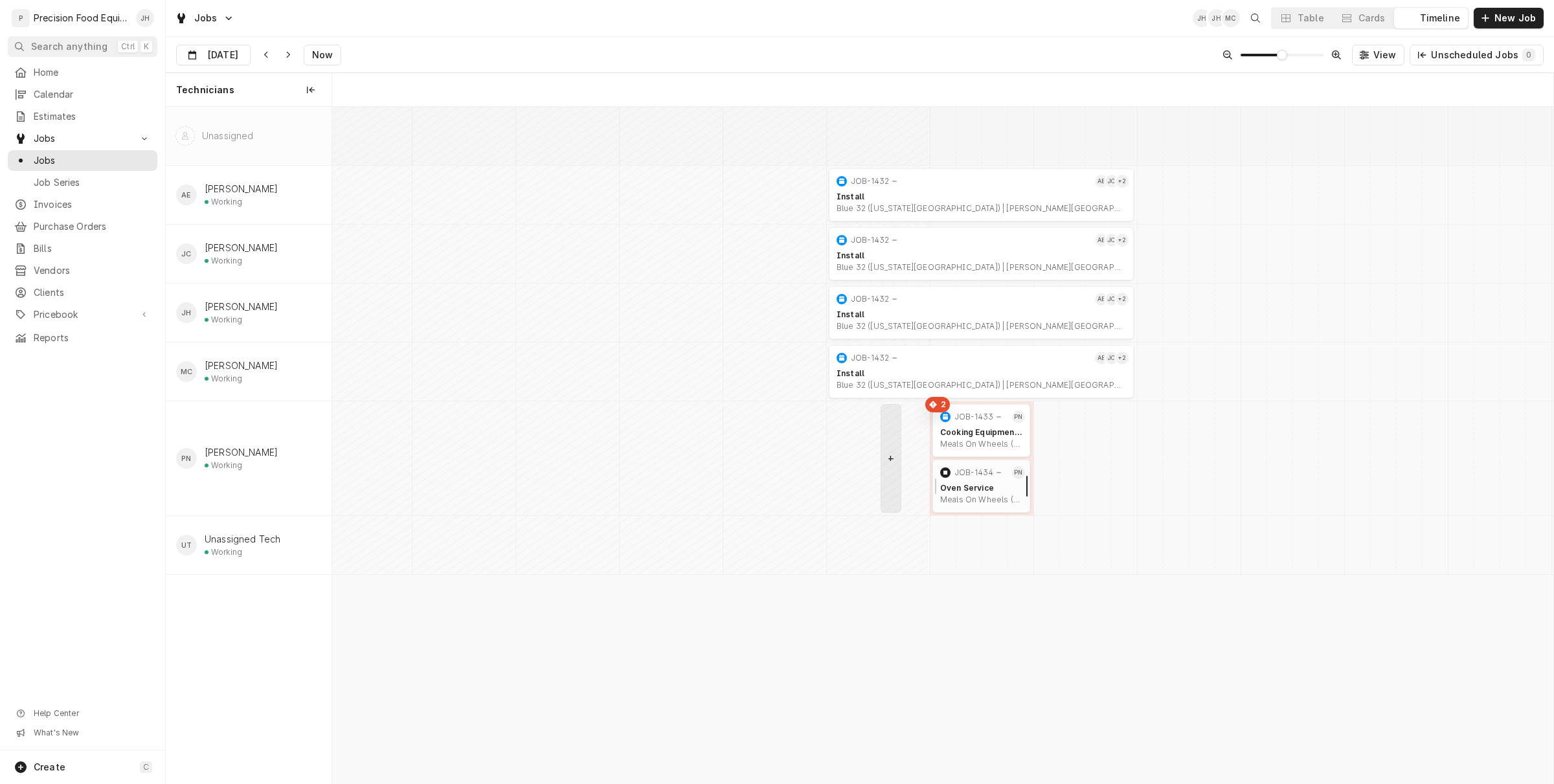
scroll to position [0, 24191]
click at [1385, 17] on div "Cards" at bounding box center [1372, 19] width 27 height 13
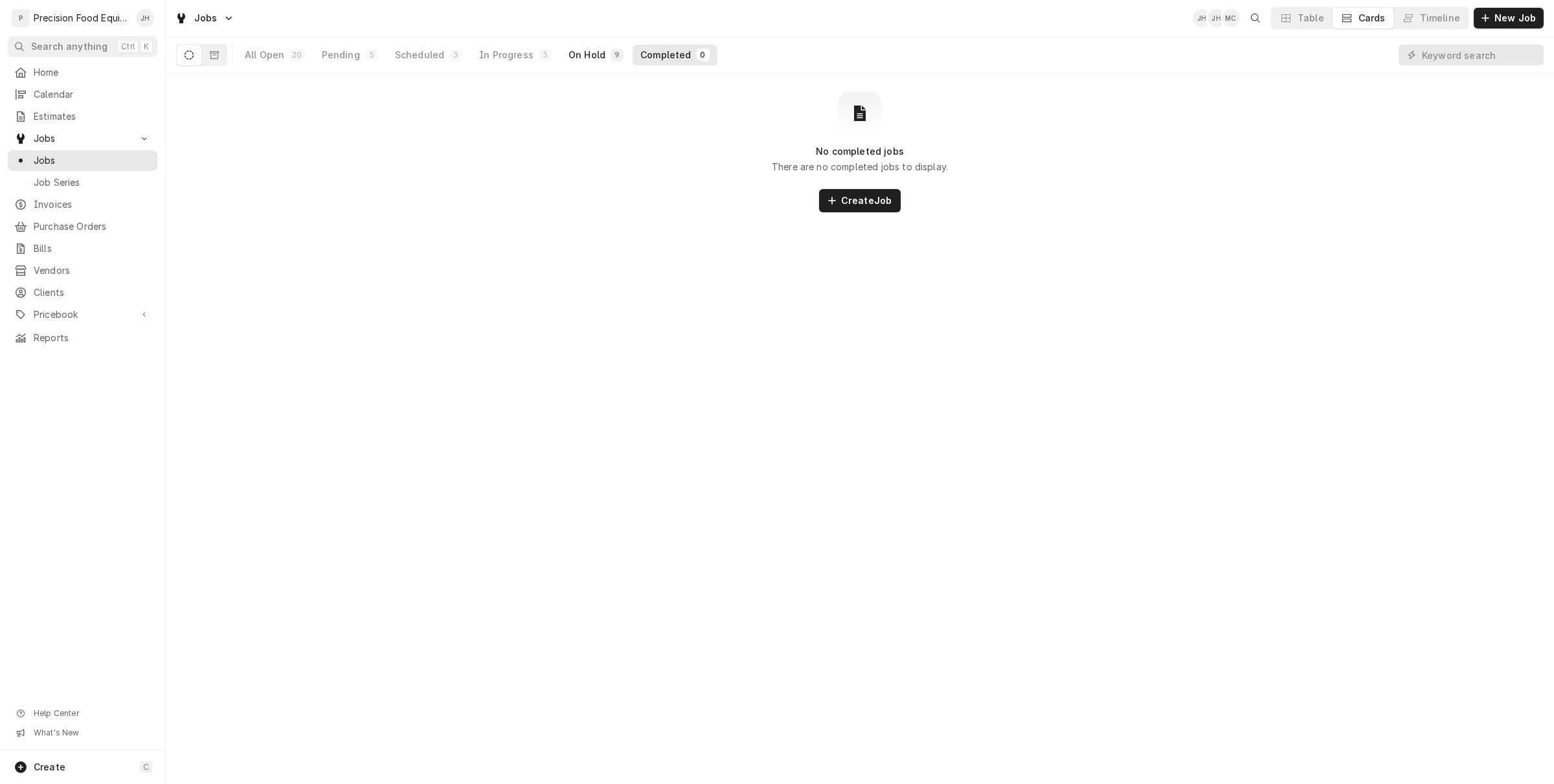
click at [580, 53] on div "On Hold" at bounding box center [587, 55] width 37 height 13
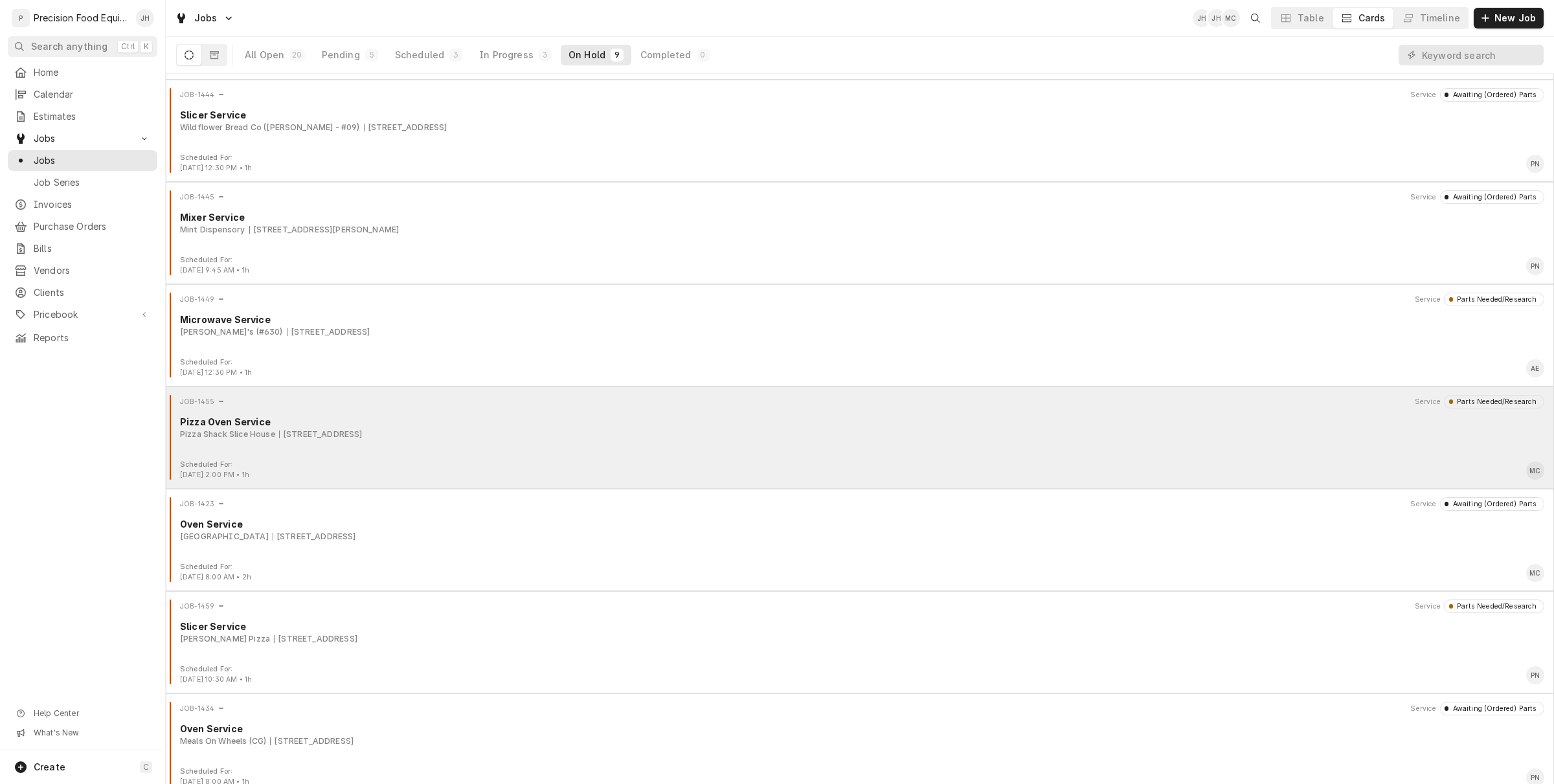
scroll to position [210, 0]
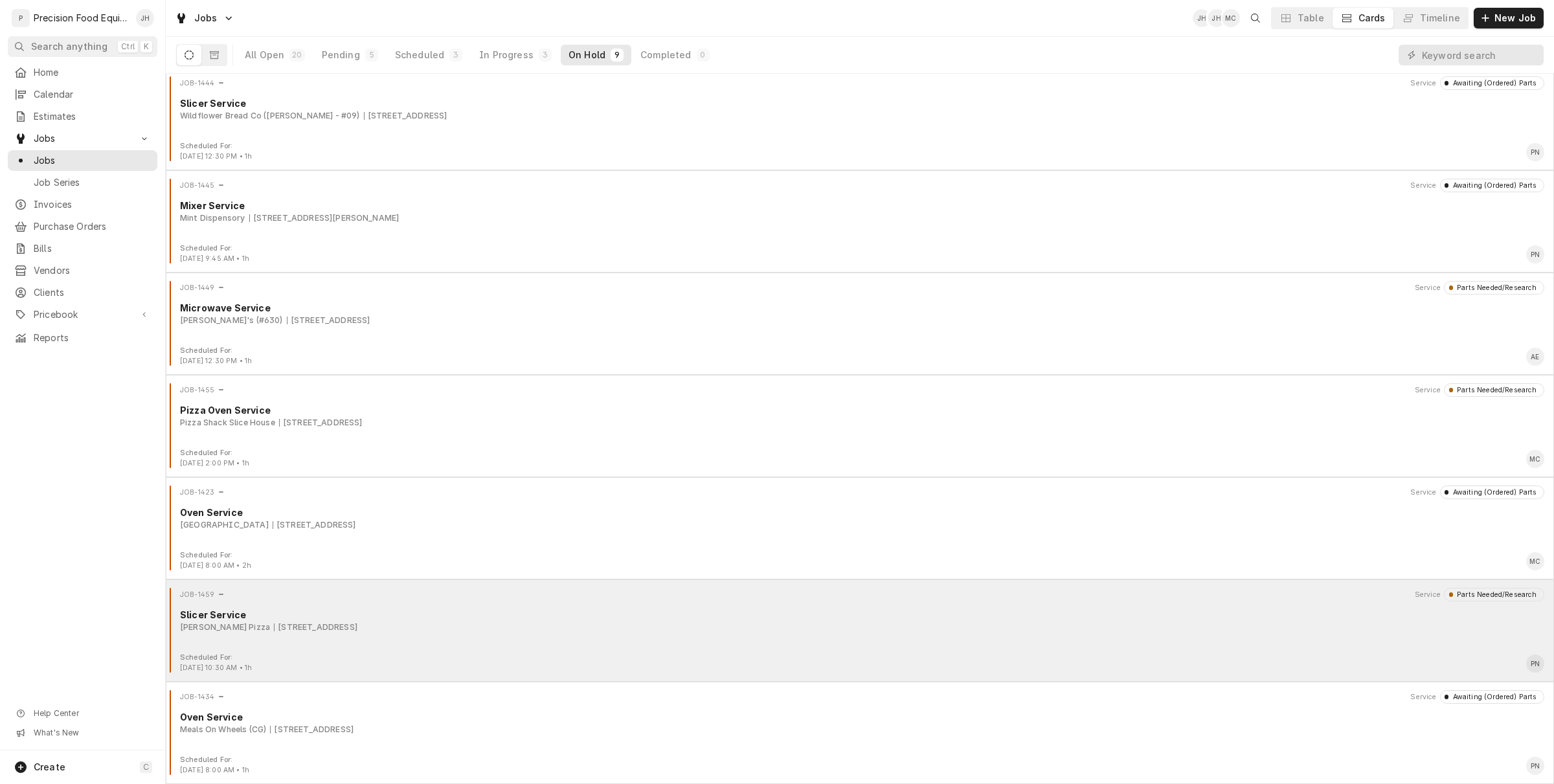
click at [570, 638] on div "JOB-1459 Service Parts Needed/Research Slicer Service Spinato's Pizza 1920 E 5t…" at bounding box center [859, 620] width 1378 height 65
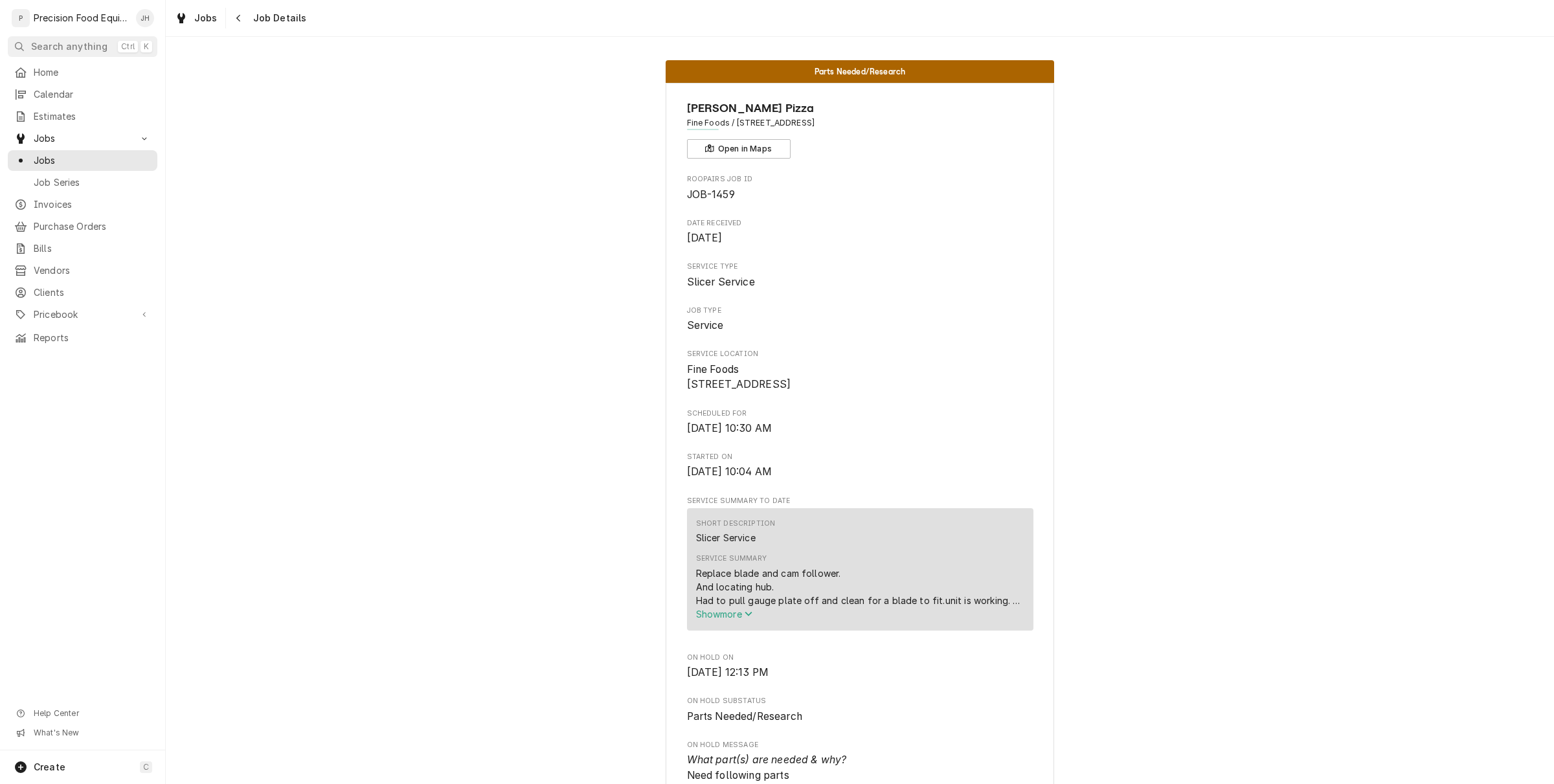
scroll to position [81, 0]
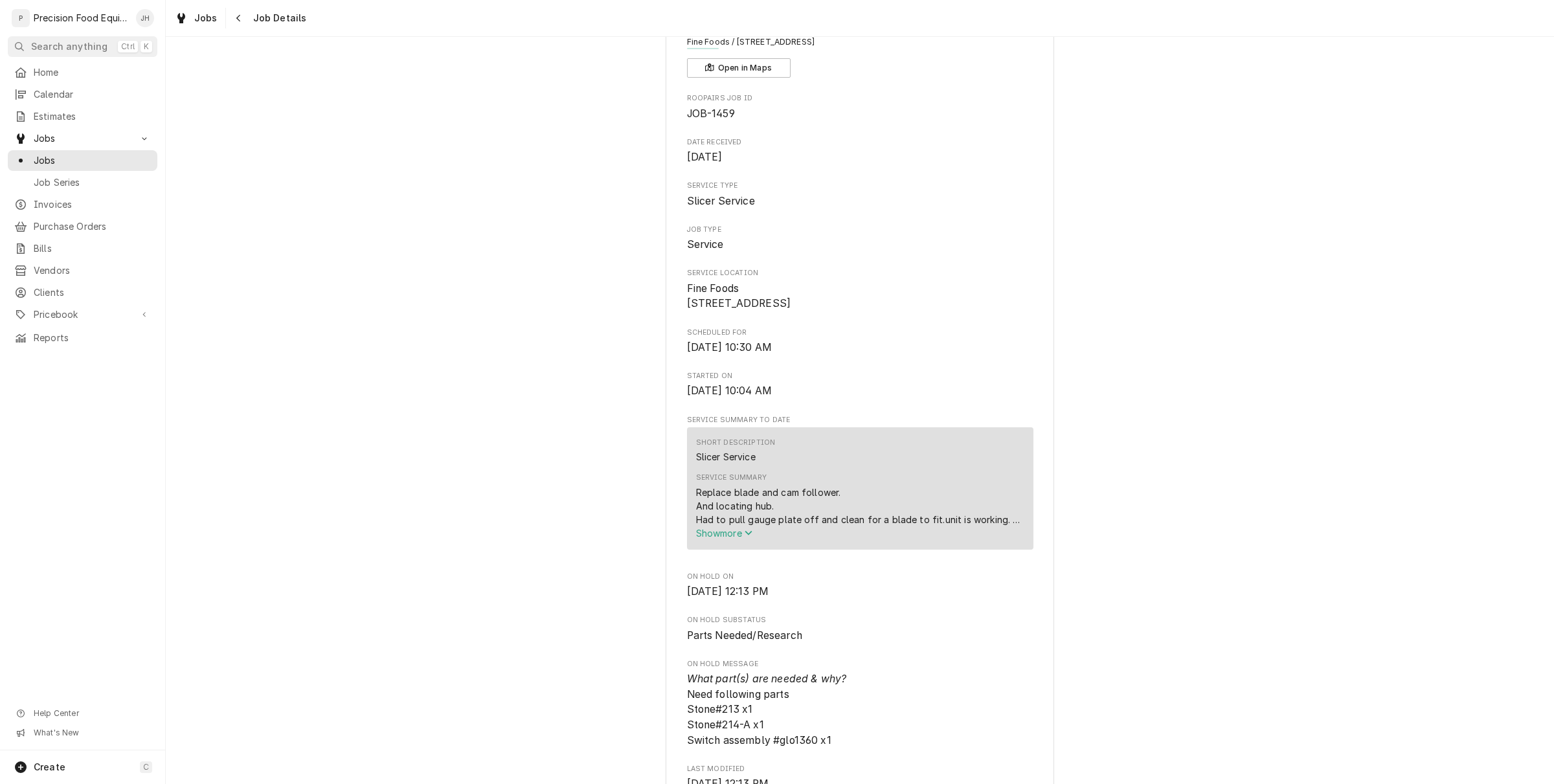
click at [734, 538] on span "Show more" at bounding box center [725, 533] width 57 height 11
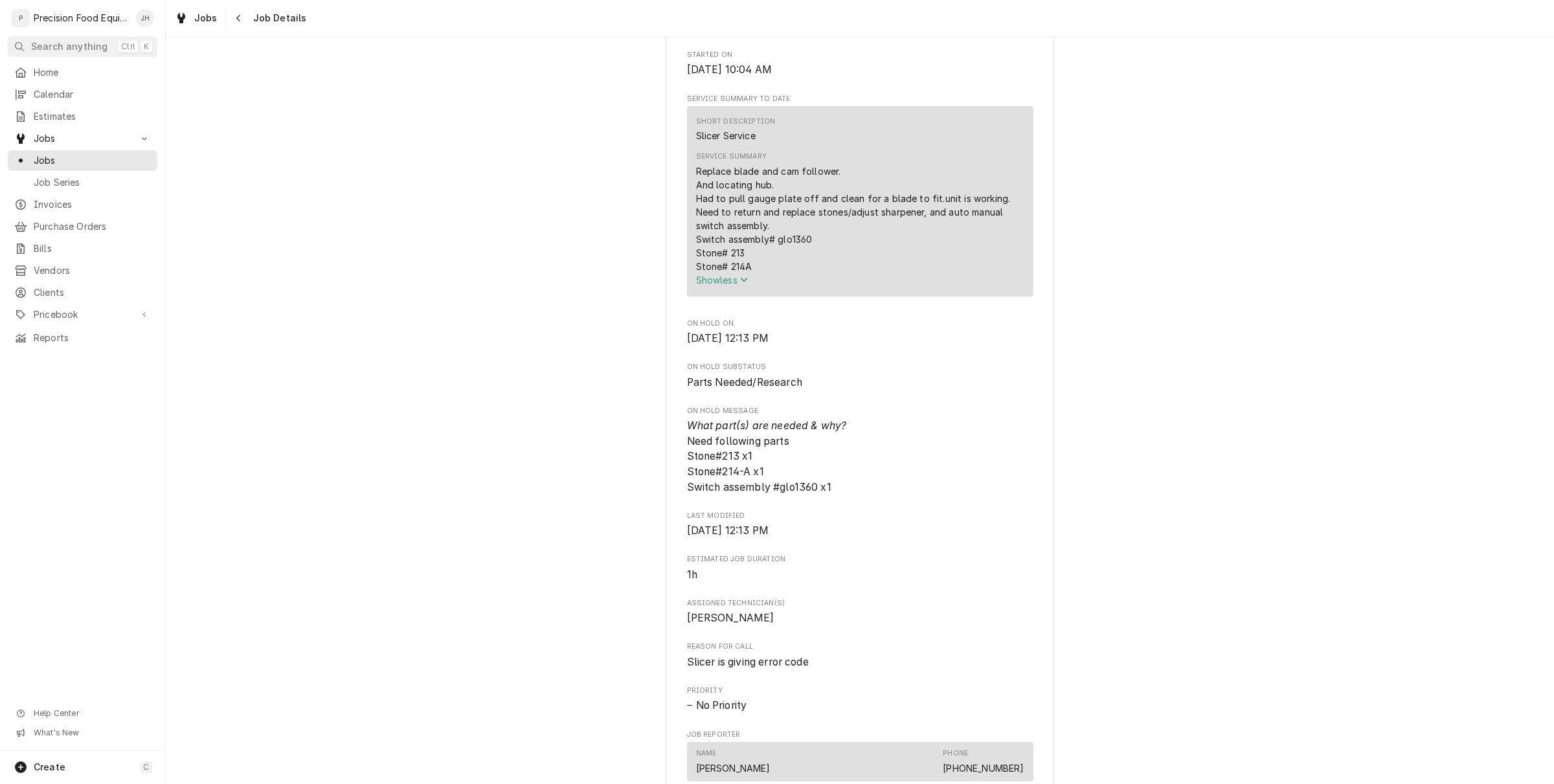
scroll to position [324, 0]
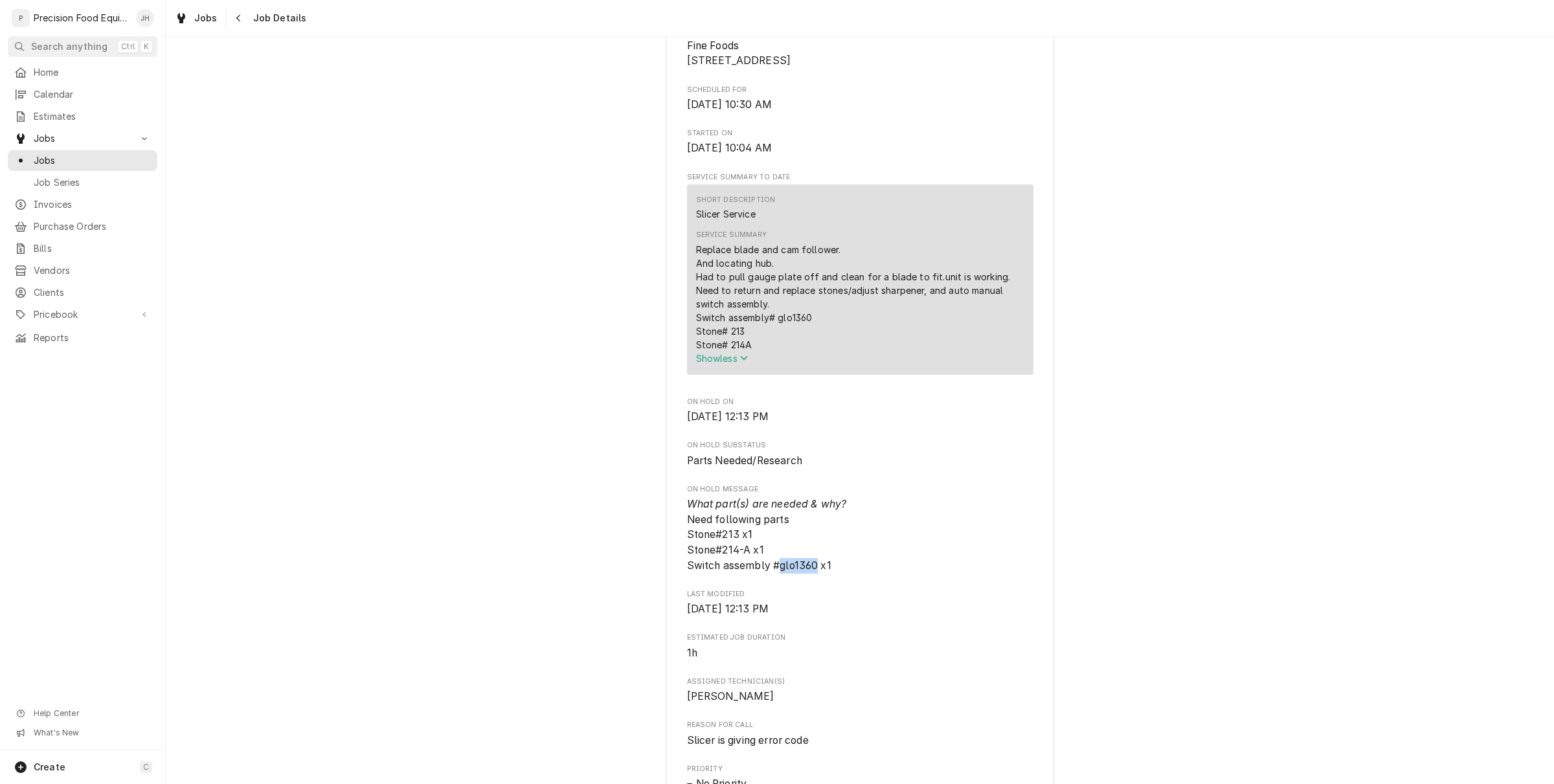
drag, startPoint x: 810, startPoint y: 576, endPoint x: 774, endPoint y: 580, distance: 36.2
click at [774, 572] on span "What part(s) are needed & why? Need following parts Stone#213 x1 Stone#214-A x1…" at bounding box center [767, 534] width 160 height 74
copy span "glo1360"
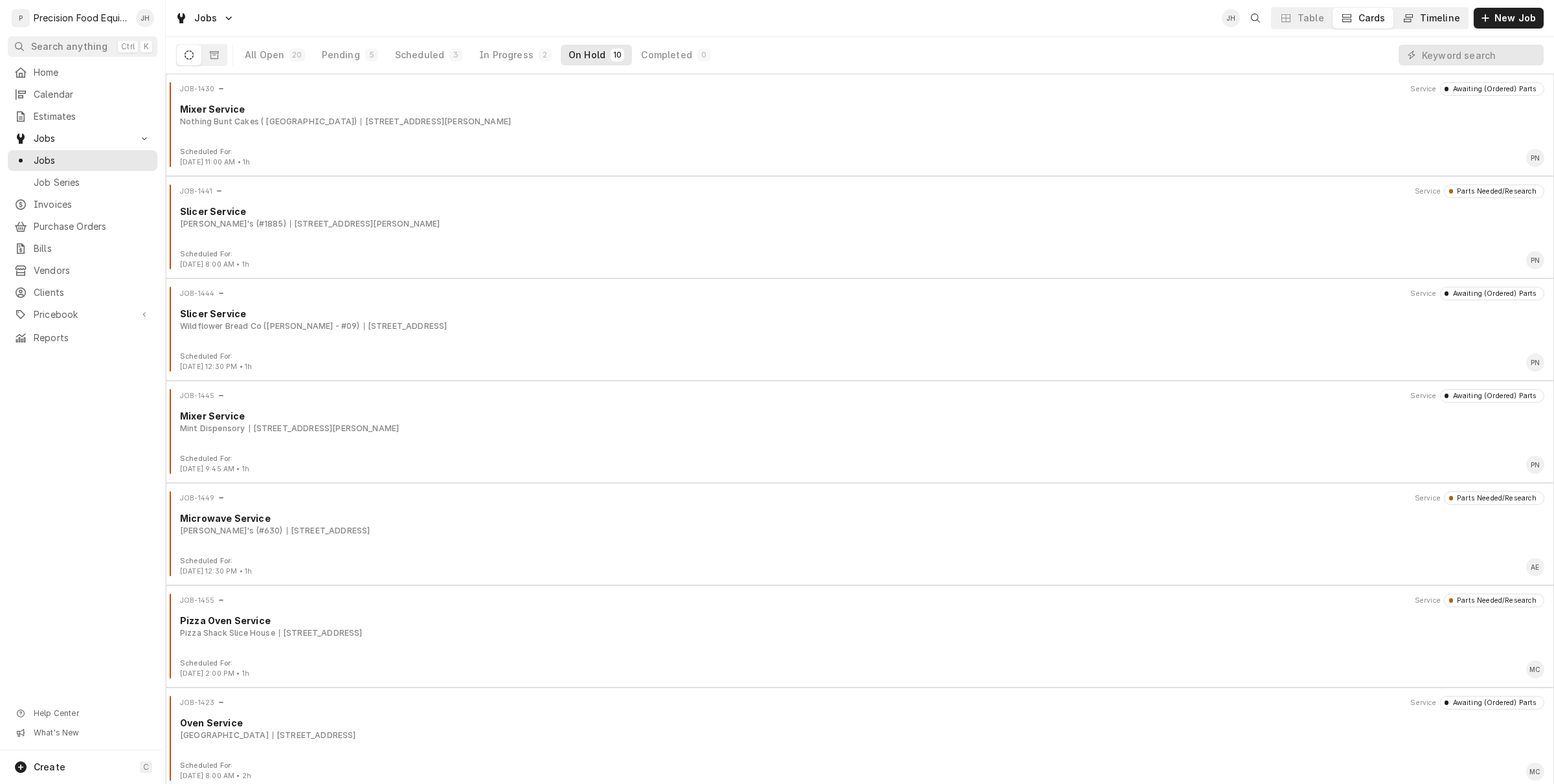
click at [1442, 13] on div "Timeline" at bounding box center [1440, 19] width 40 height 13
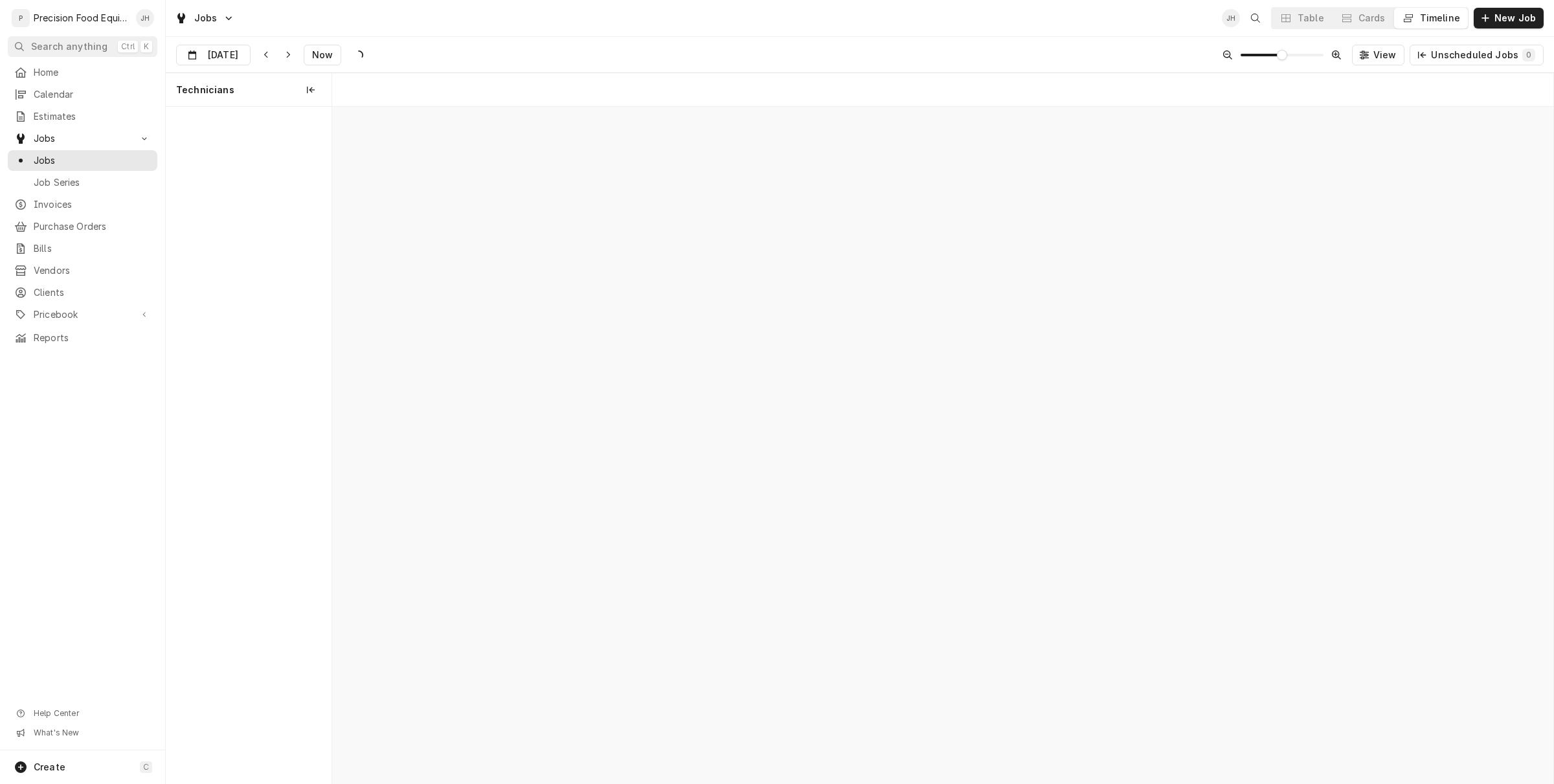
scroll to position [0, 24191]
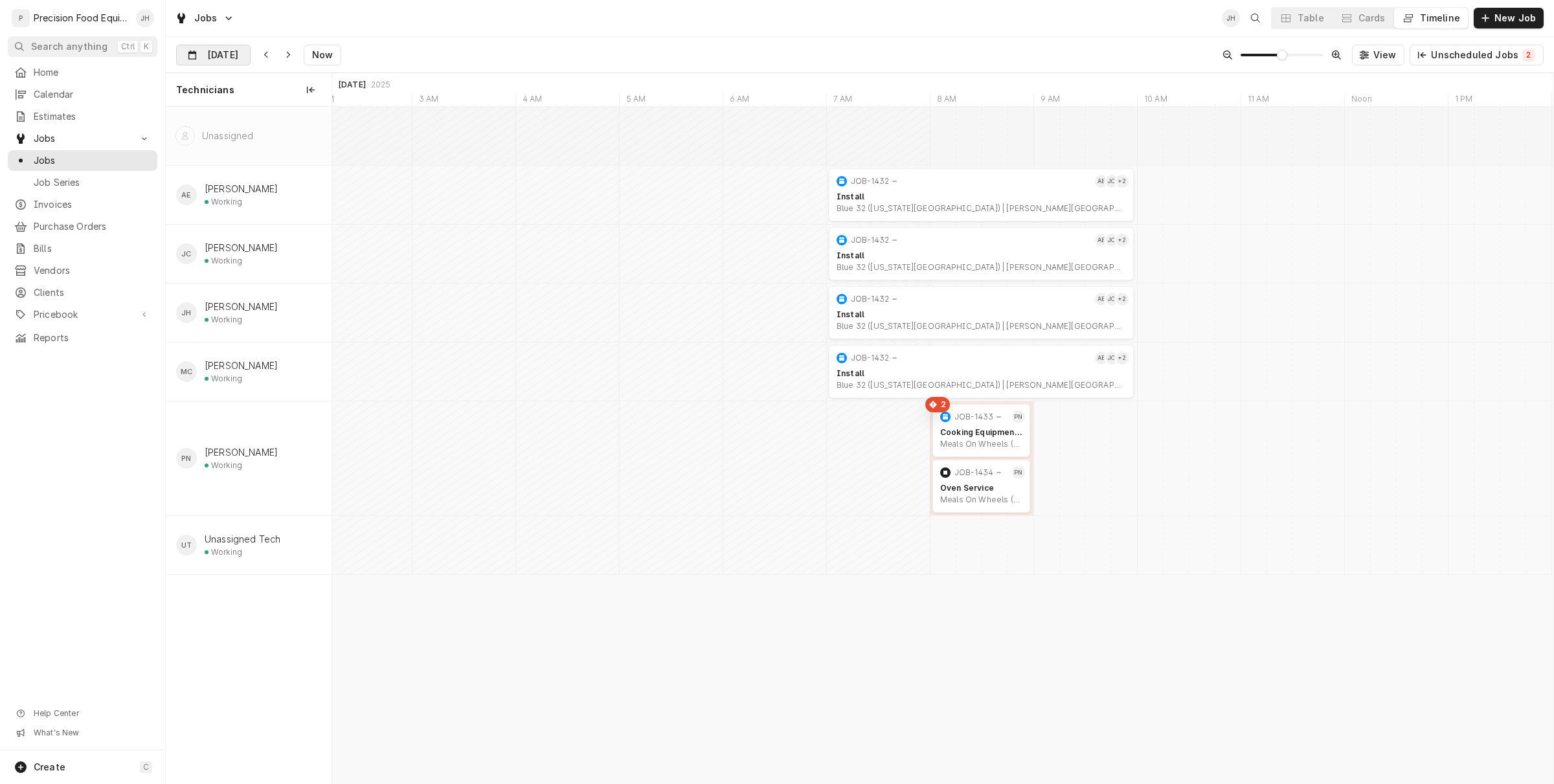
click at [237, 52] on div "Dynamic Content Wrapper" at bounding box center [240, 55] width 18 height 21
click at [285, 154] on div "11" at bounding box center [282, 160] width 18 height 18
type input "Sep 11"
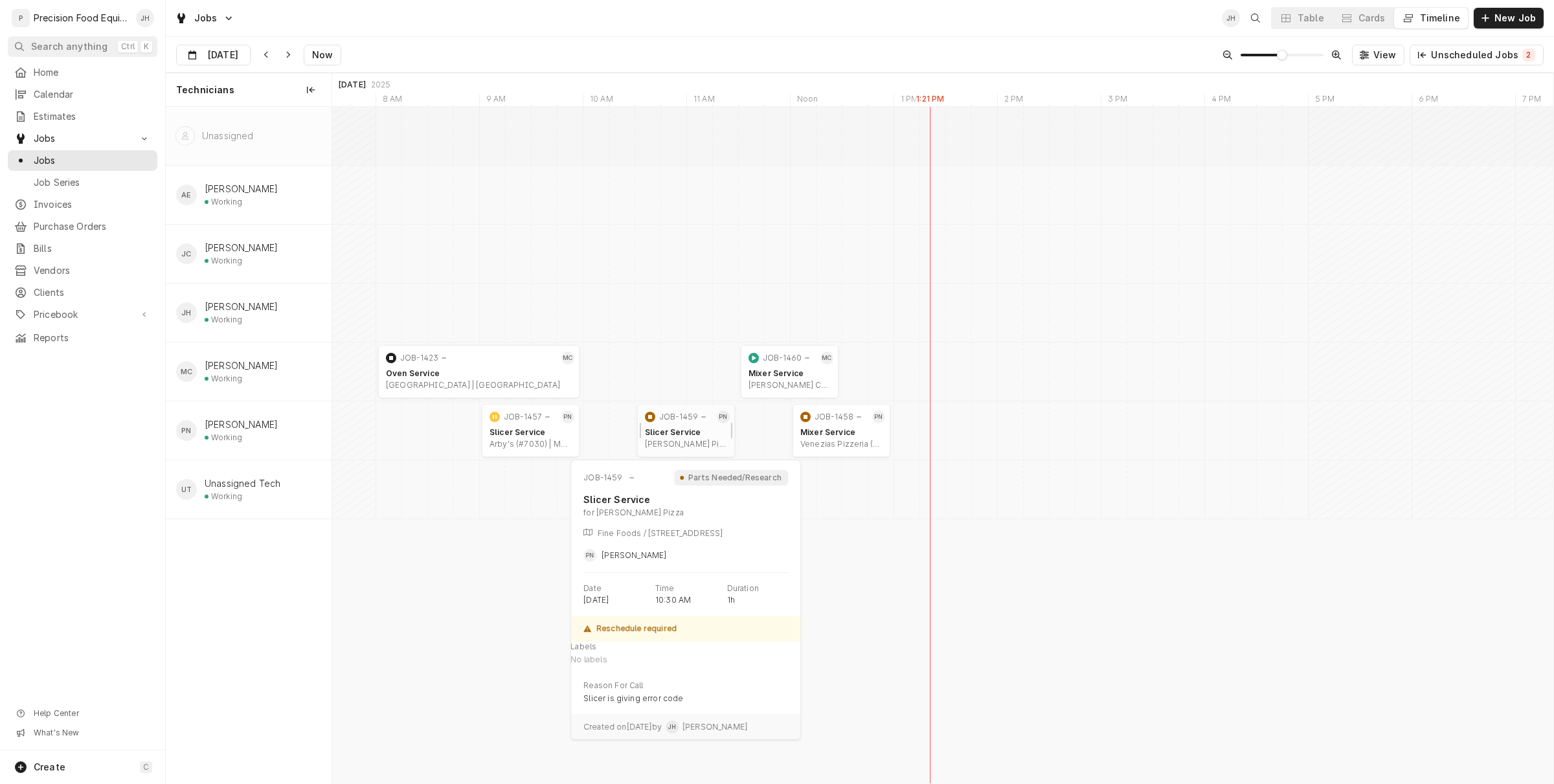
click at [713, 419] on div "JOB-1459" at bounding box center [677, 416] width 71 height 15
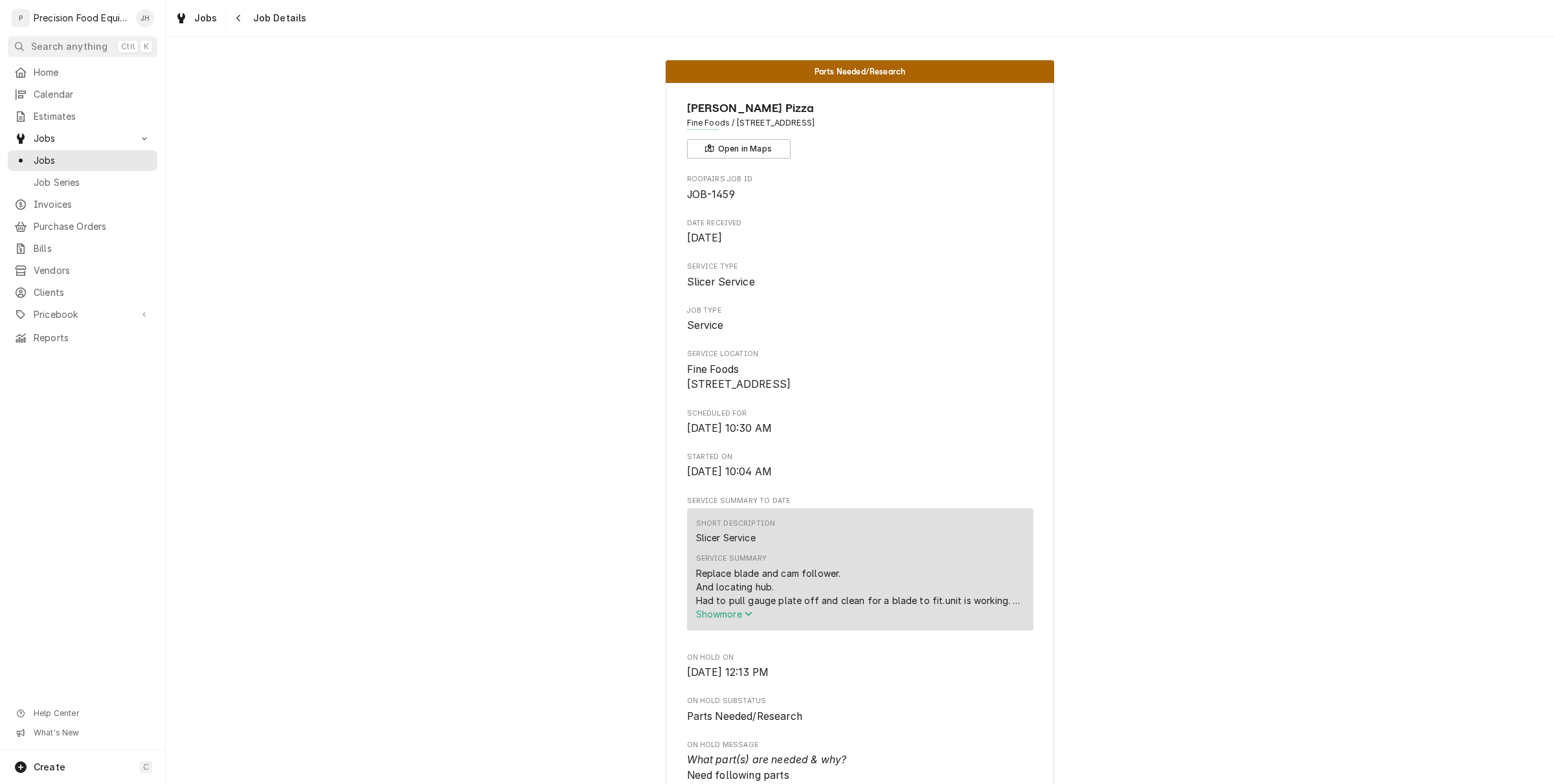
scroll to position [81, 0]
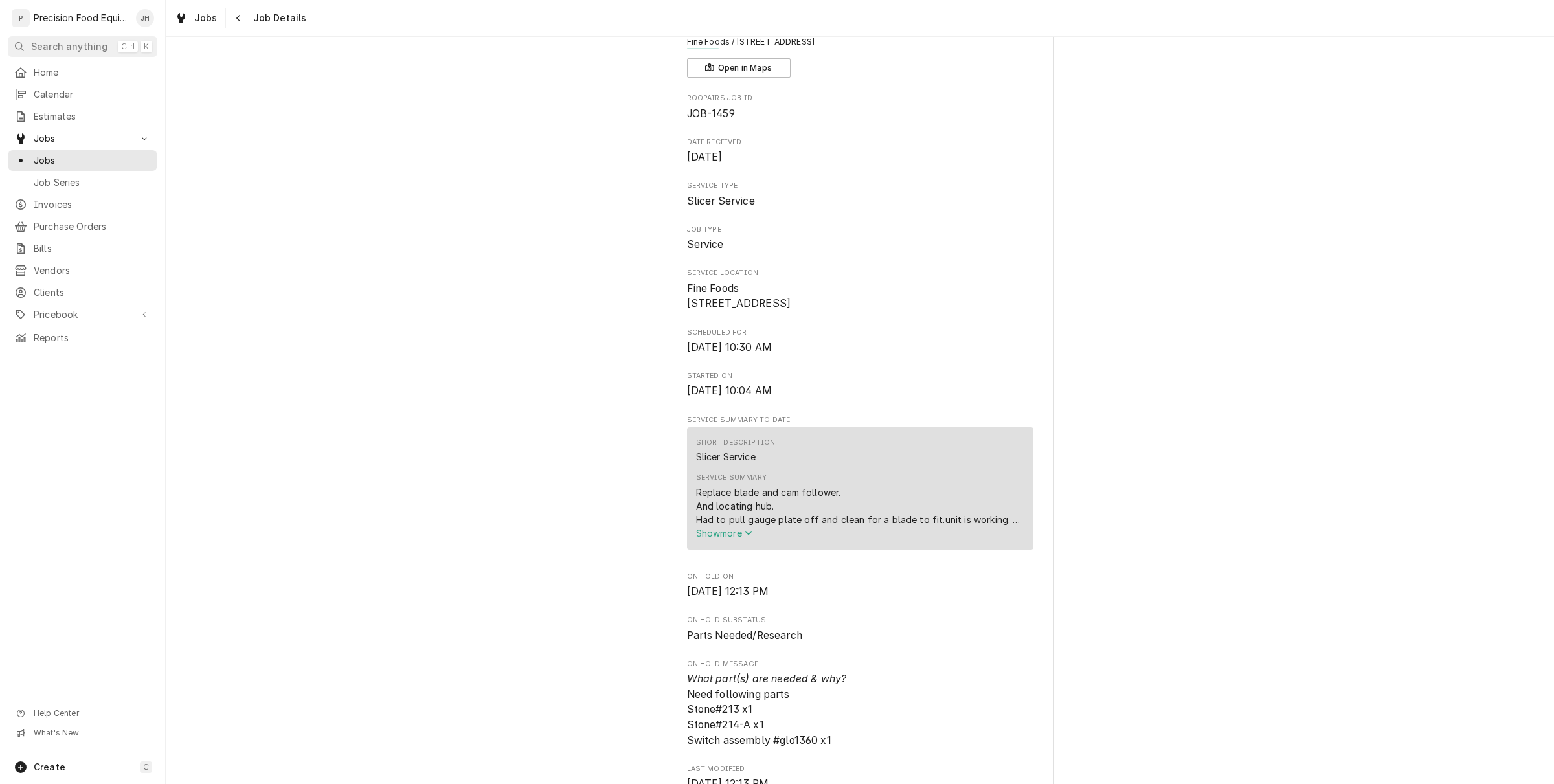
click at [719, 540] on button "Show more" at bounding box center [860, 533] width 328 height 13
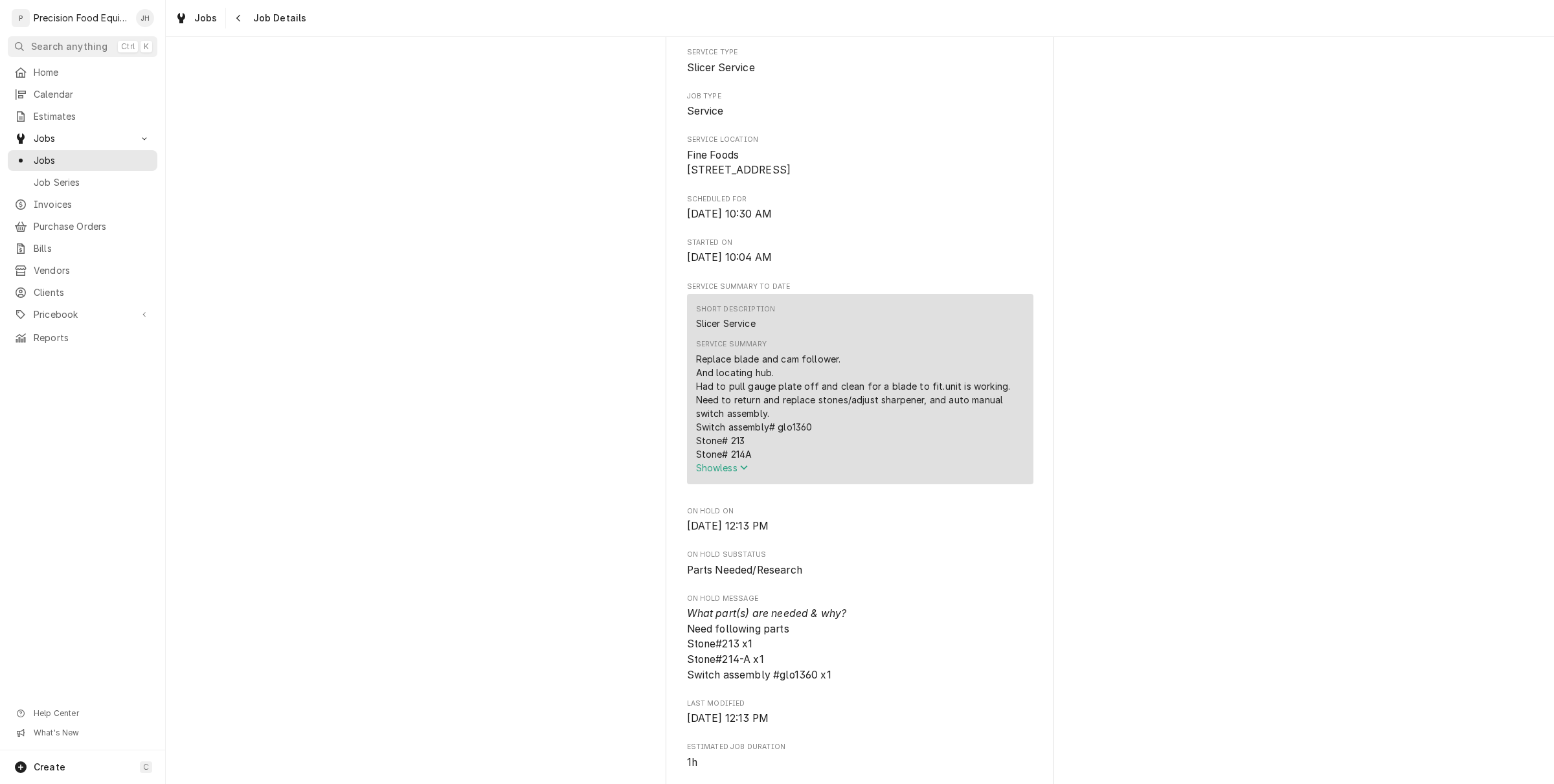
scroll to position [243, 0]
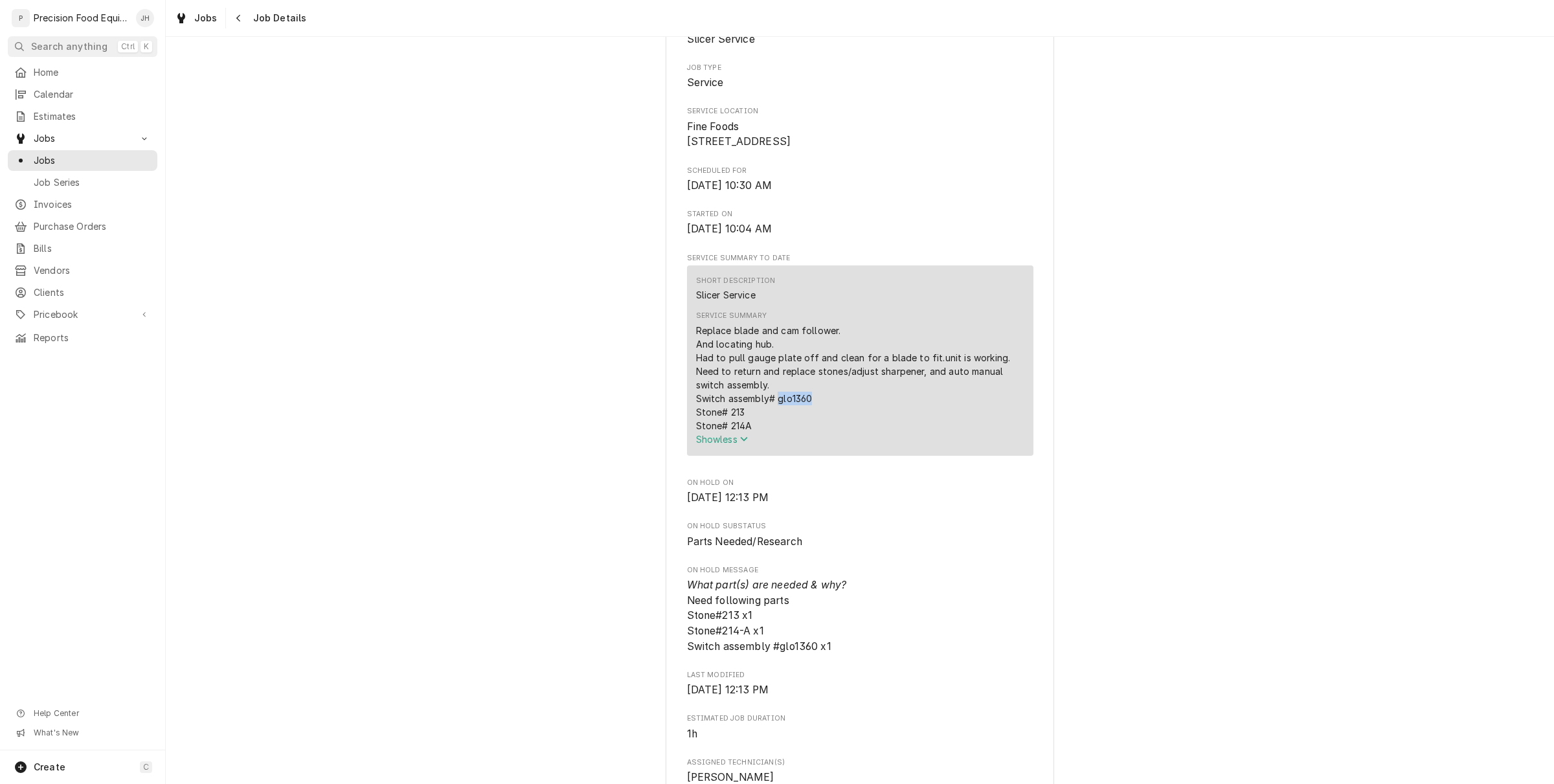
drag, startPoint x: 804, startPoint y: 416, endPoint x: 774, endPoint y: 416, distance: 30.0
click at [774, 416] on div "Replace blade and cam follower. And locating hub. Had to pull gauge plate off a…" at bounding box center [860, 378] width 328 height 109
copy div "glo1360"
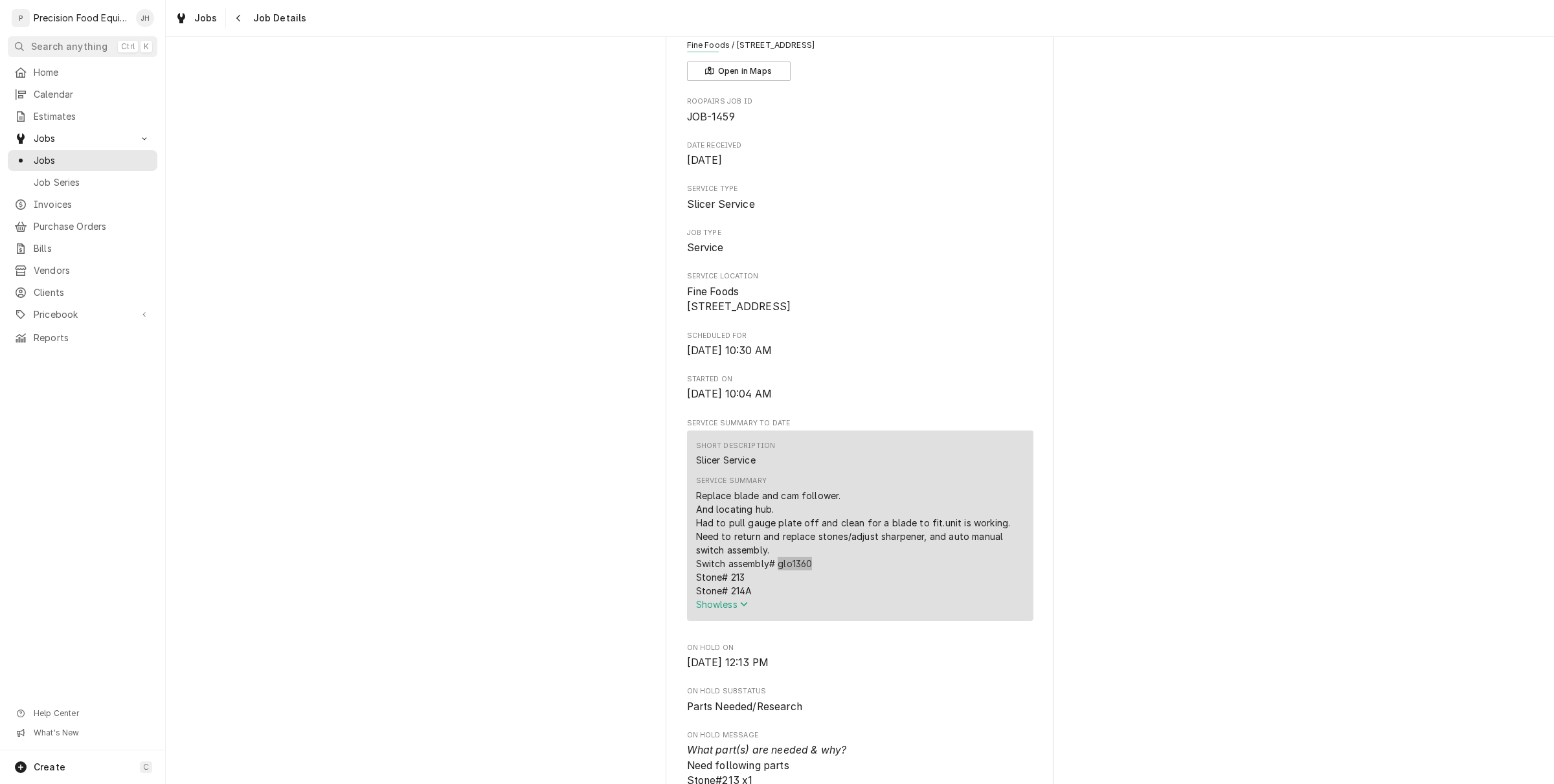
scroll to position [0, 0]
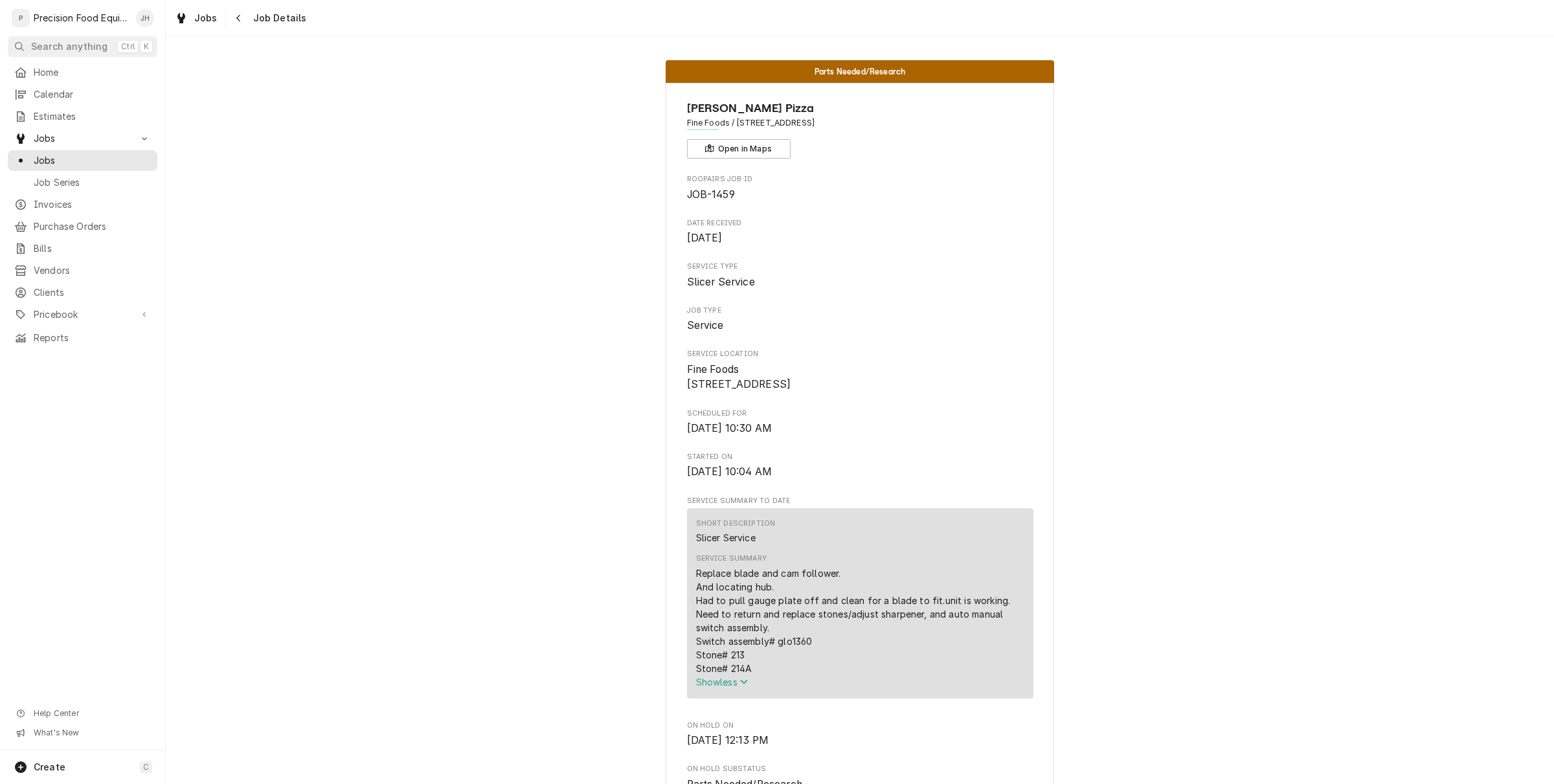
click at [875, 665] on div "Replace blade and cam follower. And locating hub. Had to pull gauge plate off a…" at bounding box center [860, 621] width 328 height 109
drag, startPoint x: 740, startPoint y: 666, endPoint x: 688, endPoint y: 672, distance: 52.3
click at [688, 672] on div "Short Description Slicer Service Service Summary Replace blade and cam follower…" at bounding box center [861, 603] width 347 height 191
copy div "Stone# 213"
click at [80, 311] on span "Pricebook" at bounding box center [82, 315] width 98 height 13
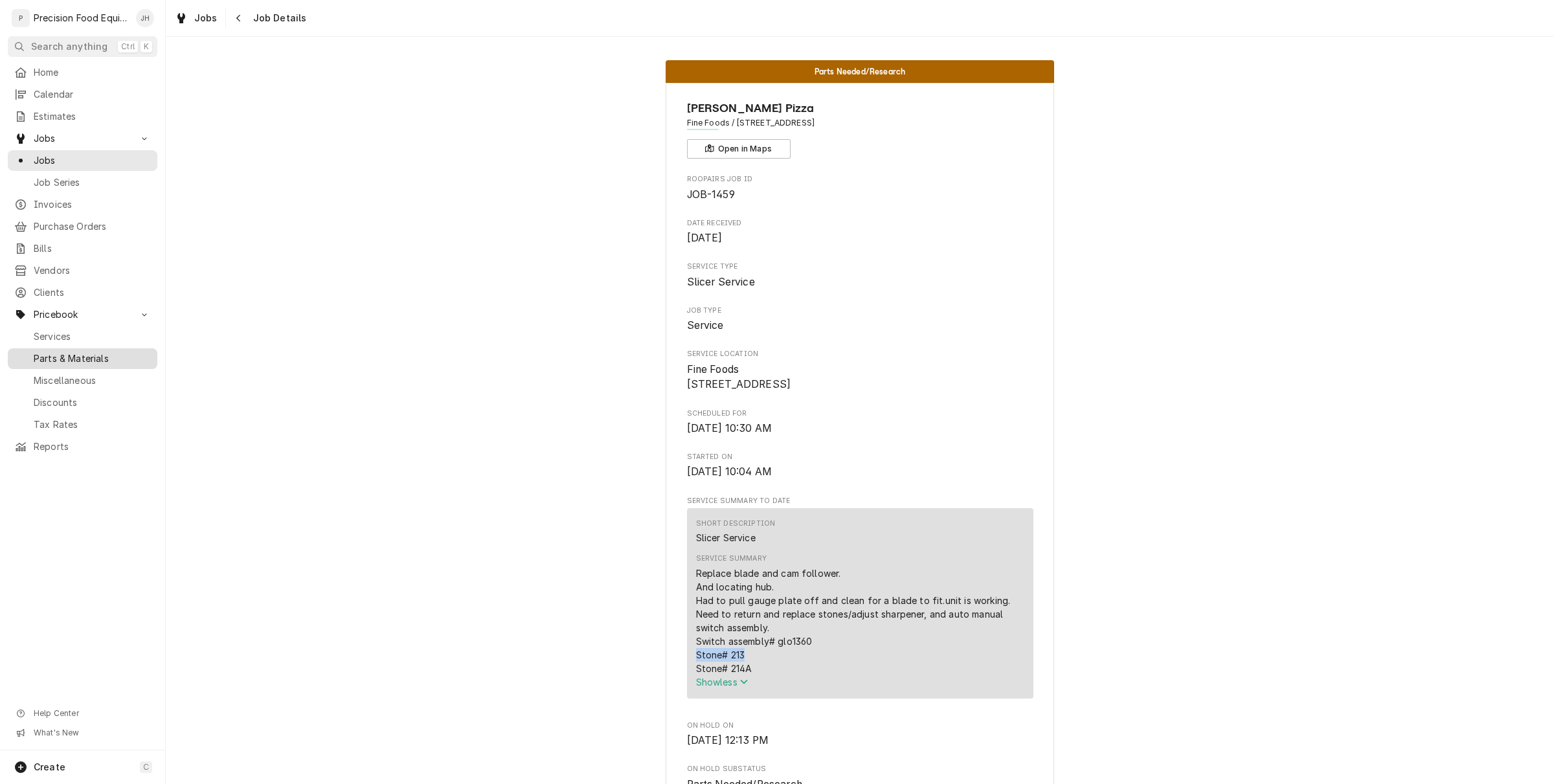
click at [94, 359] on span "Parts & Materials" at bounding box center [92, 358] width 117 height 13
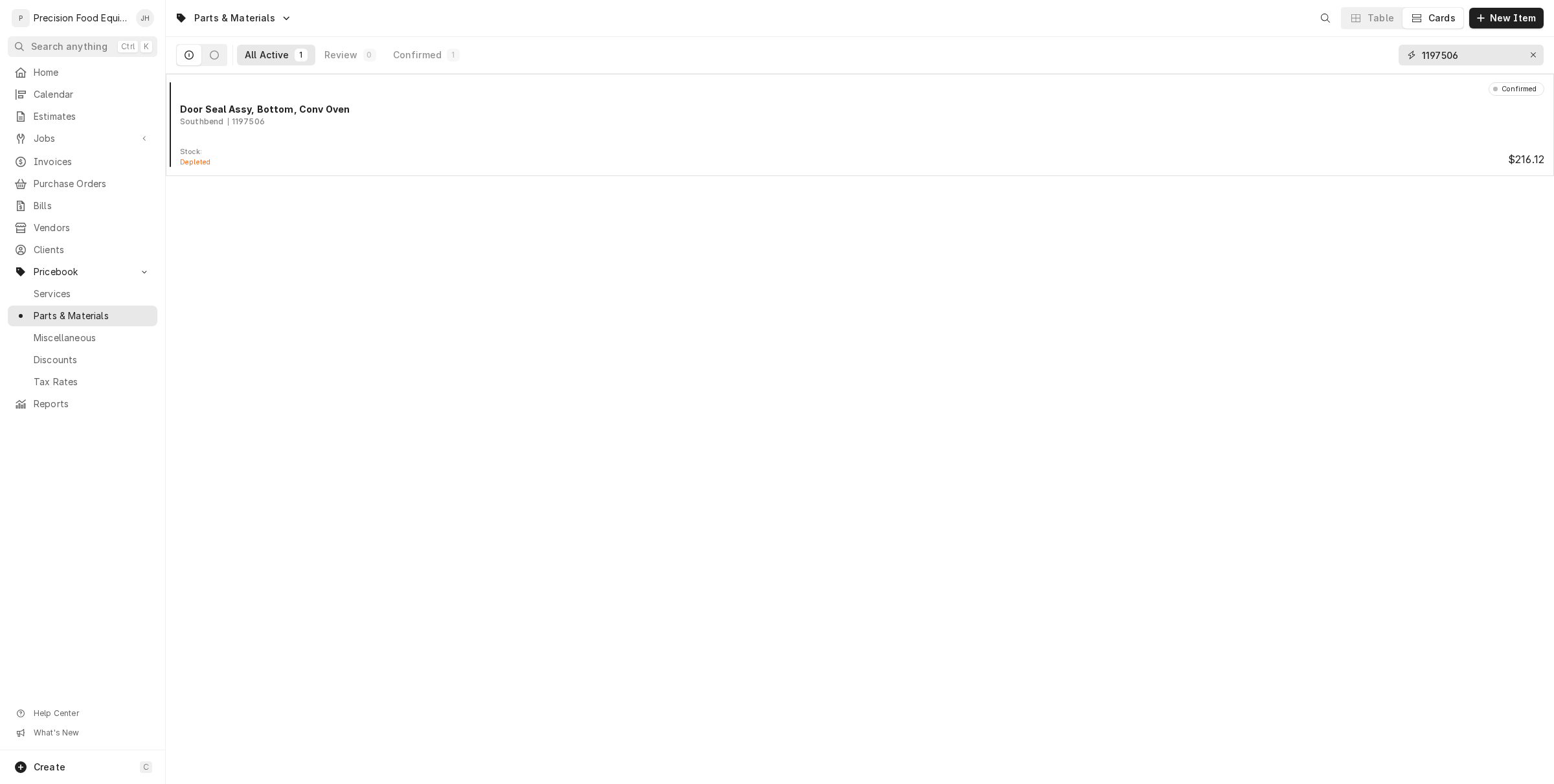
drag, startPoint x: 1461, startPoint y: 53, endPoint x: 1199, endPoint y: 68, distance: 262.4
click at [1199, 68] on div "All Active 1 Review 0 Confirmed 1 1197506" at bounding box center [859, 55] width 1367 height 37
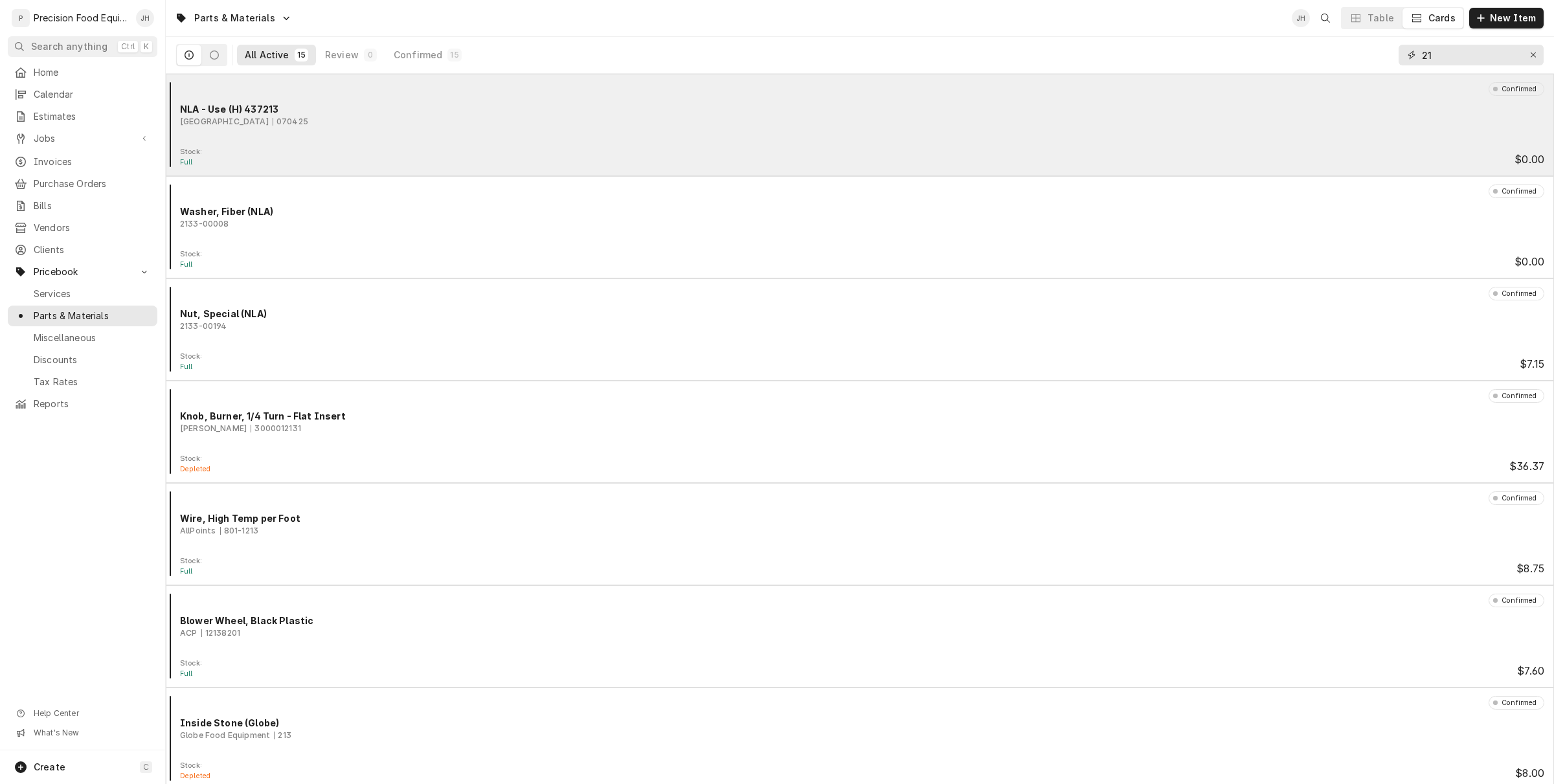
type input "2"
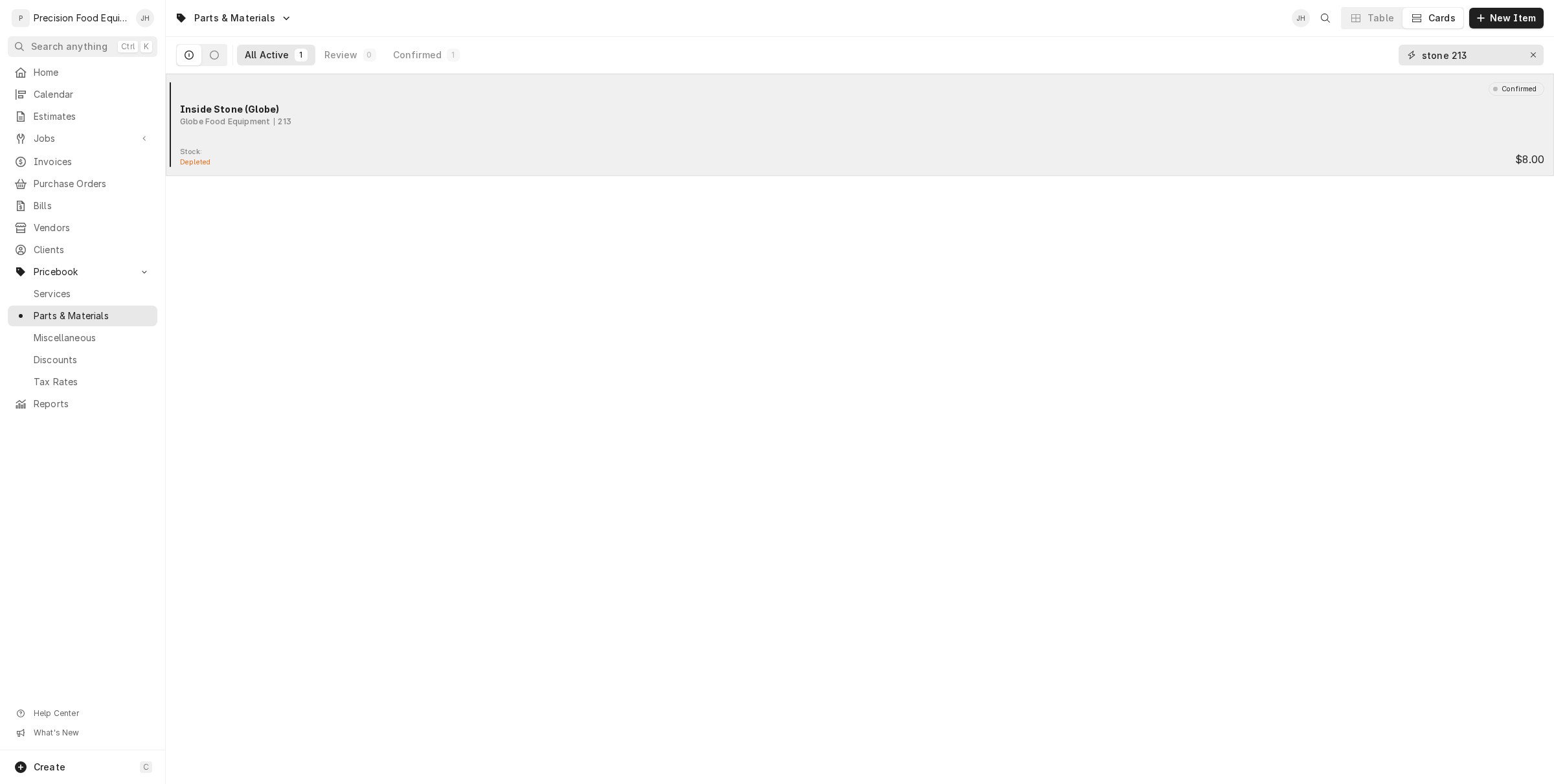
type input "stone 213"
click at [457, 123] on div "Globe Food Equipment 213" at bounding box center [862, 122] width 1364 height 12
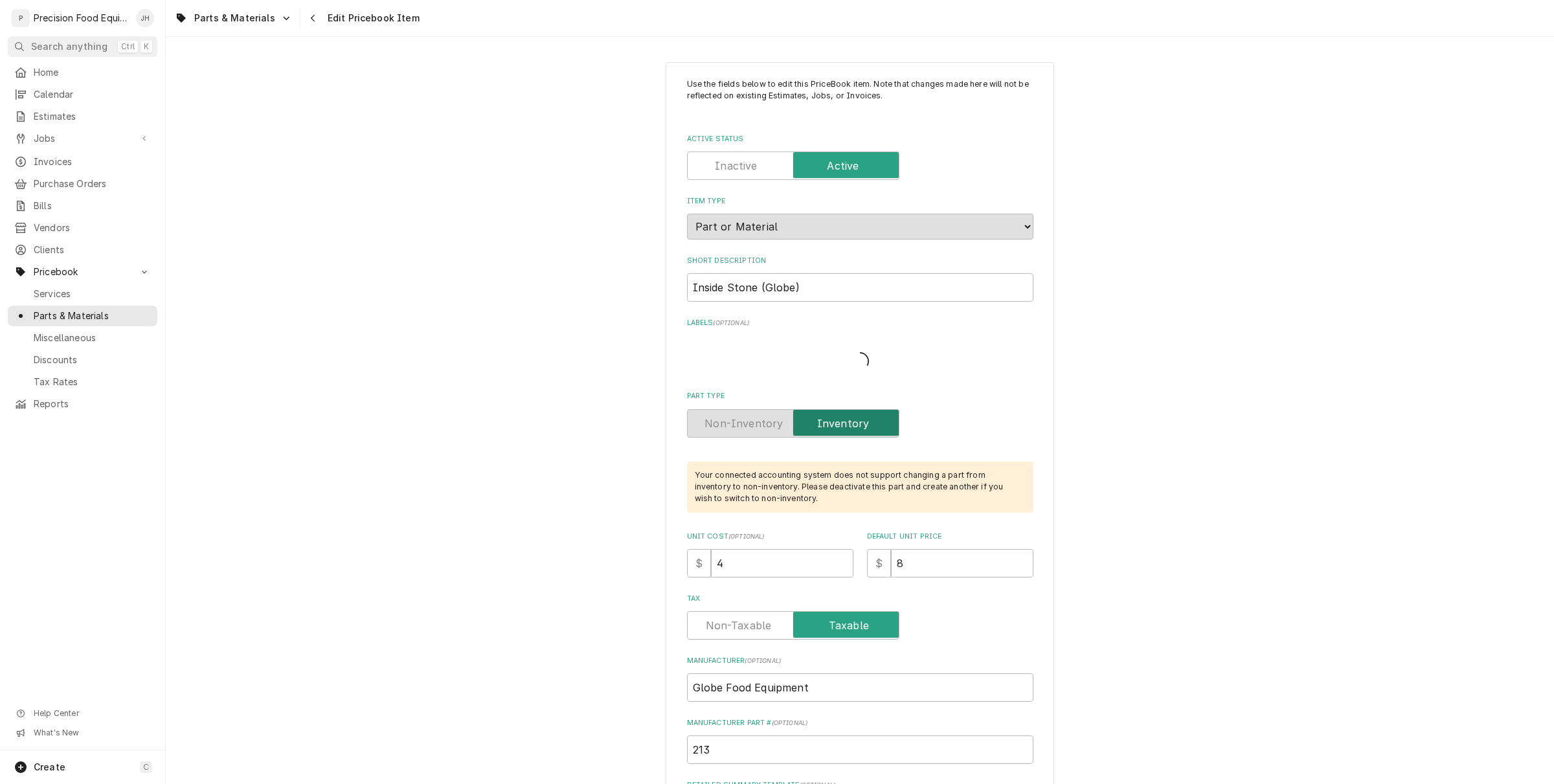
type textarea "x"
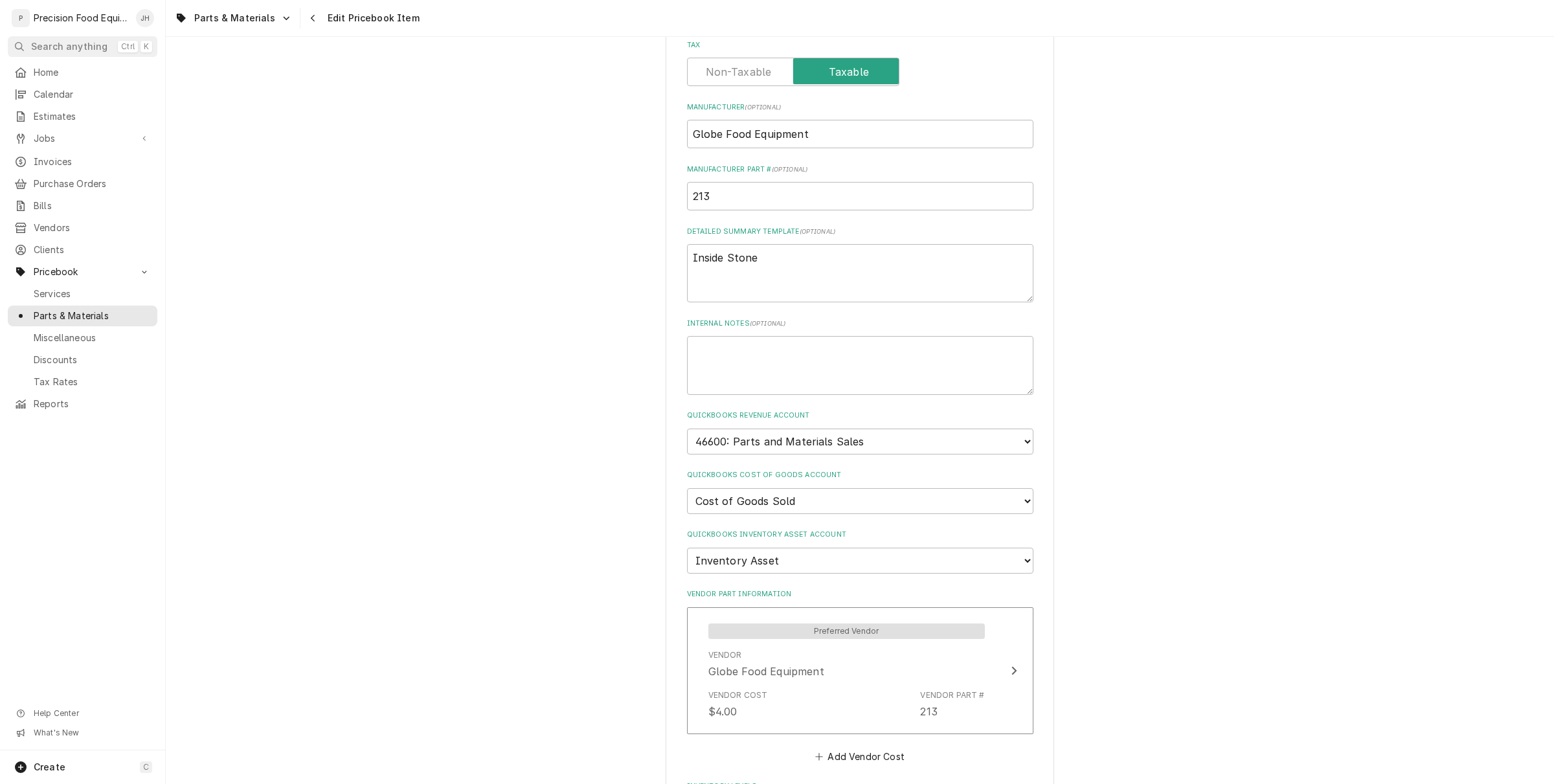
scroll to position [566, 0]
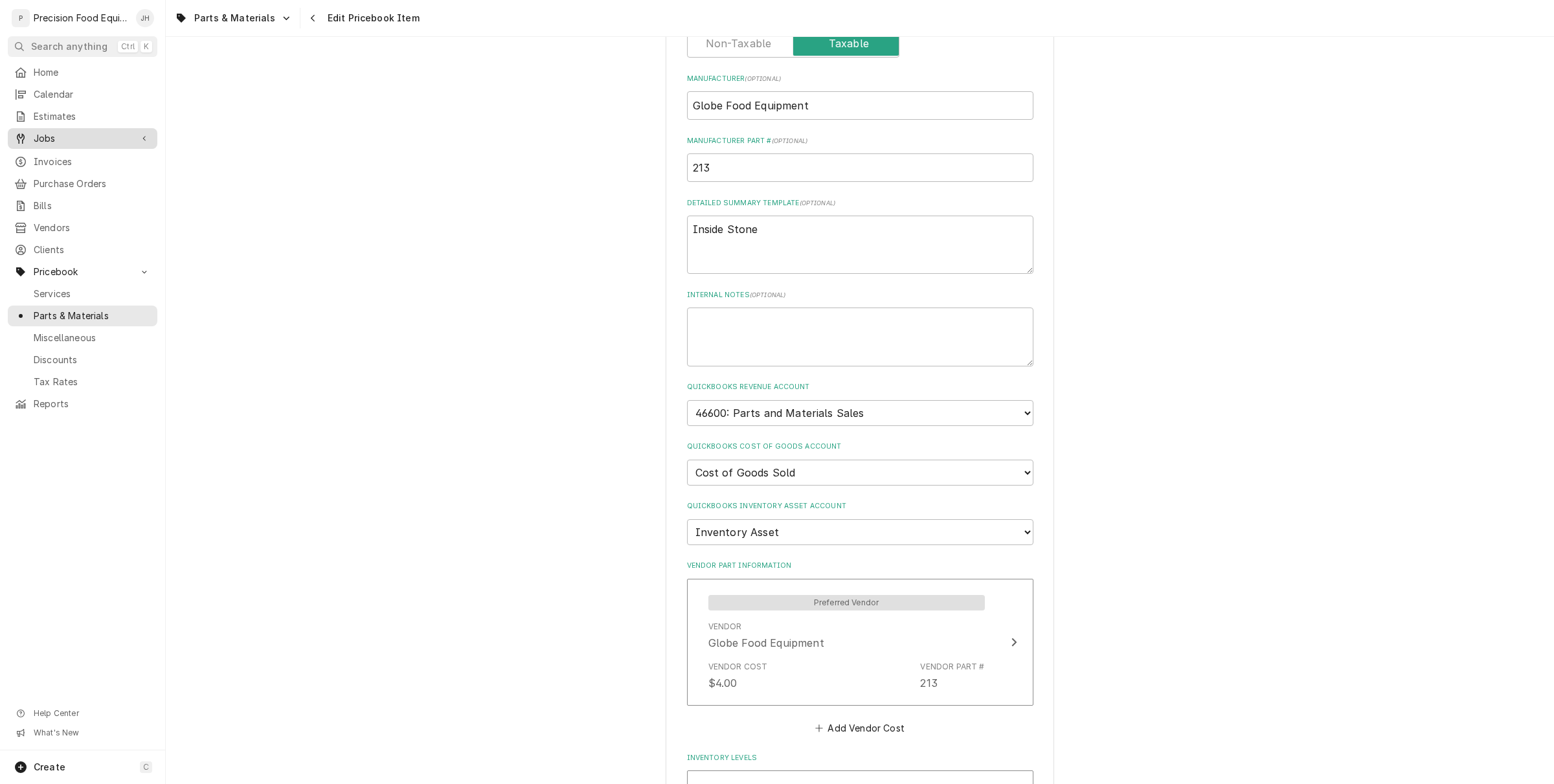
click at [60, 140] on span "Jobs" at bounding box center [82, 139] width 98 height 13
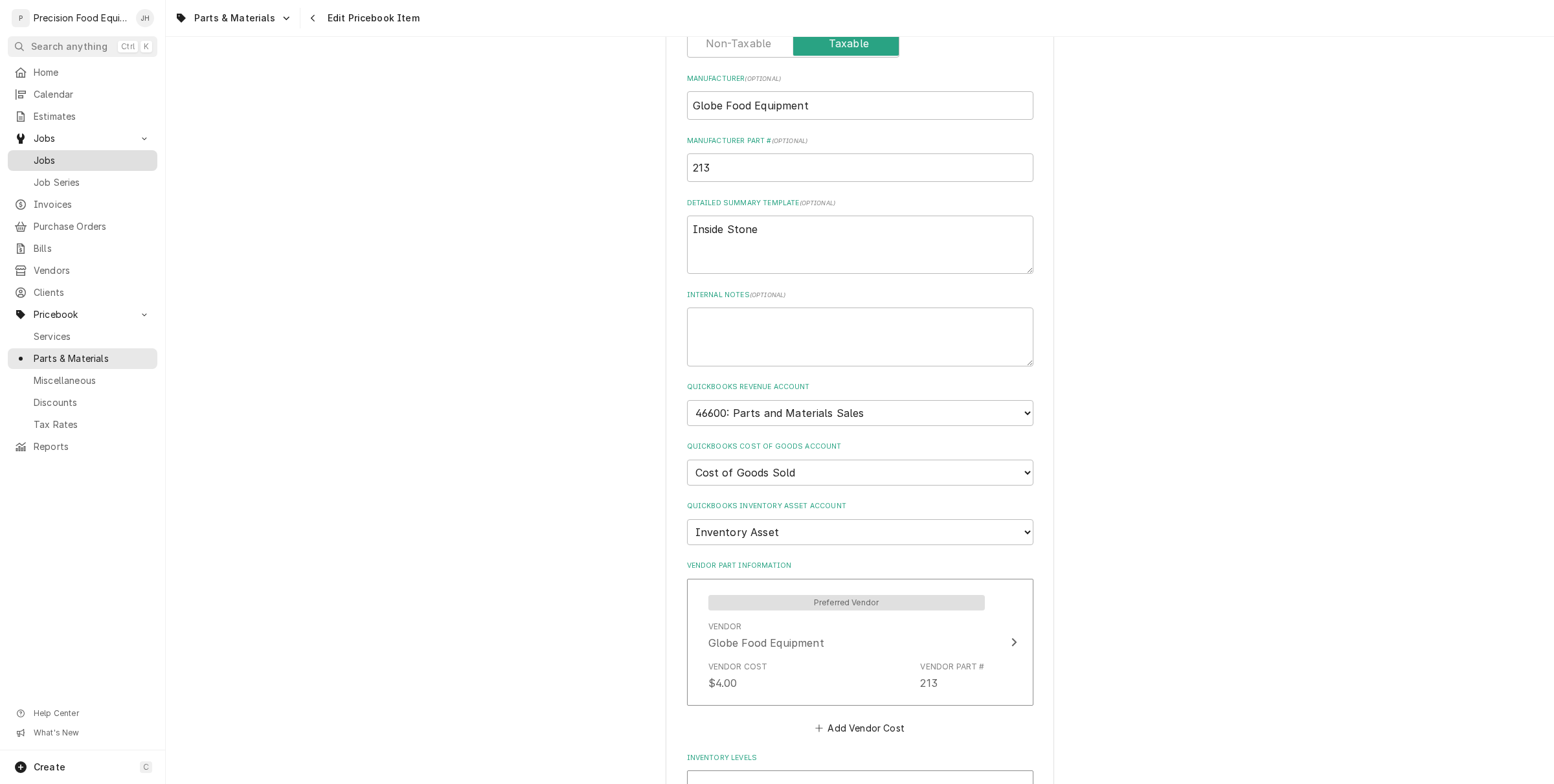
drag, startPoint x: 60, startPoint y: 145, endPoint x: 59, endPoint y: 159, distance: 14.0
click at [59, 159] on span "Jobs" at bounding box center [92, 161] width 117 height 13
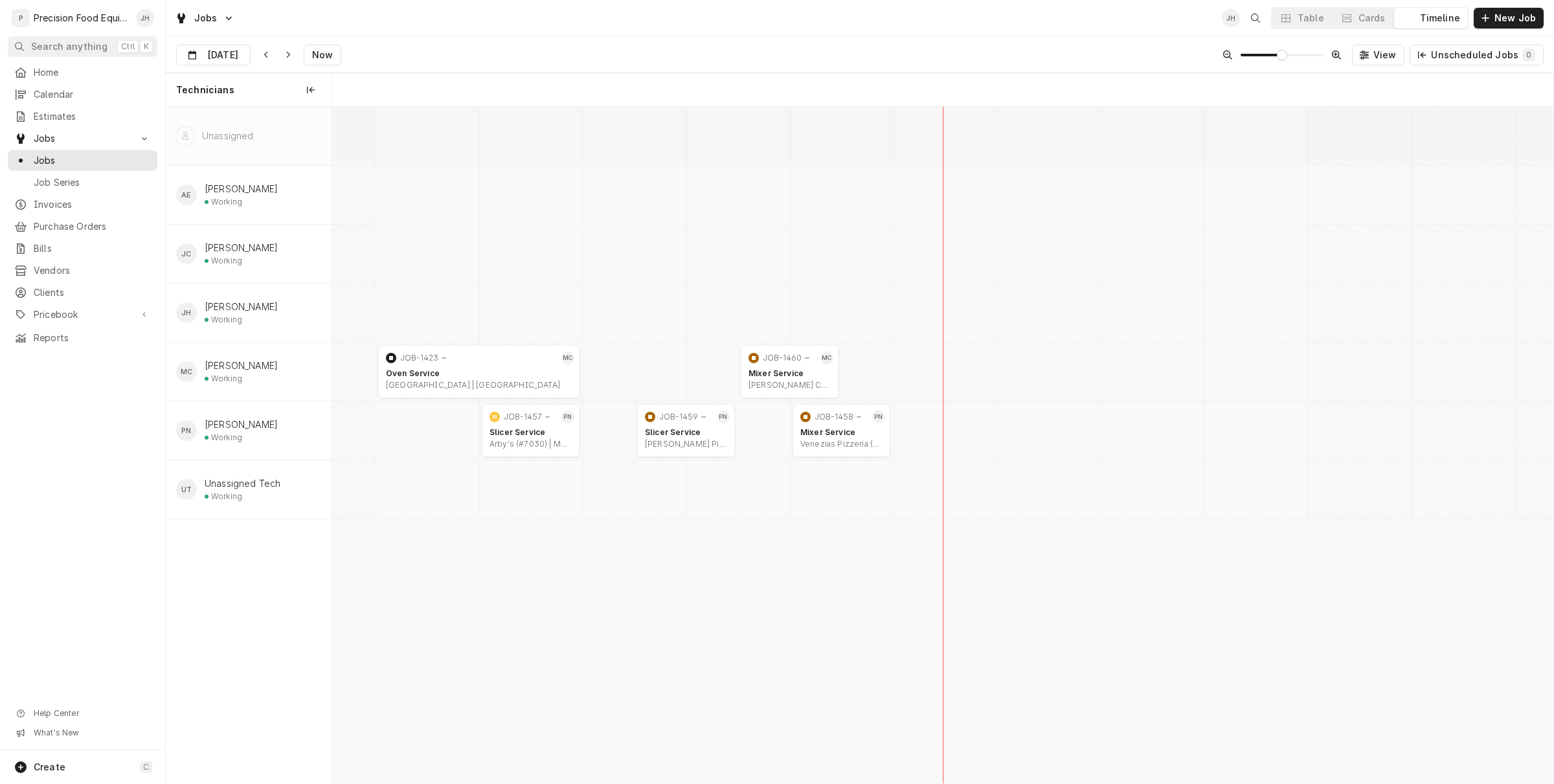
scroll to position [0, 24201]
click at [1383, 27] on button "Cards" at bounding box center [1363, 18] width 61 height 21
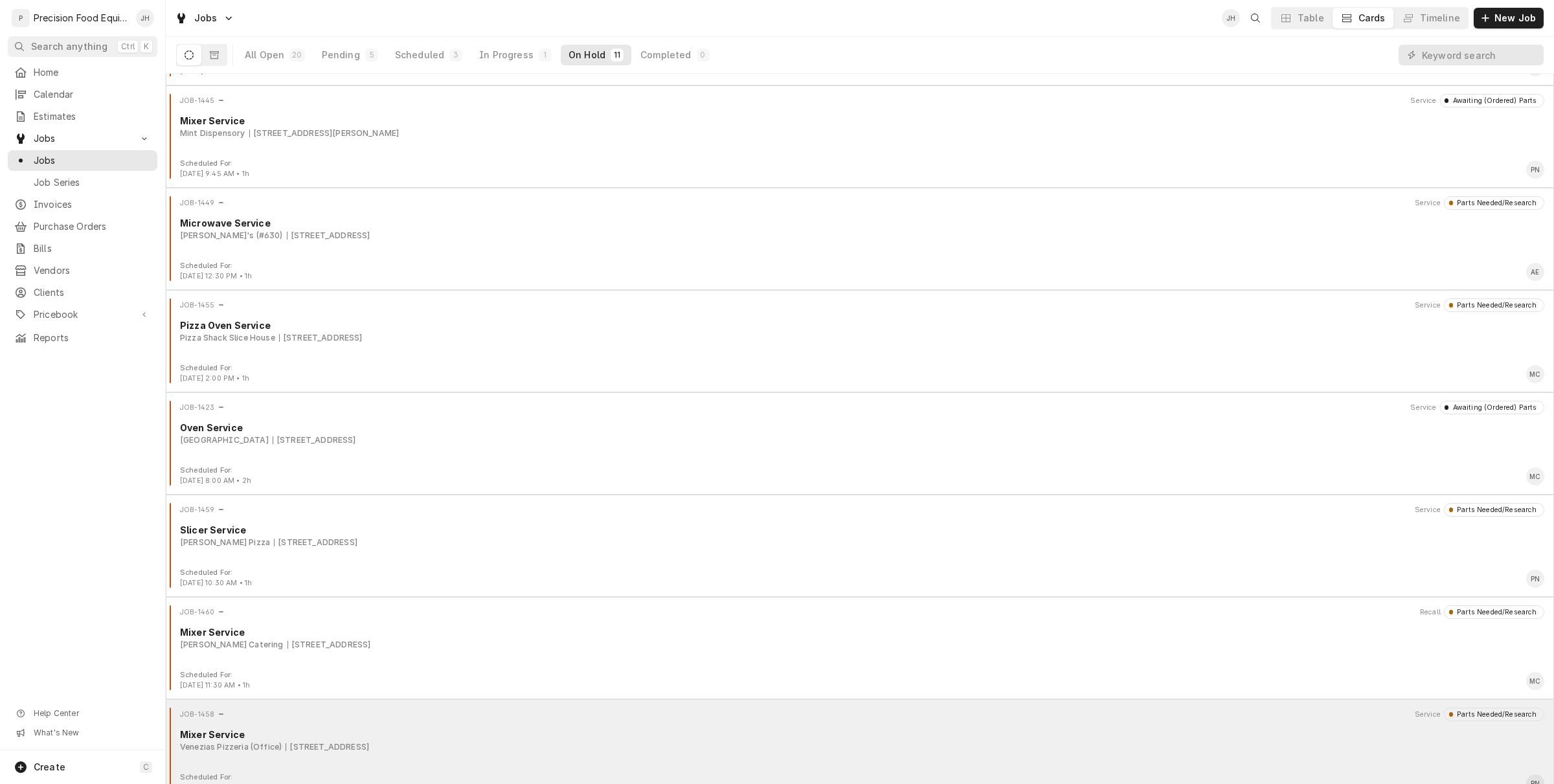
scroll to position [324, 0]
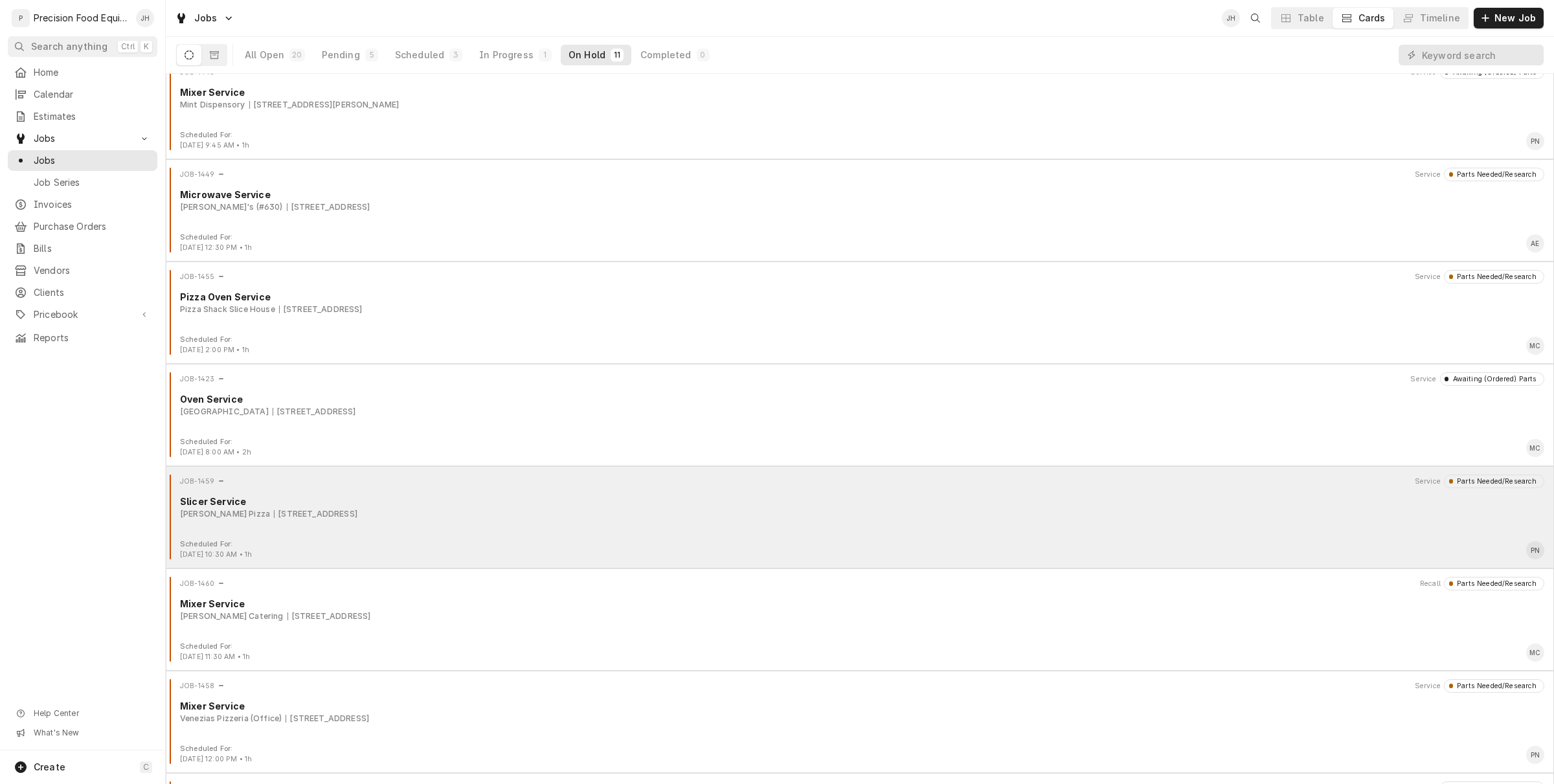
click at [376, 504] on div "Slicer Service" at bounding box center [862, 501] width 1364 height 13
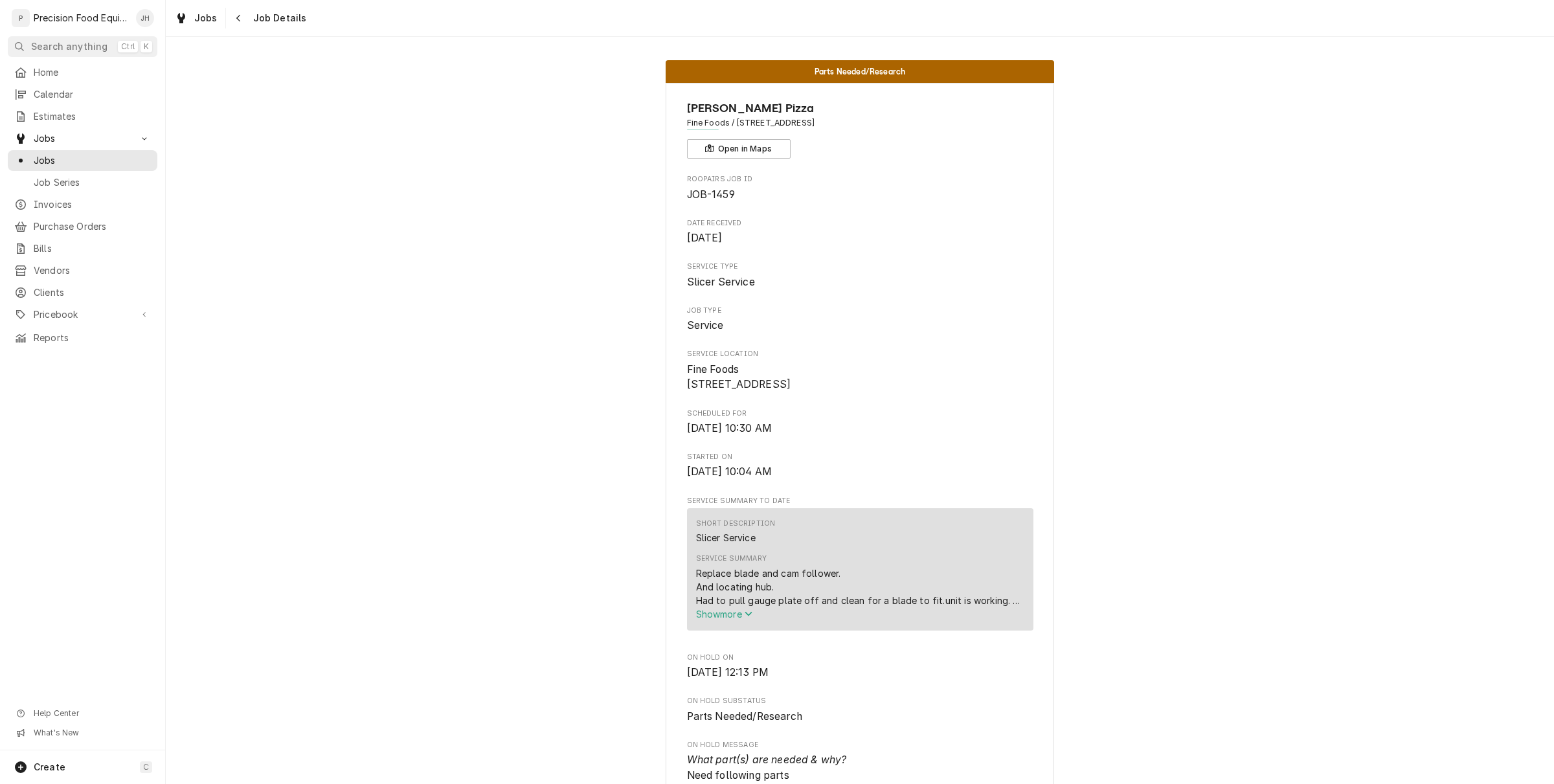
click at [719, 619] on span "Show more" at bounding box center [725, 614] width 57 height 11
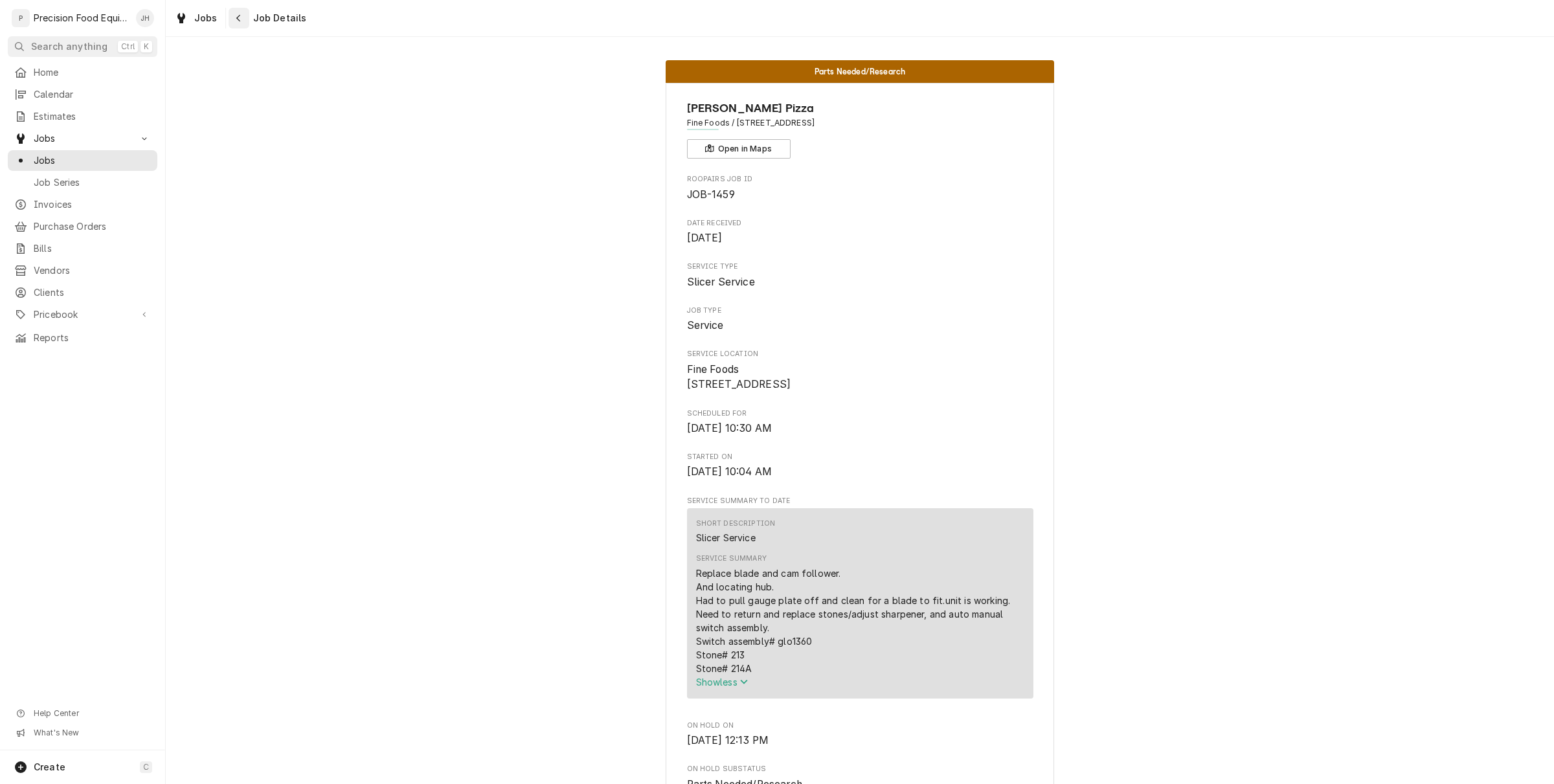
click at [232, 19] on div "Navigate back" at bounding box center [239, 19] width 13 height 13
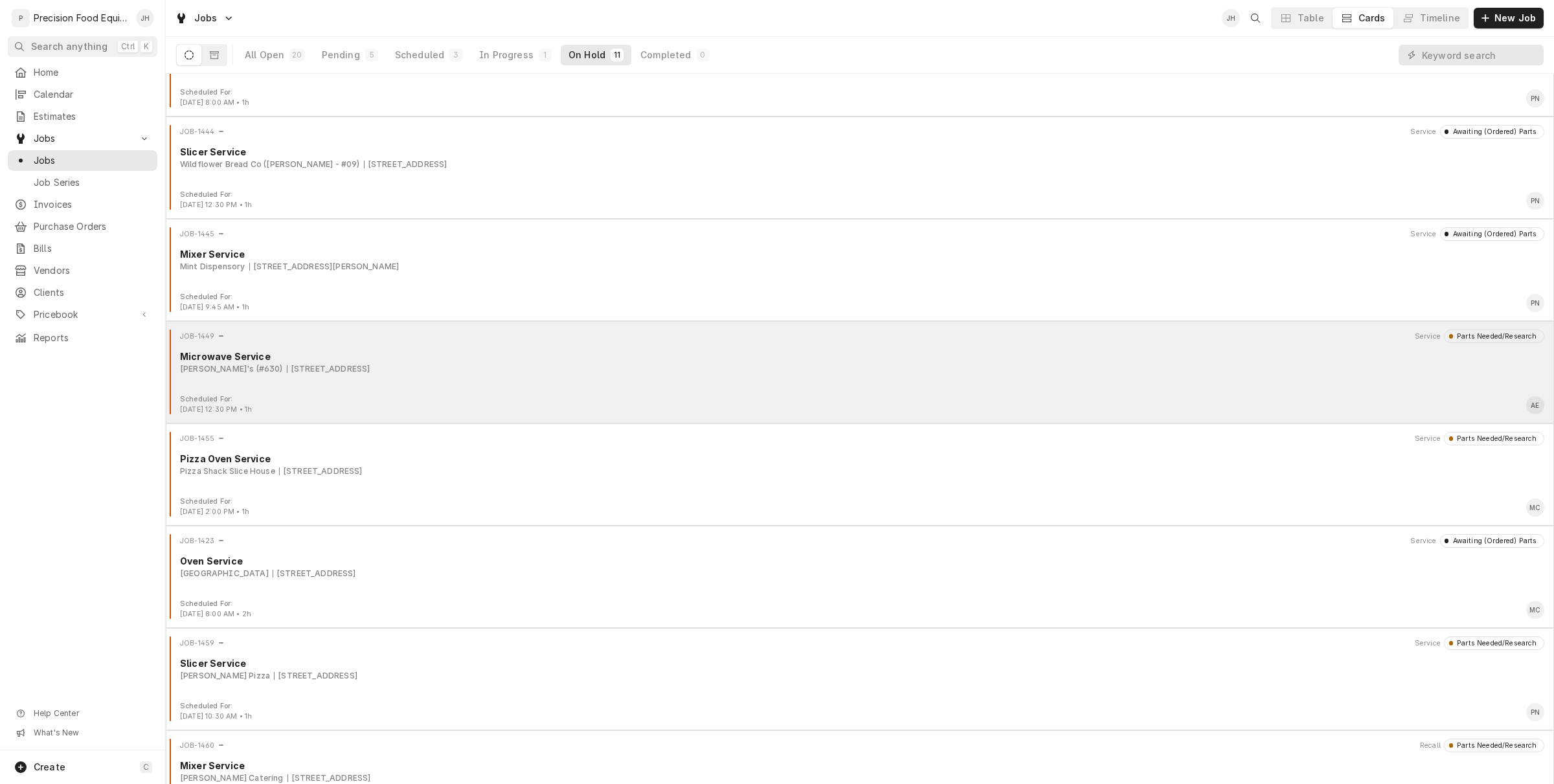
scroll to position [243, 0]
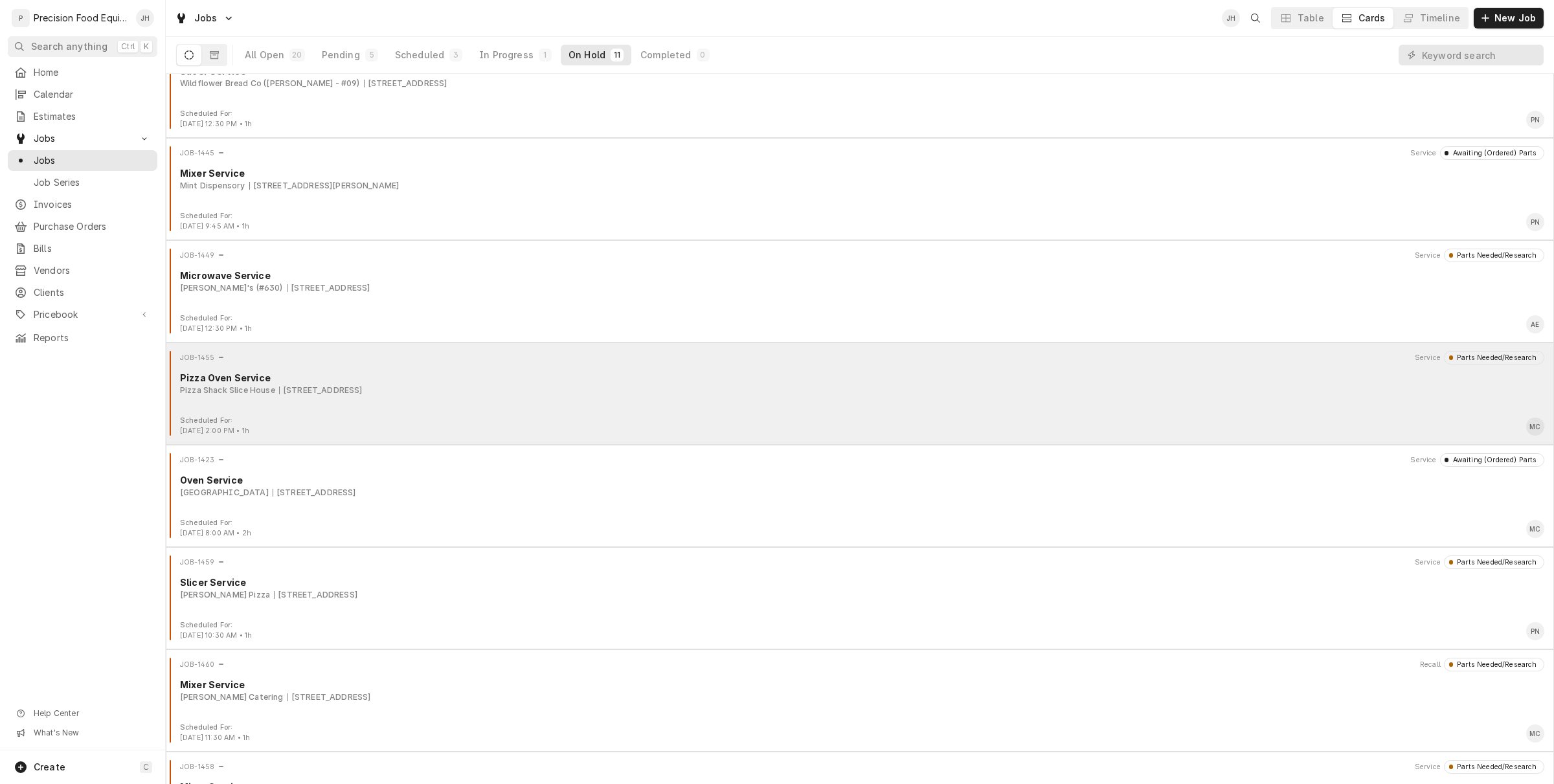
drag, startPoint x: 499, startPoint y: 416, endPoint x: 500, endPoint y: 428, distance: 12.0
click at [500, 428] on div "Scheduled For: Sep 10th, 2025 - 2:00 PM • 1h MC" at bounding box center [859, 426] width 1378 height 21
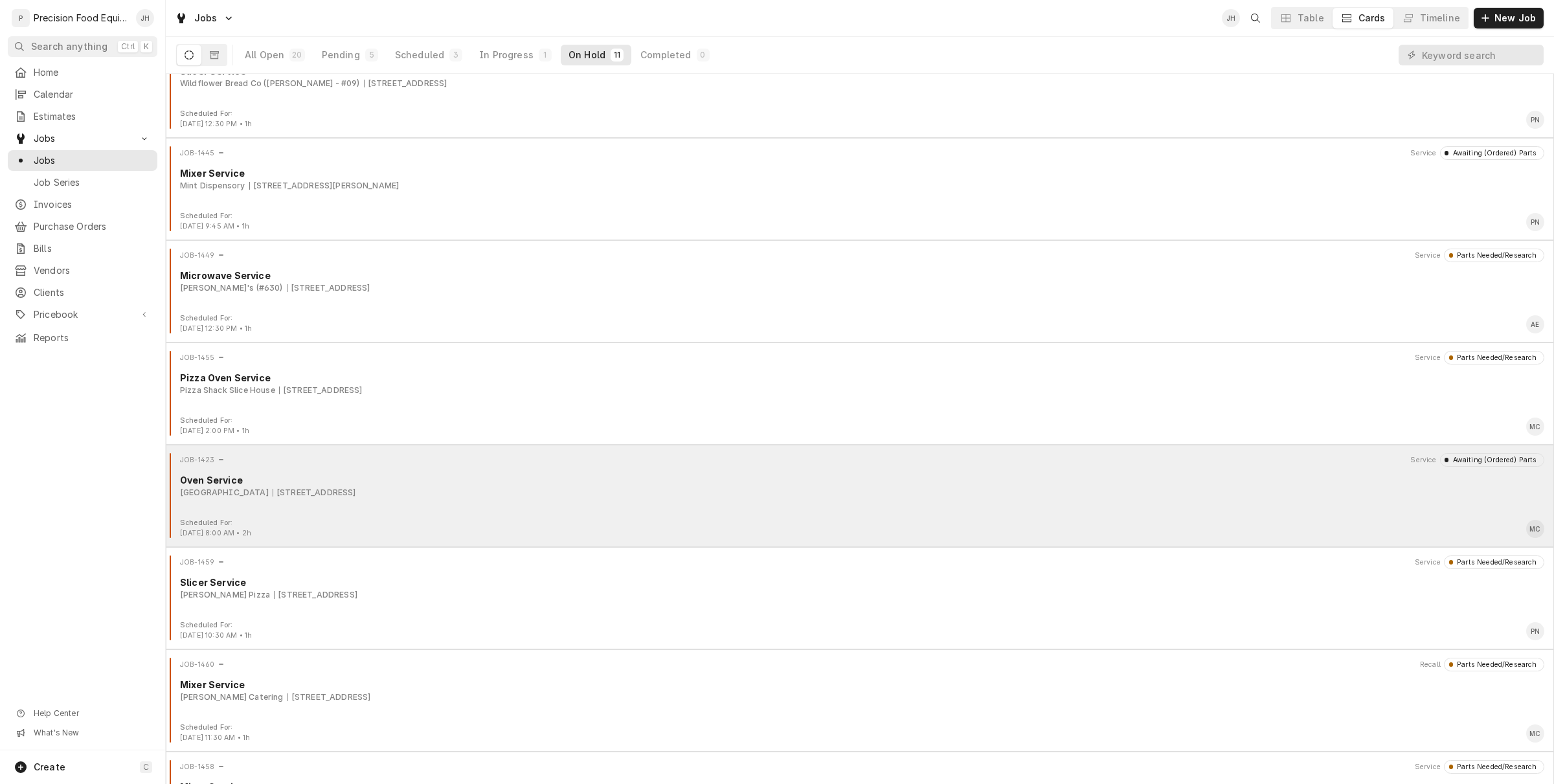
scroll to position [297, 0]
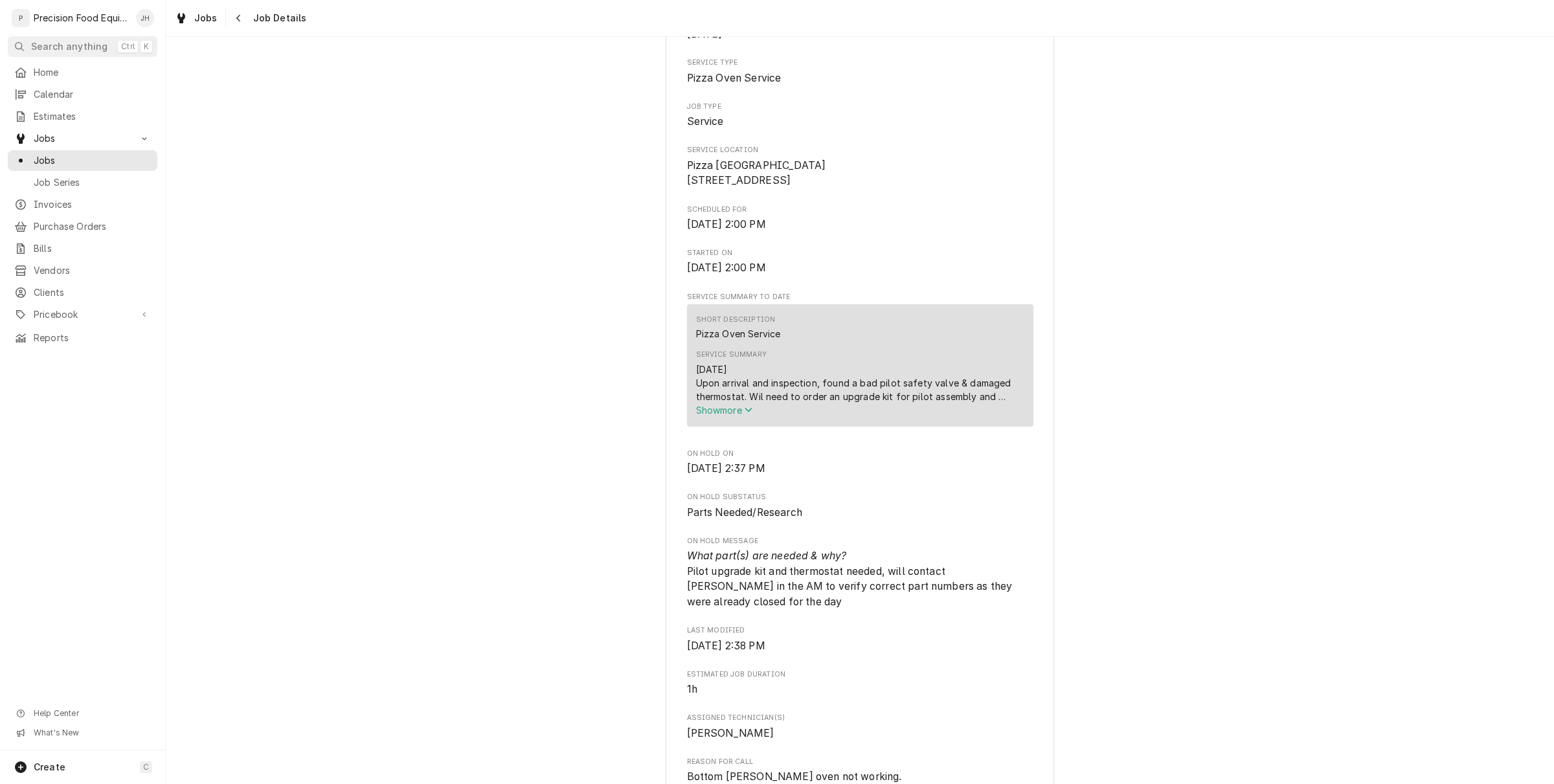
scroll to position [243, 0]
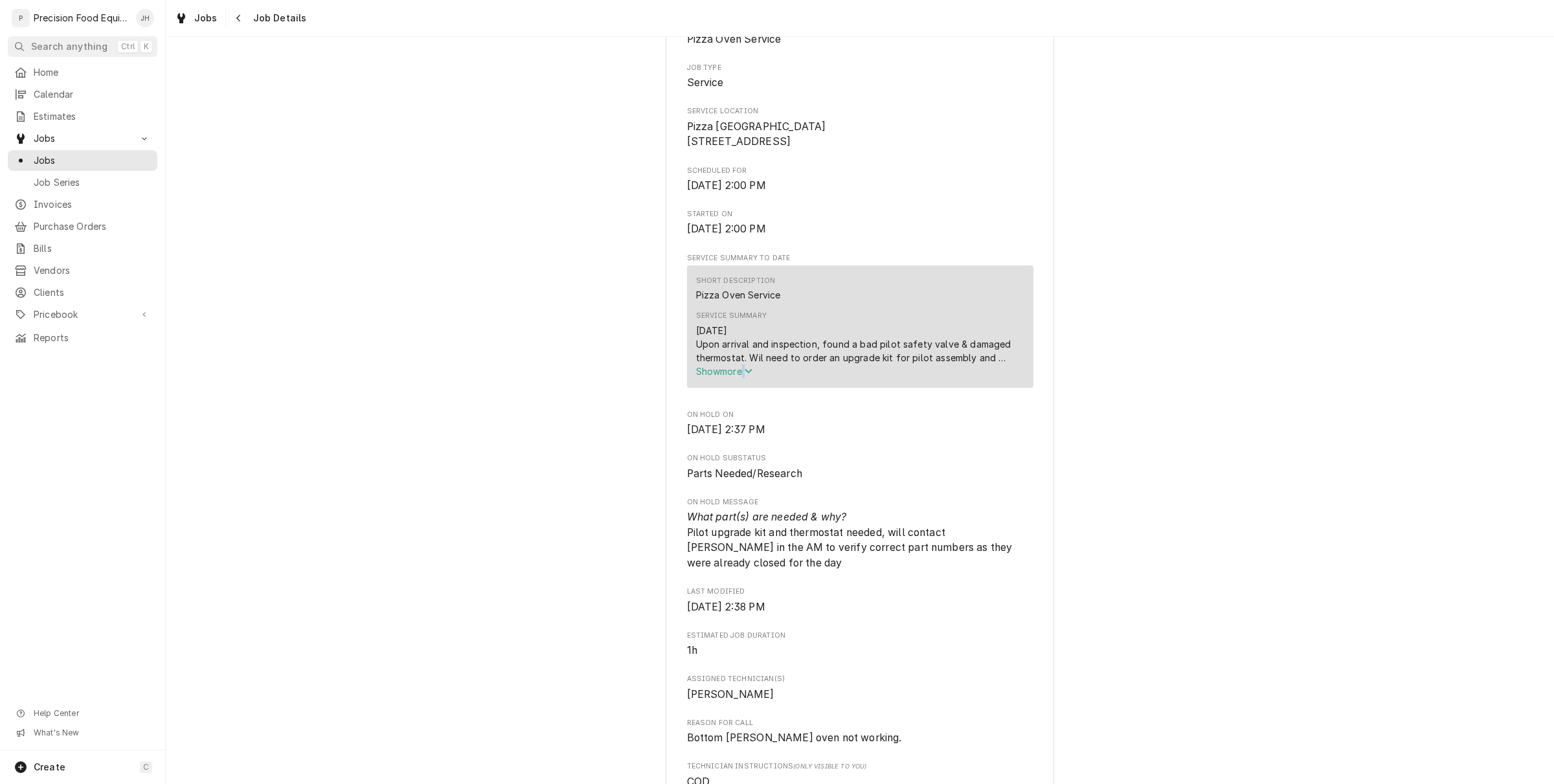
click at [737, 382] on div "Service Summary 9-10-25 Upon arrival and inspection, found a bad pilot safety v…" at bounding box center [860, 344] width 328 height 76
click at [731, 376] on span "Show more" at bounding box center [725, 371] width 57 height 11
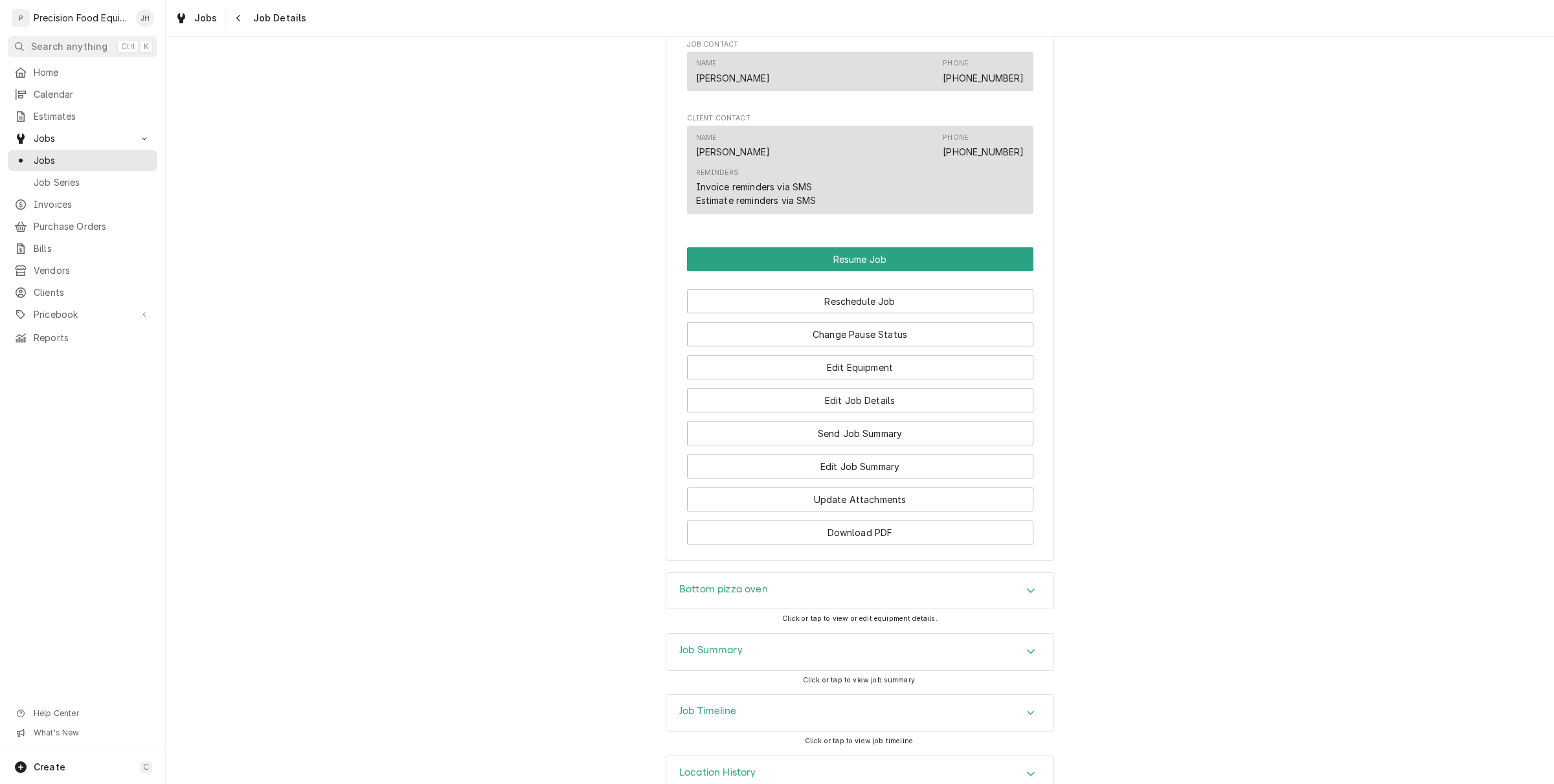
scroll to position [1192, 0]
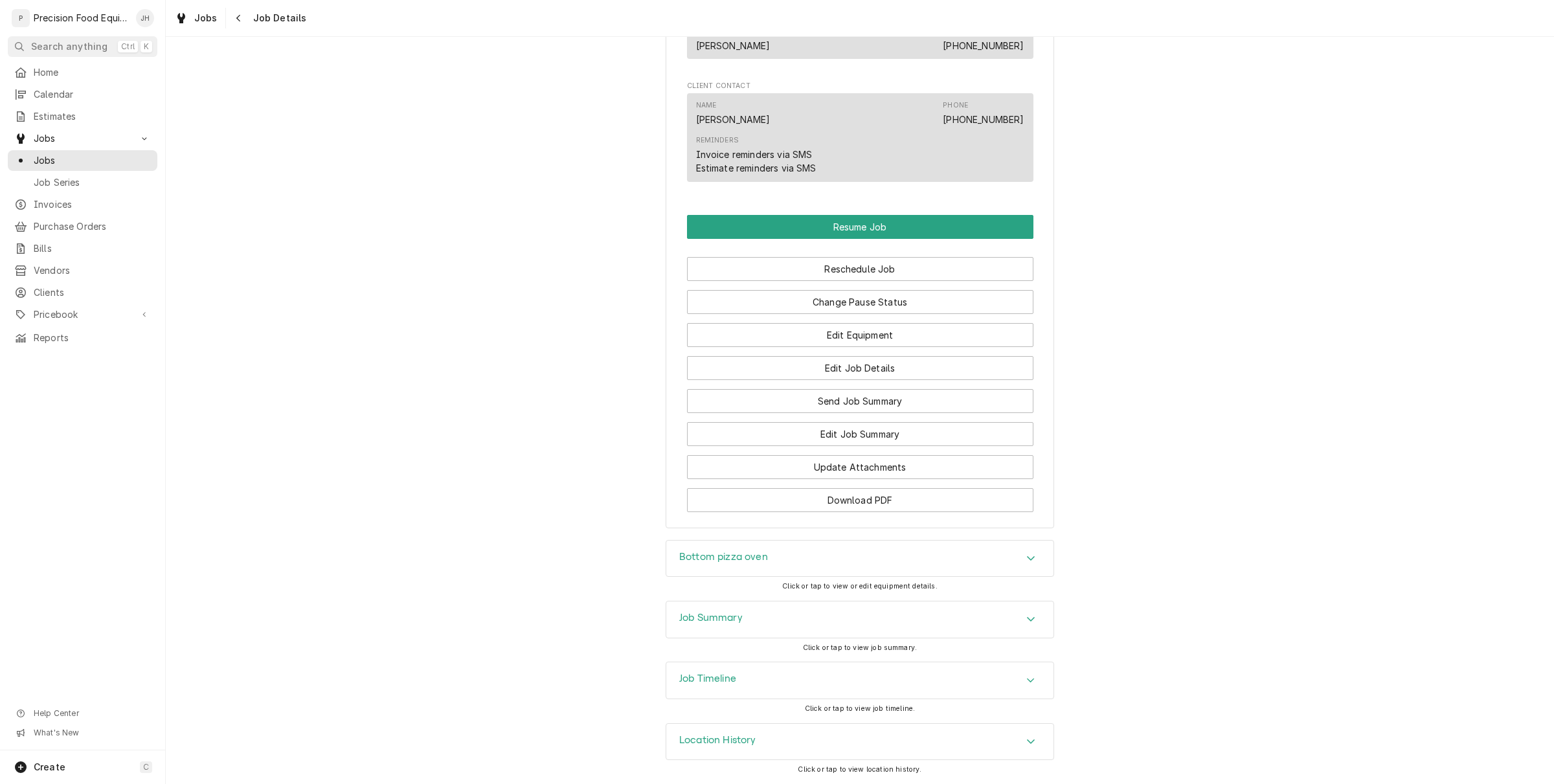
click at [777, 690] on div "Job Timeline" at bounding box center [859, 680] width 387 height 37
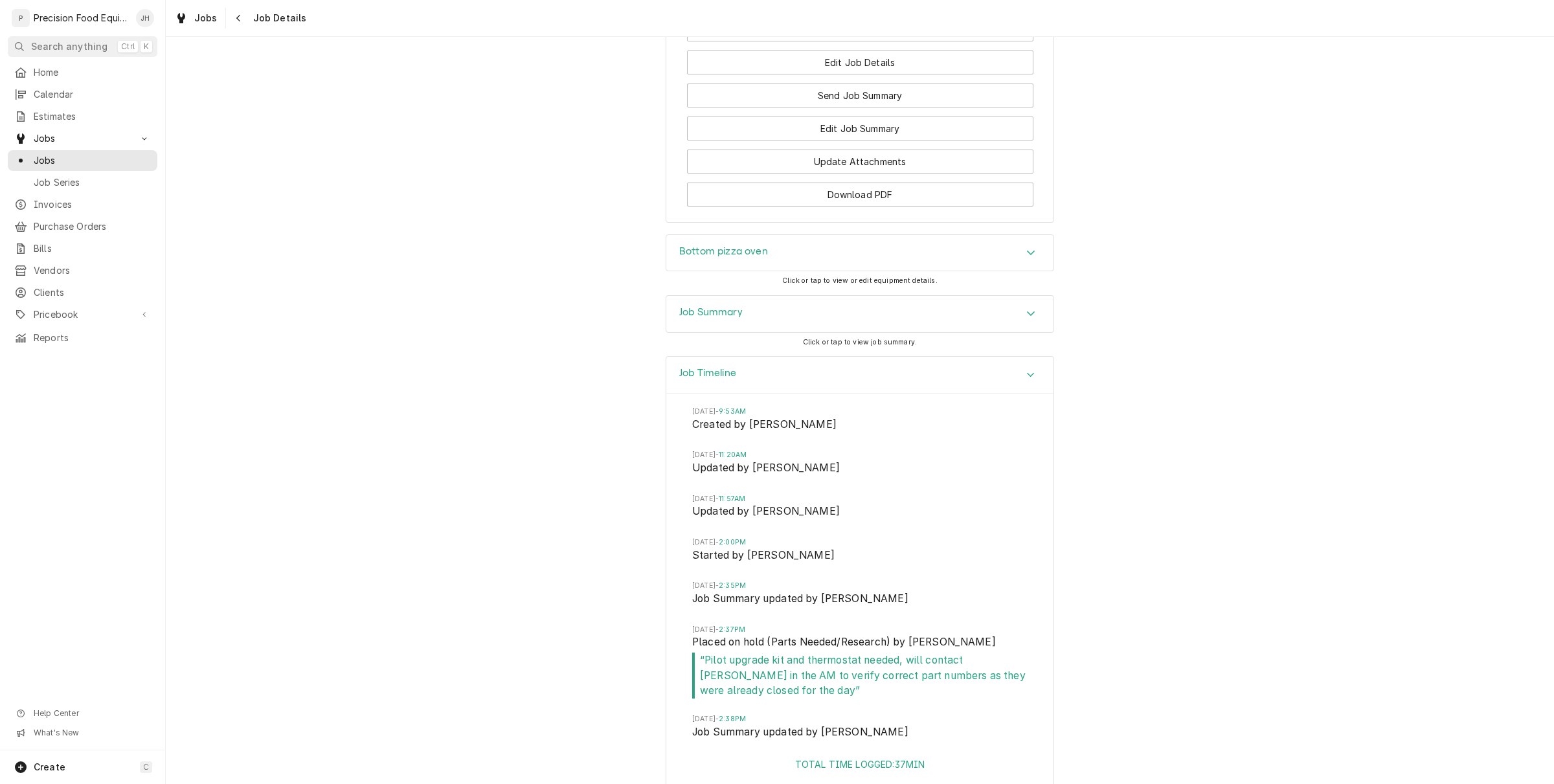
scroll to position [1575, 0]
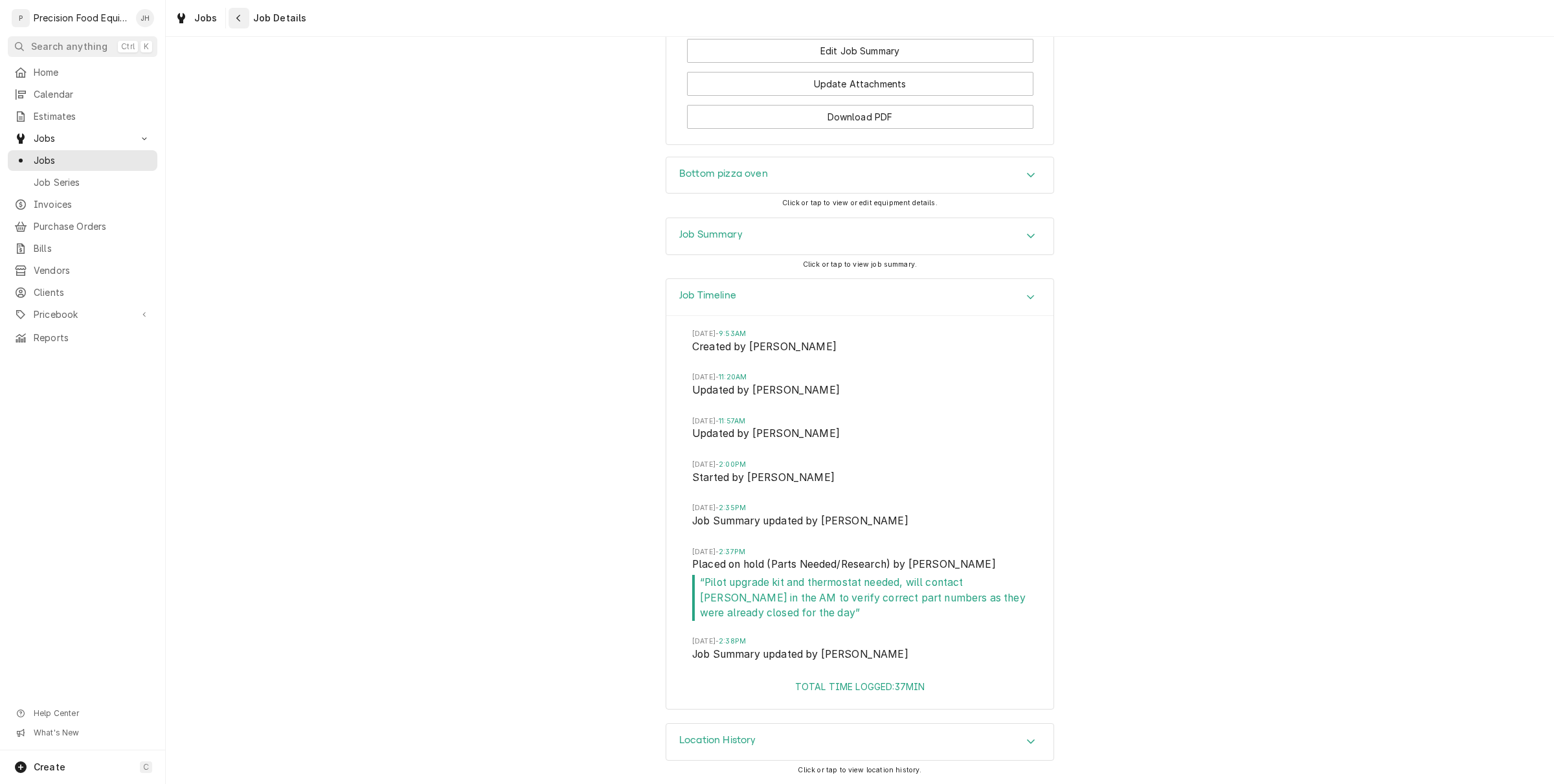
click at [238, 23] on div "Navigate back" at bounding box center [239, 19] width 13 height 13
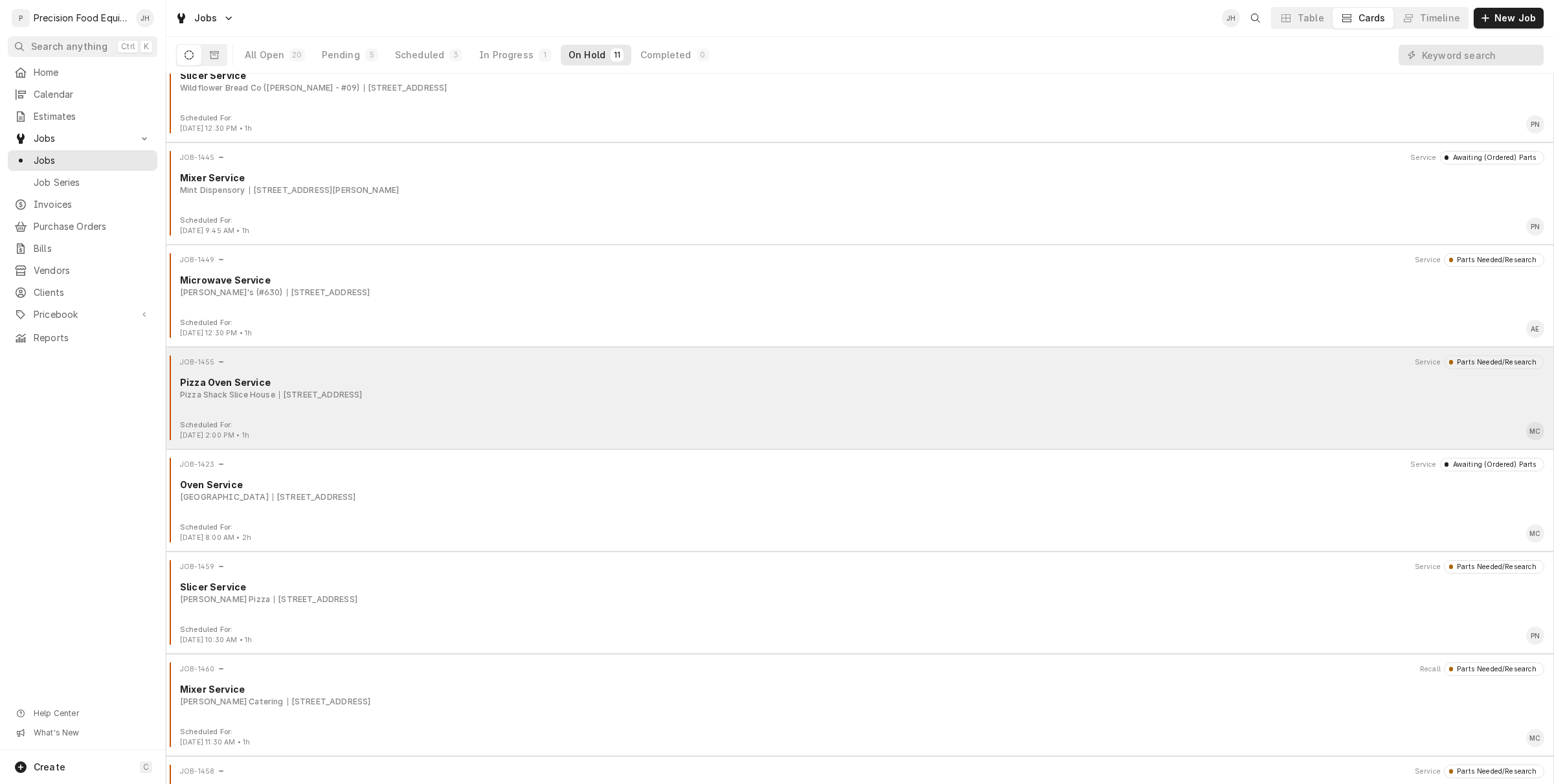
scroll to position [243, 0]
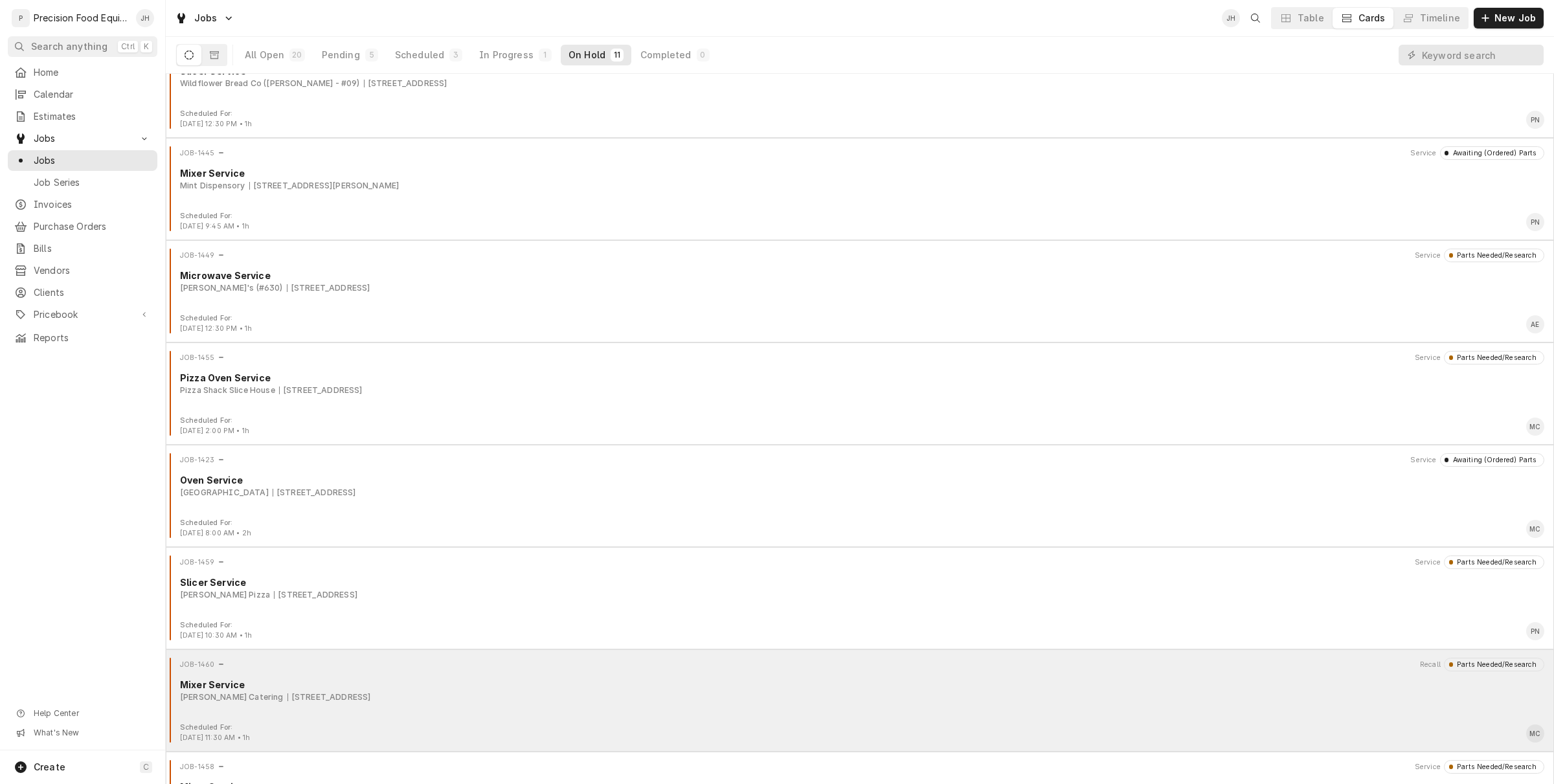
click at [594, 688] on div "Mixer Service" at bounding box center [862, 684] width 1364 height 13
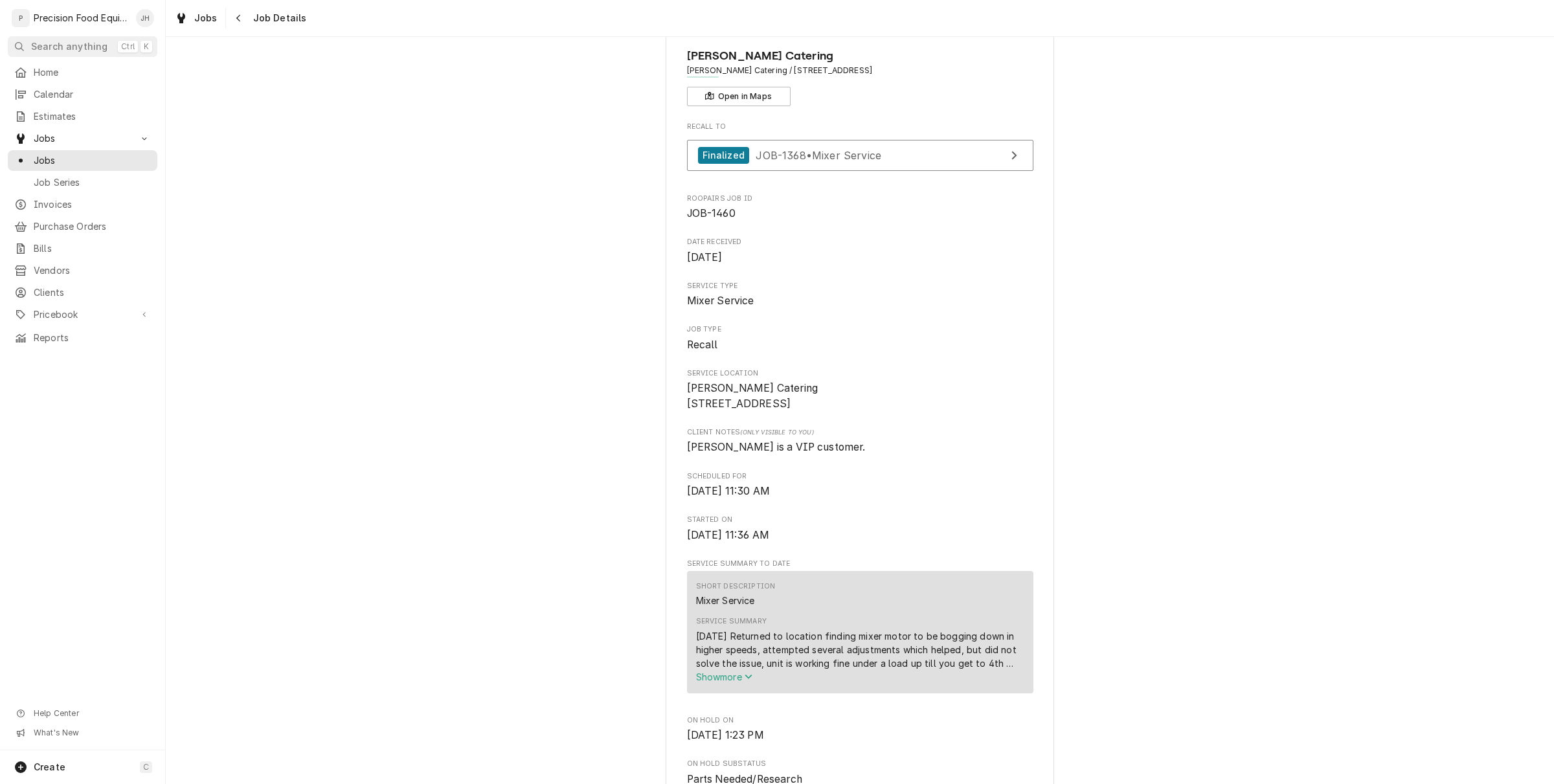
scroll to position [81, 0]
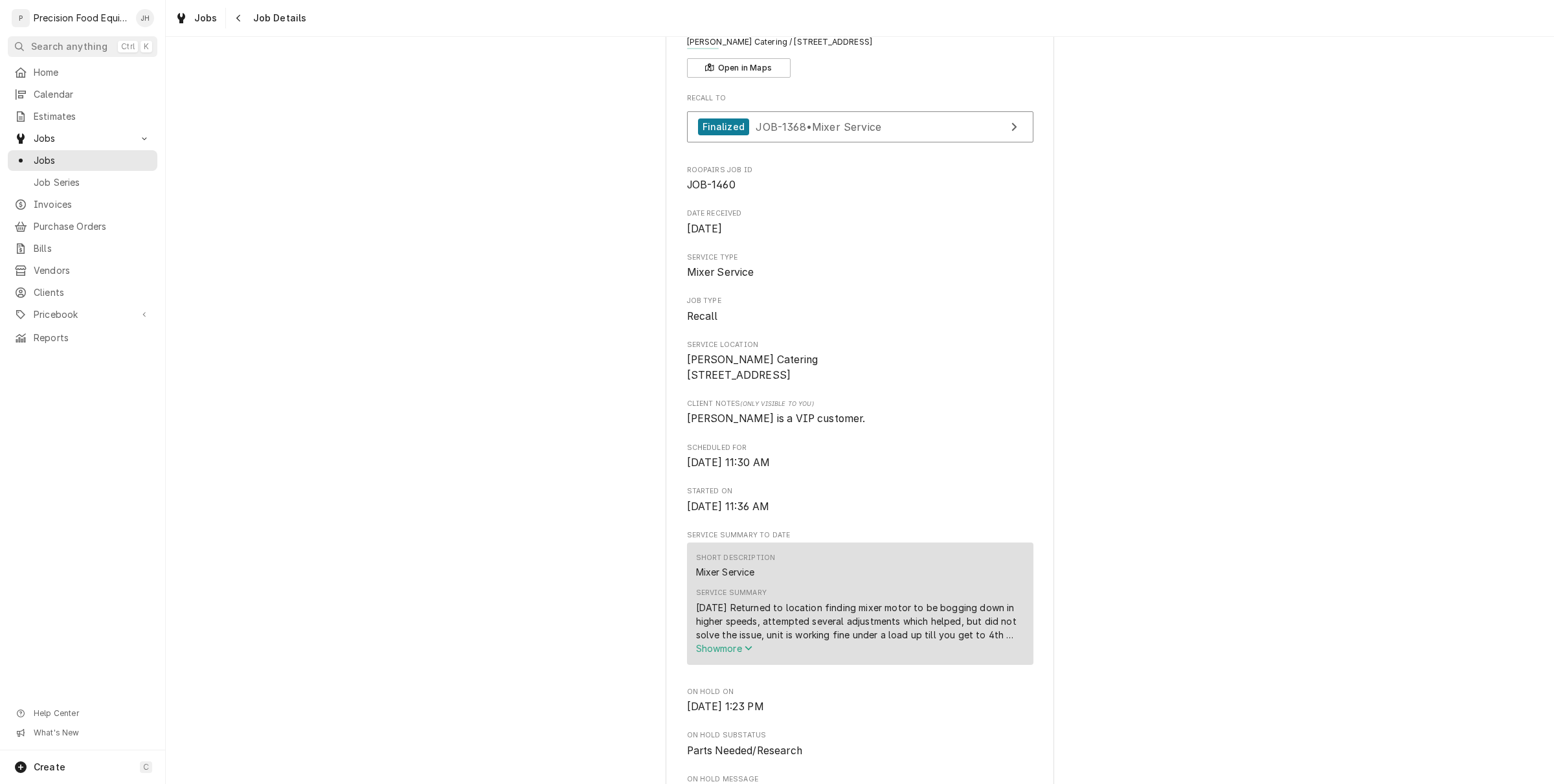
click at [744, 653] on icon "Service Summary" at bounding box center [748, 648] width 8 height 9
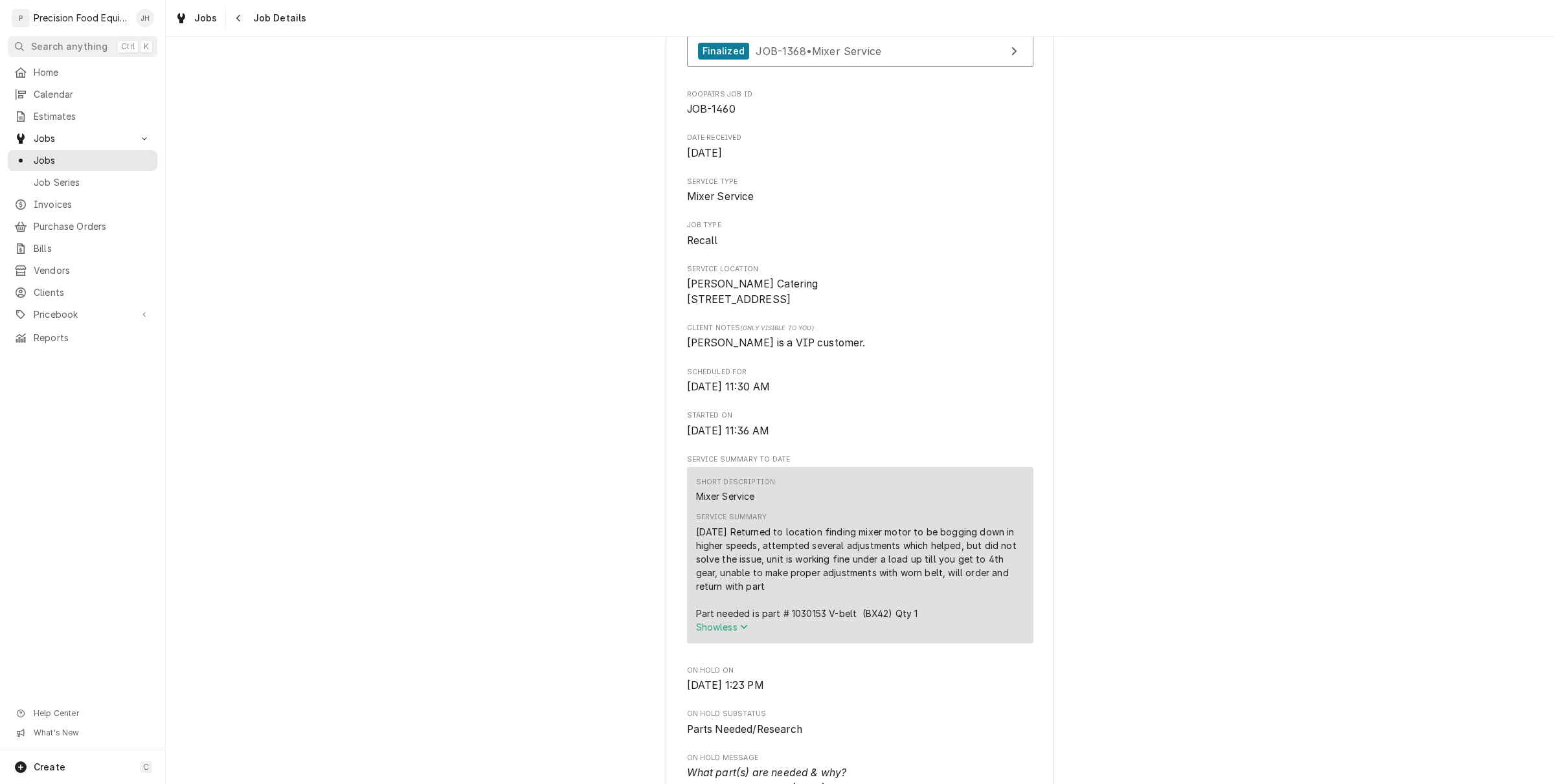
scroll to position [243, 0]
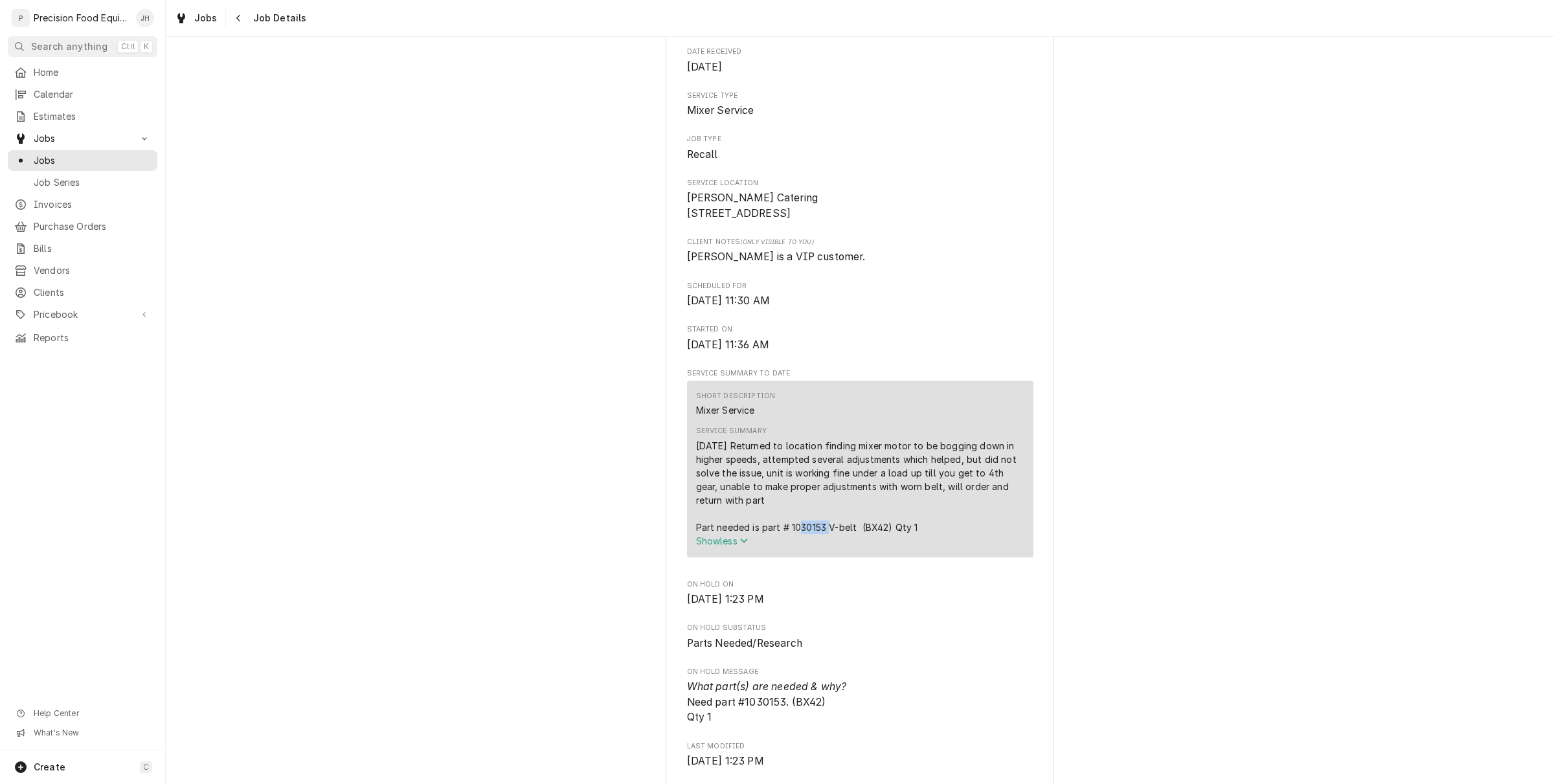
drag, startPoint x: 820, startPoint y: 541, endPoint x: 786, endPoint y: 542, distance: 34.0
click at [786, 534] on div "[DATE] Returned to location finding mixer motor to be bogging down in higher sp…" at bounding box center [860, 486] width 328 height 95
click at [66, 304] on link "Pricebook" at bounding box center [82, 314] width 149 height 21
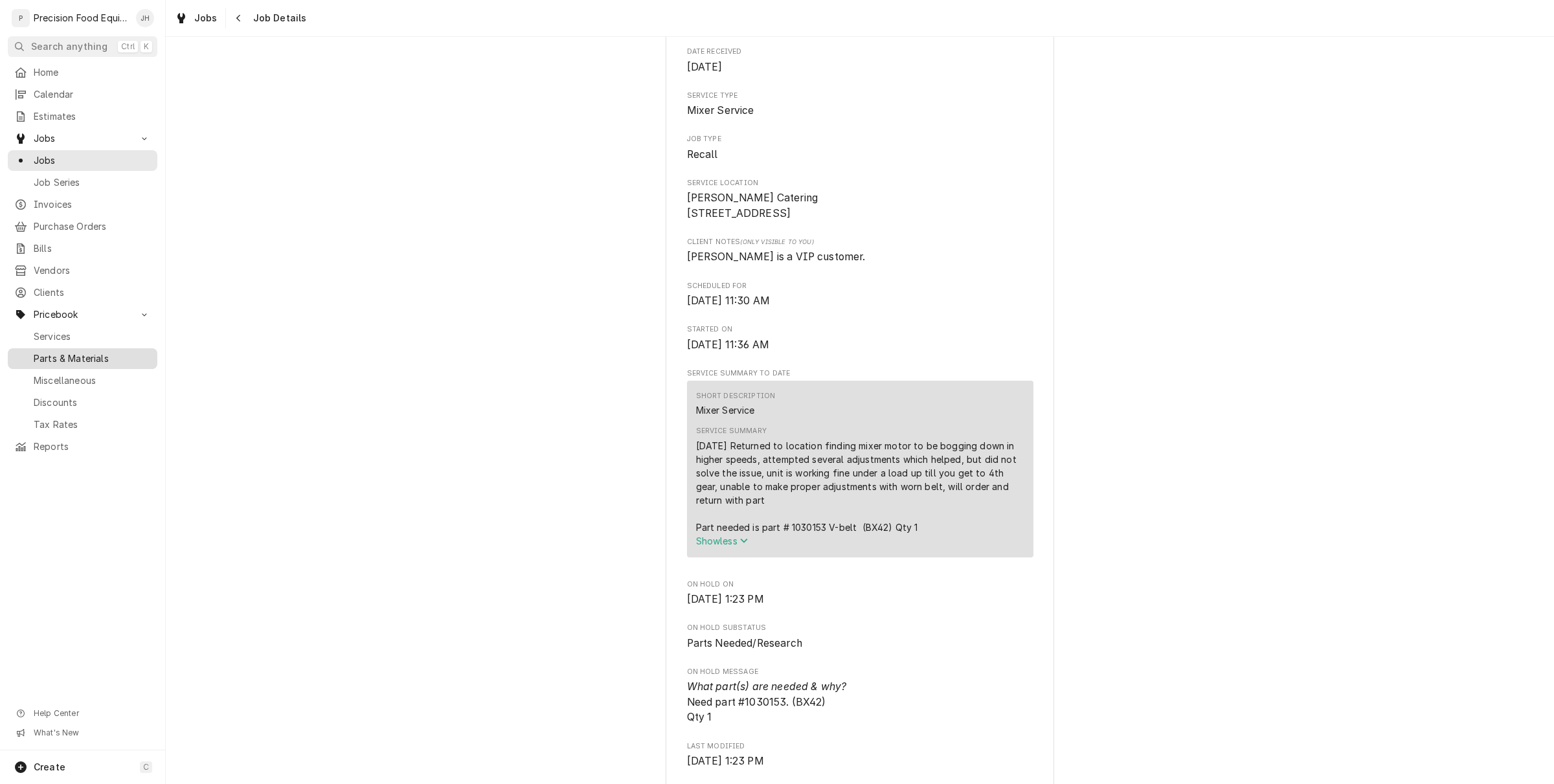
click at [73, 359] on span "Parts & Materials" at bounding box center [92, 358] width 117 height 13
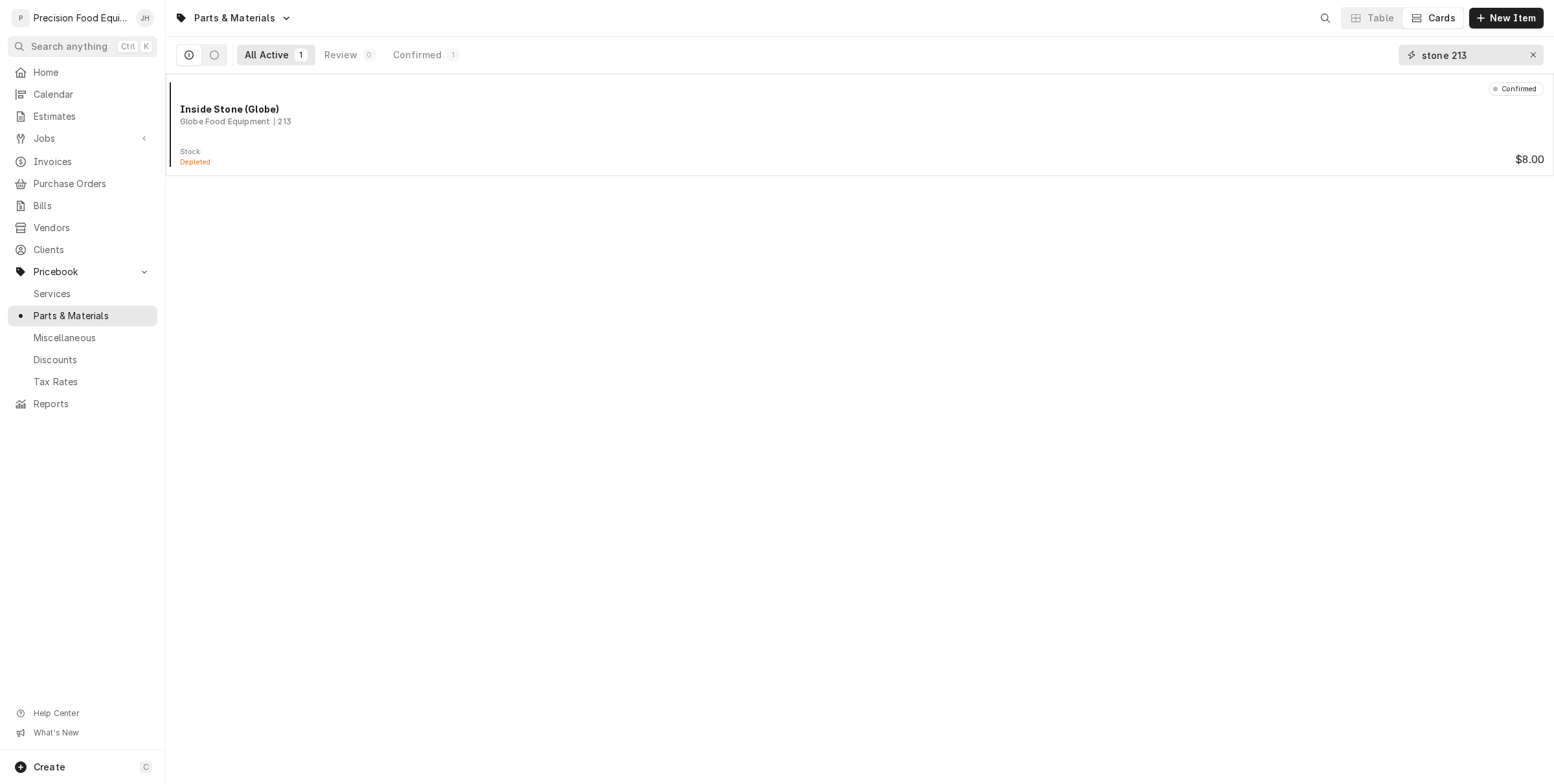
drag, startPoint x: 1468, startPoint y: 58, endPoint x: 1395, endPoint y: 65, distance: 73.3
click at [1395, 65] on div "All Active 1 Review 0 Confirmed 1 stone 213" at bounding box center [859, 55] width 1367 height 37
paste input "1030153"
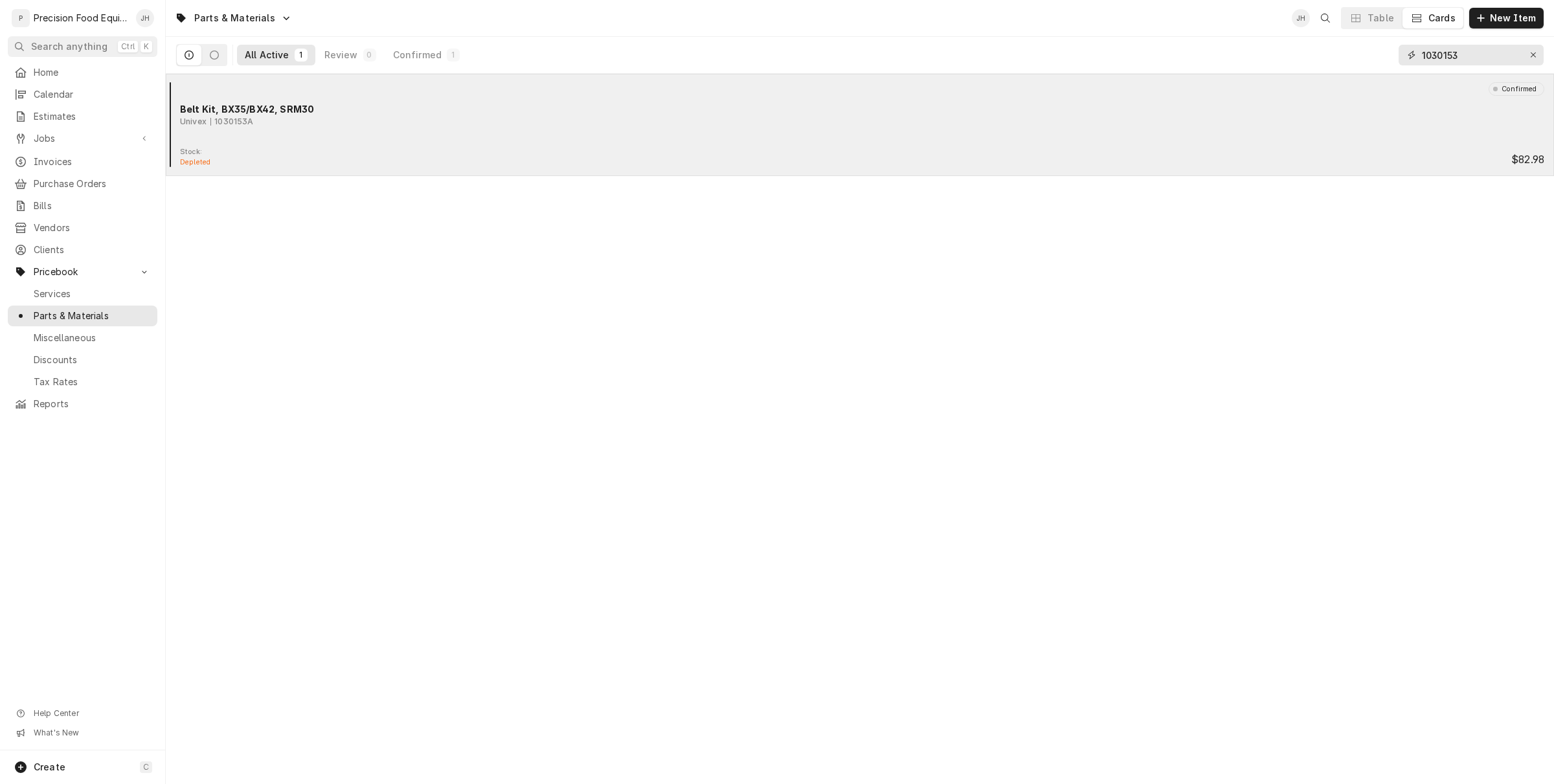
type input "1030153"
click at [622, 145] on div "Confirmed Belt Kit, BX35/BX42, SRM30 Univex 1030153A" at bounding box center [859, 115] width 1378 height 65
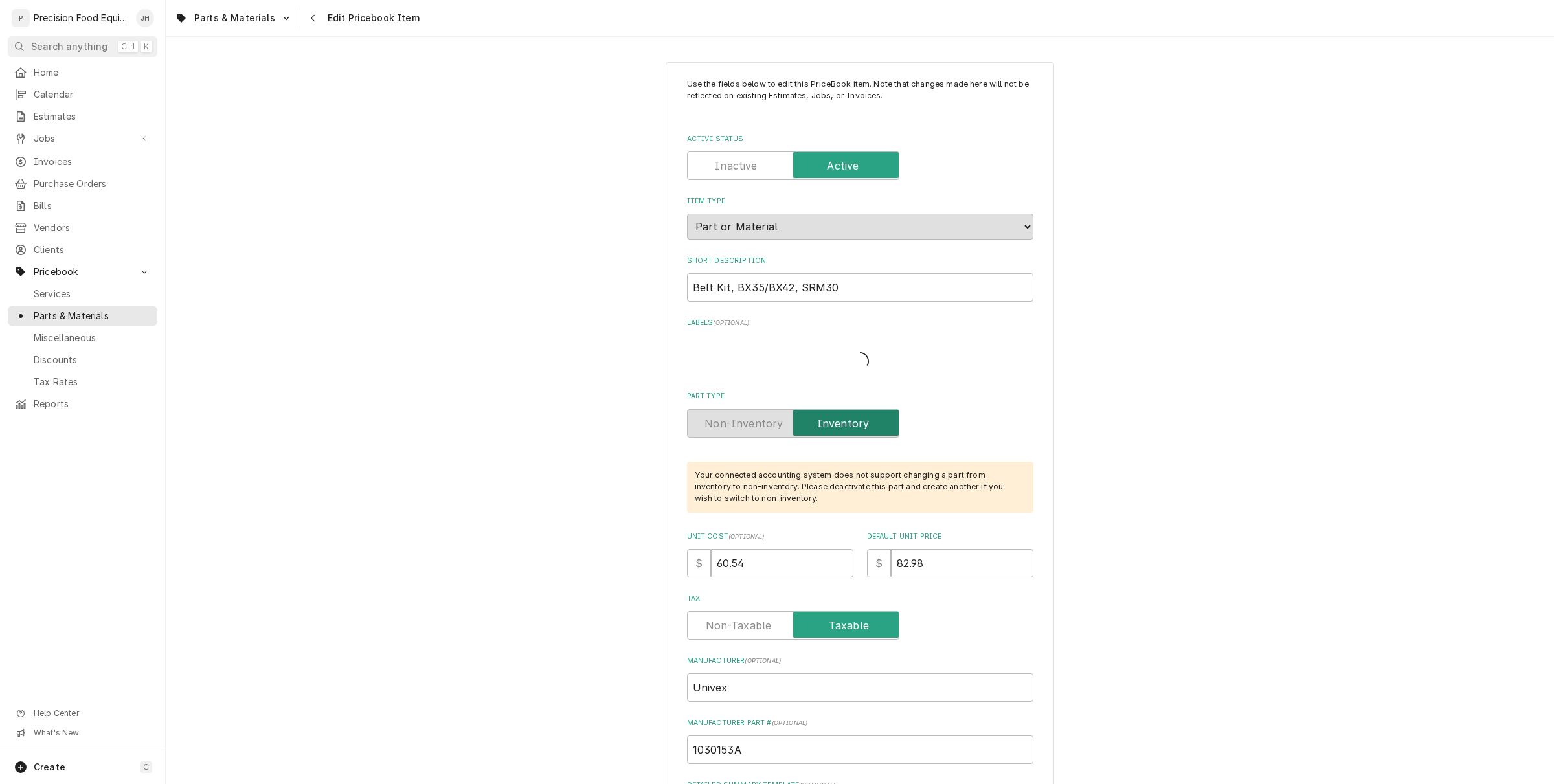
type textarea "x"
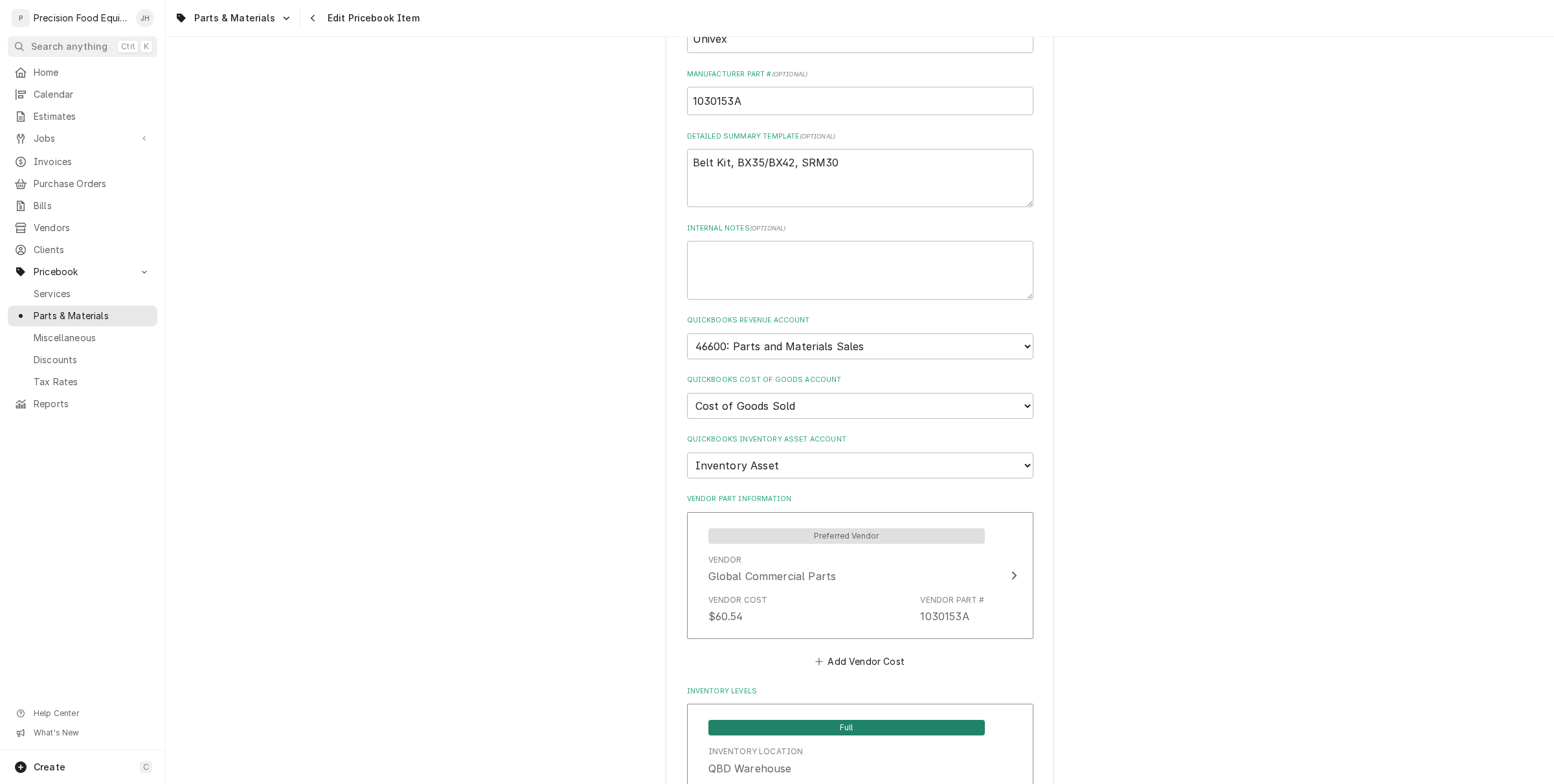
scroll to position [647, 0]
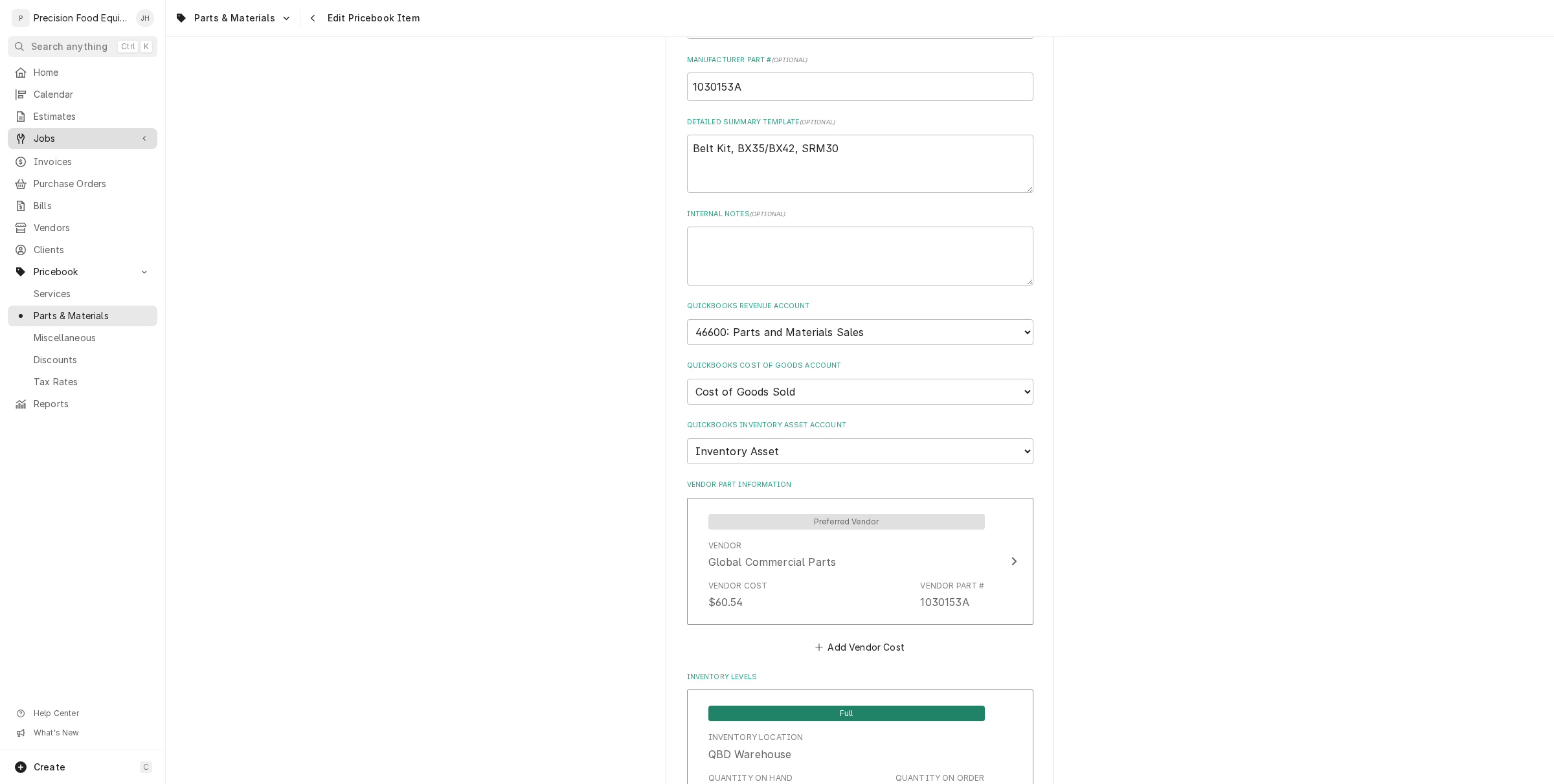
click at [71, 136] on span "Jobs" at bounding box center [82, 139] width 98 height 13
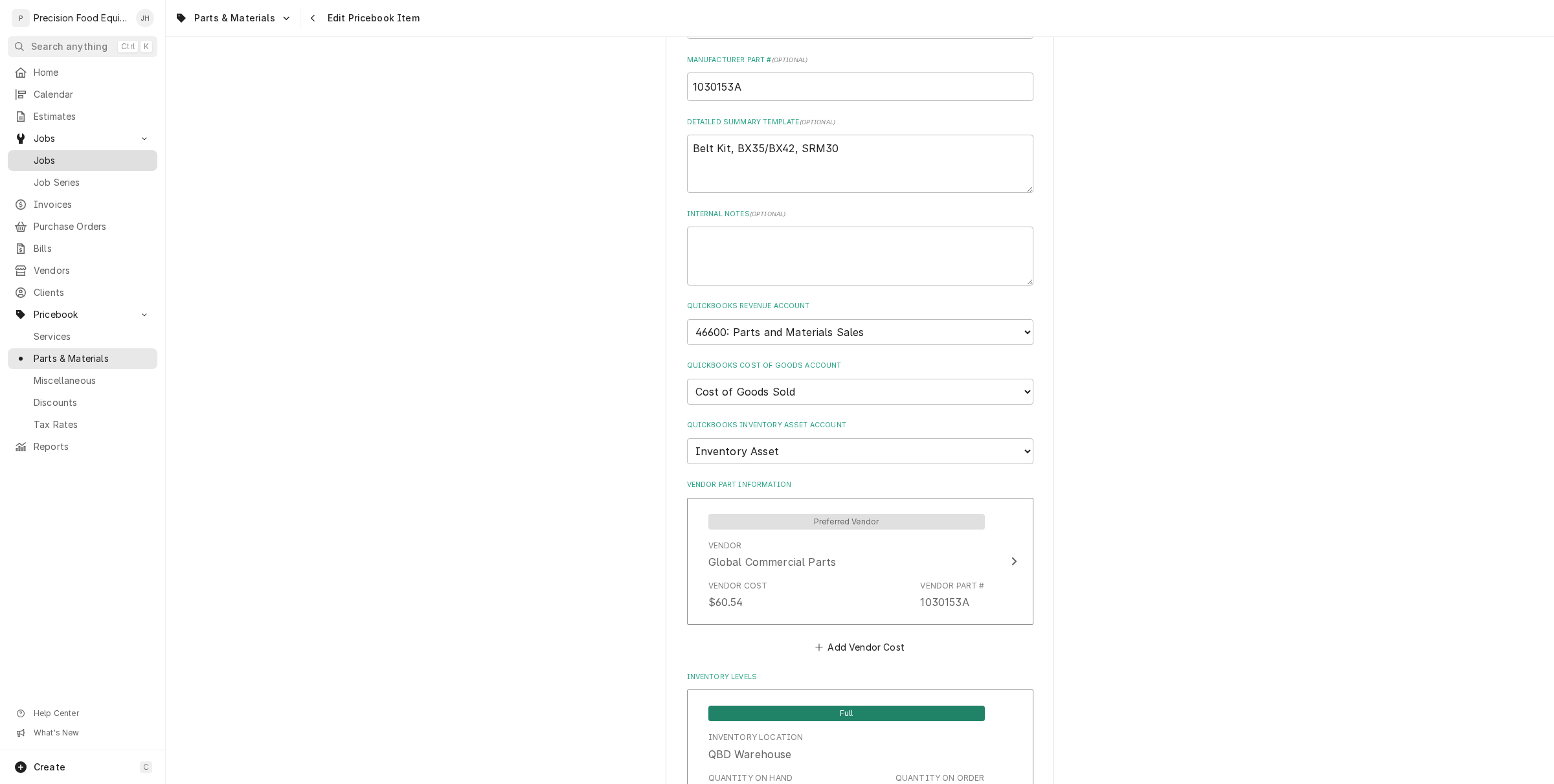
click at [70, 169] on link "Jobs" at bounding box center [82, 160] width 149 height 21
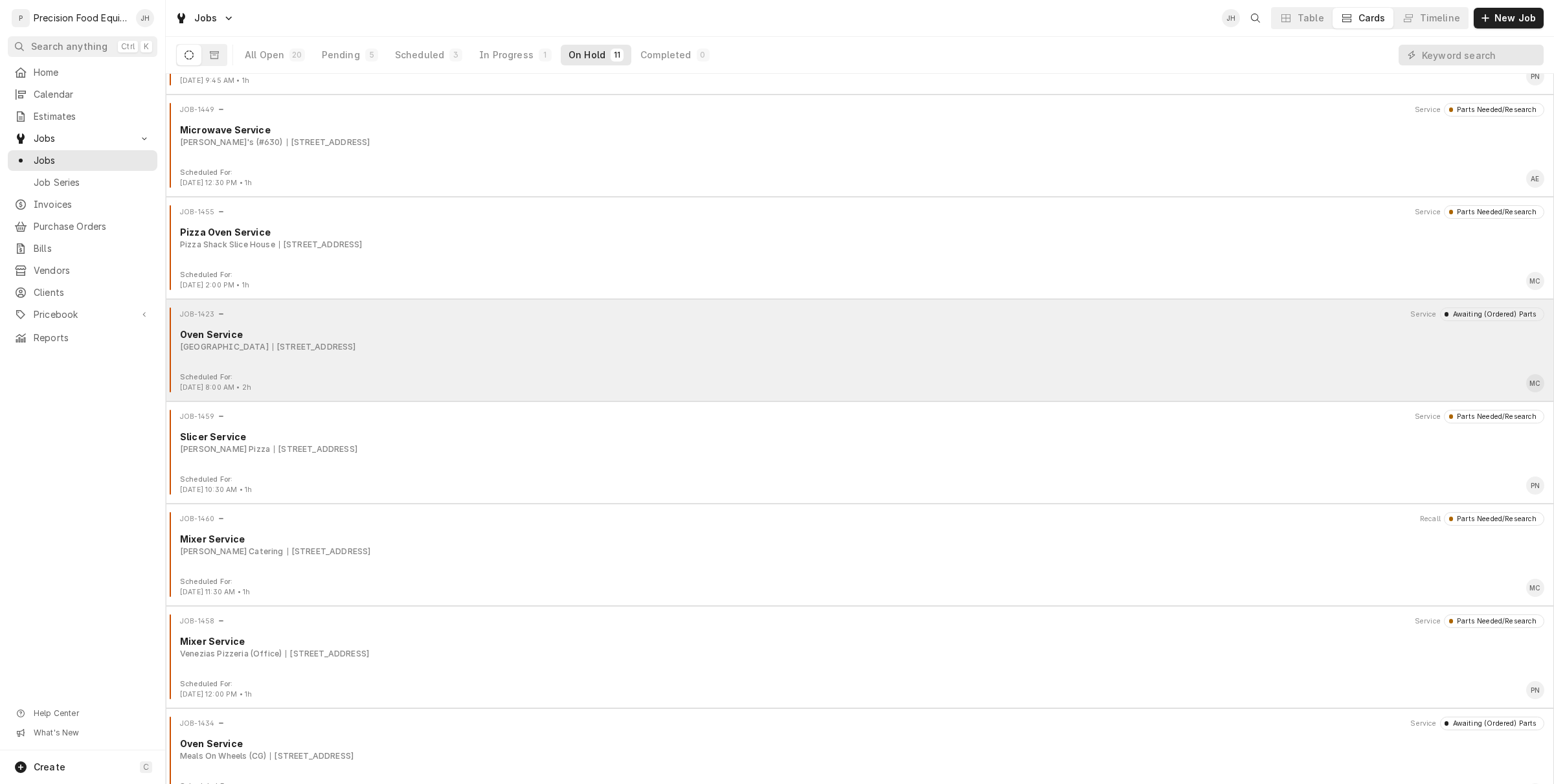
scroll to position [415, 0]
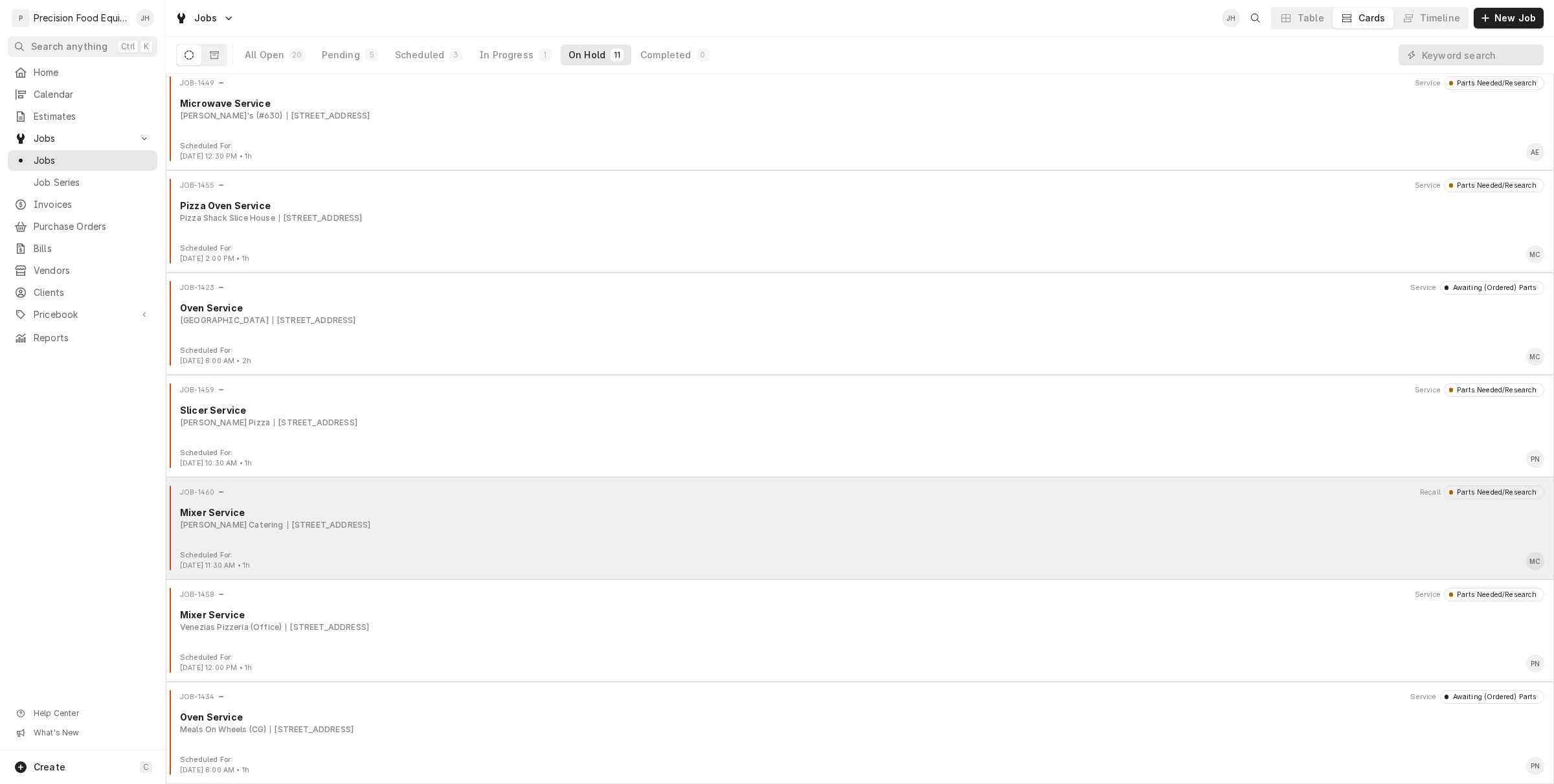
click at [476, 548] on div "JOB-1460 Recall Parts Needed/Research Mixer Service [PERSON_NAME] Catering [STR…" at bounding box center [859, 518] width 1378 height 65
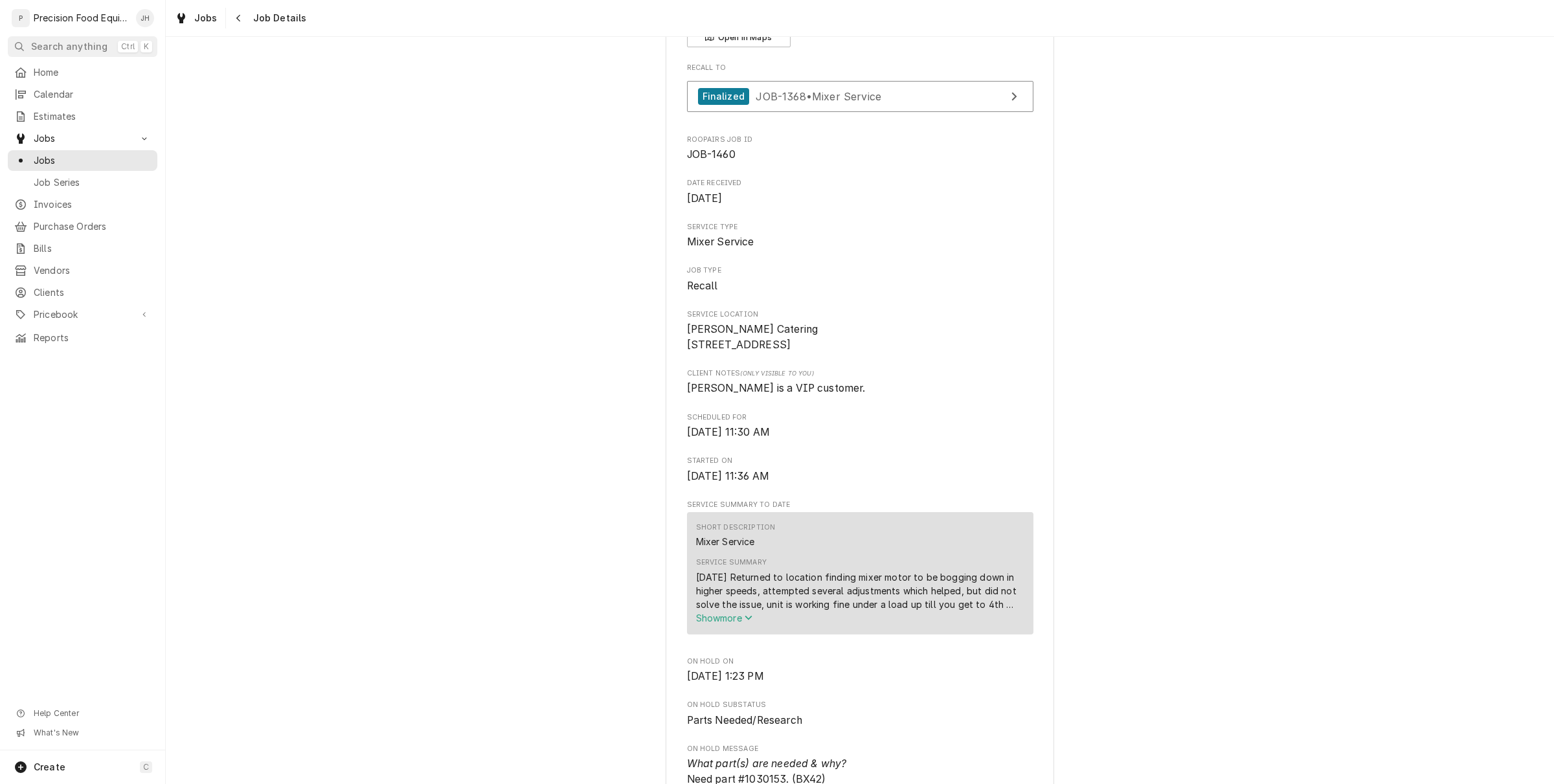
scroll to position [404, 0]
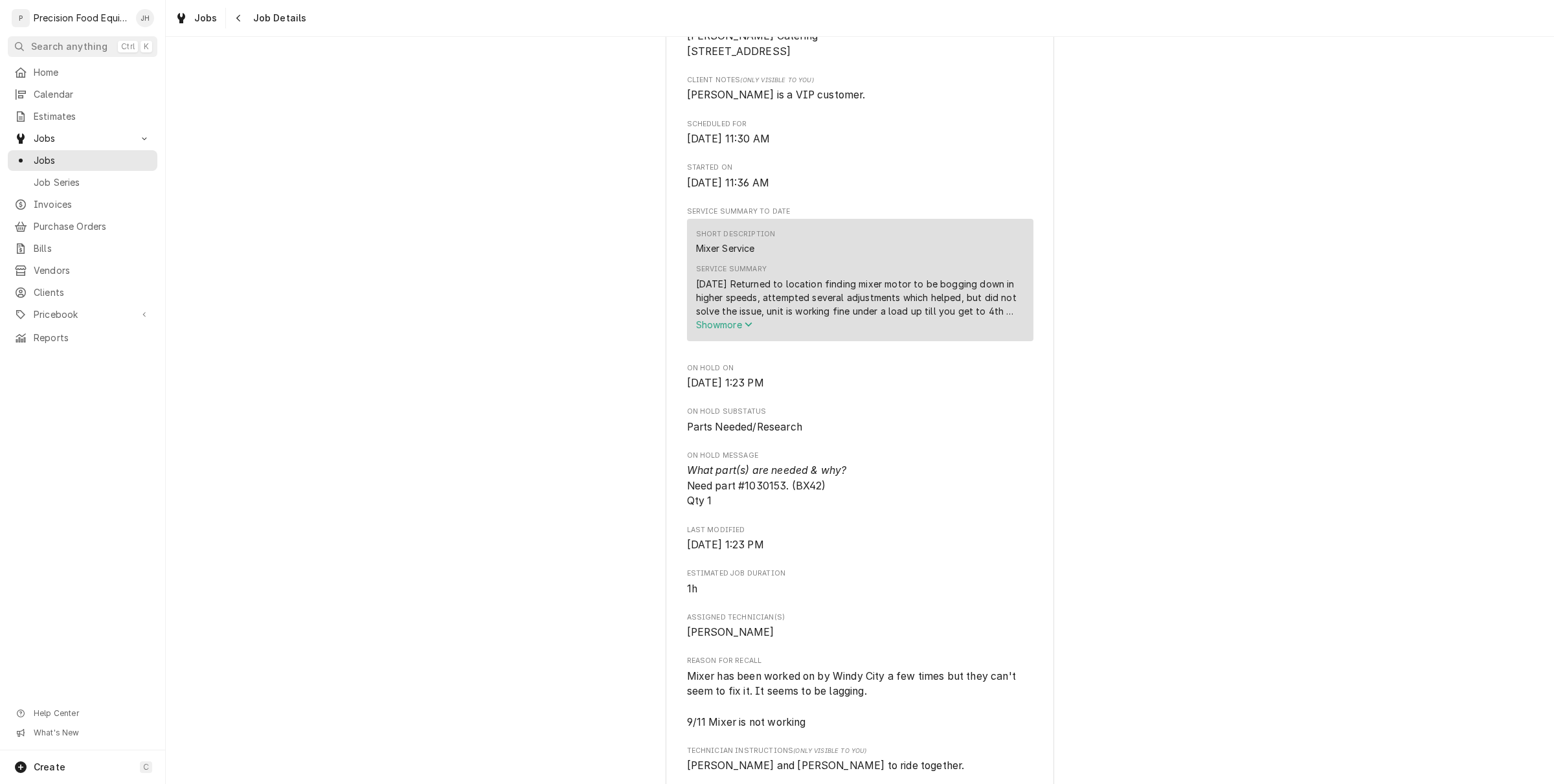
click at [708, 335] on div "Service Summary 9-11-25 Returned to location finding mixer motor to be bogging …" at bounding box center [860, 297] width 328 height 76
click at [724, 318] on div "[DATE] Returned to location finding mixer motor to be bogging down in higher sp…" at bounding box center [860, 297] width 328 height 40
click at [725, 330] on span "Show more" at bounding box center [725, 325] width 57 height 11
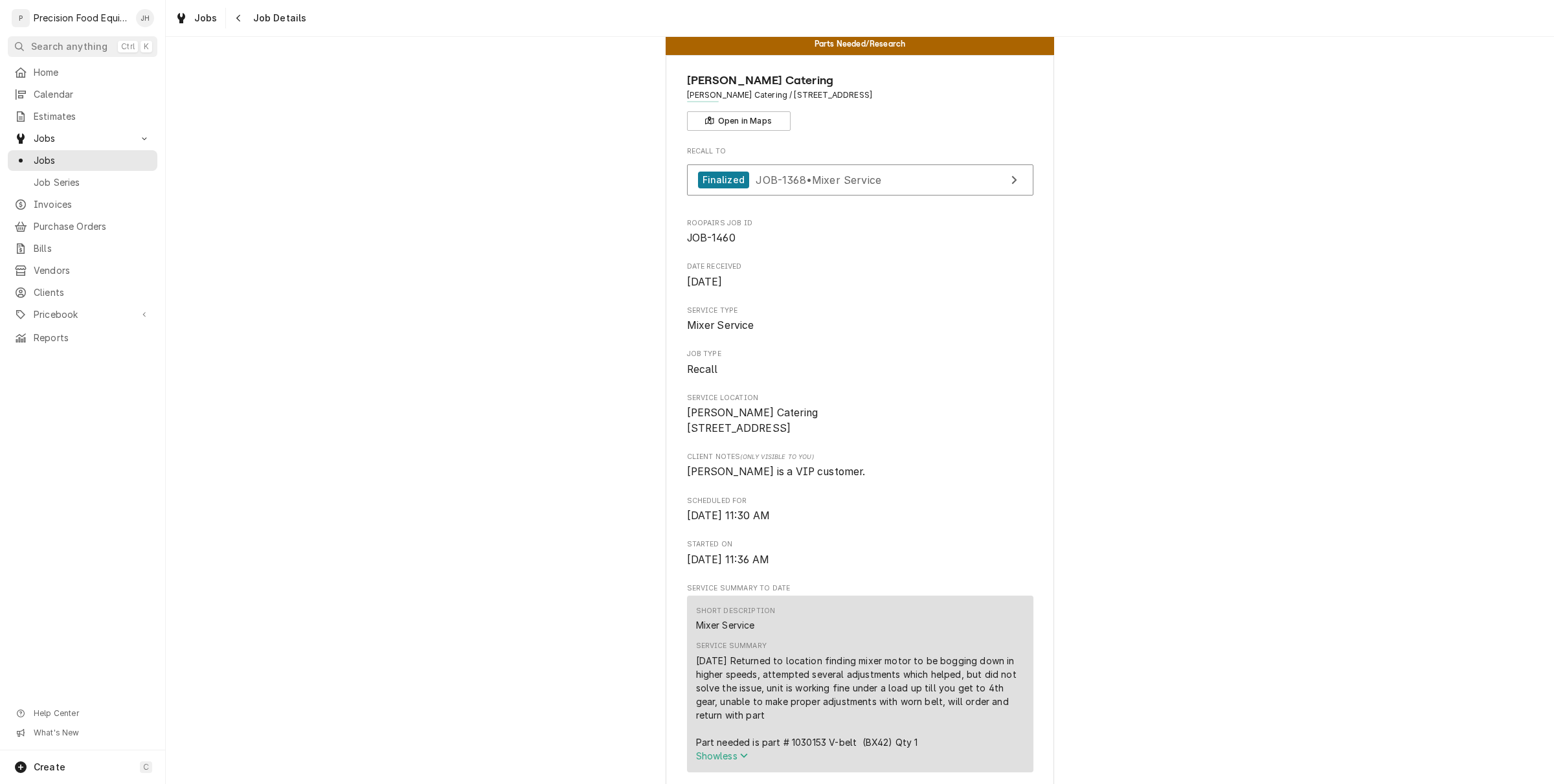
scroll to position [0, 0]
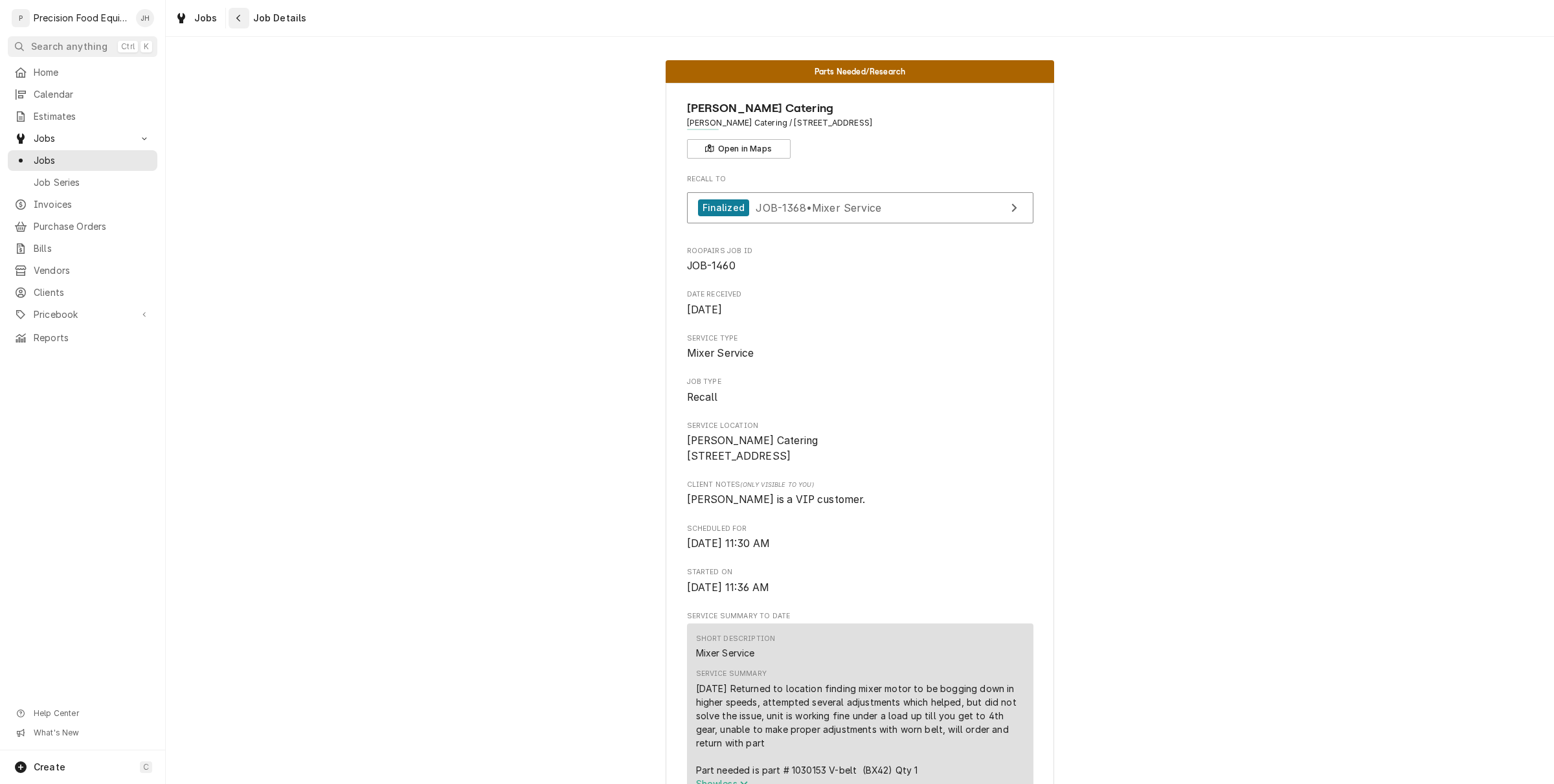
click at [232, 21] on div "Navigate back" at bounding box center [239, 19] width 13 height 13
